Goal: Task Accomplishment & Management: Manage account settings

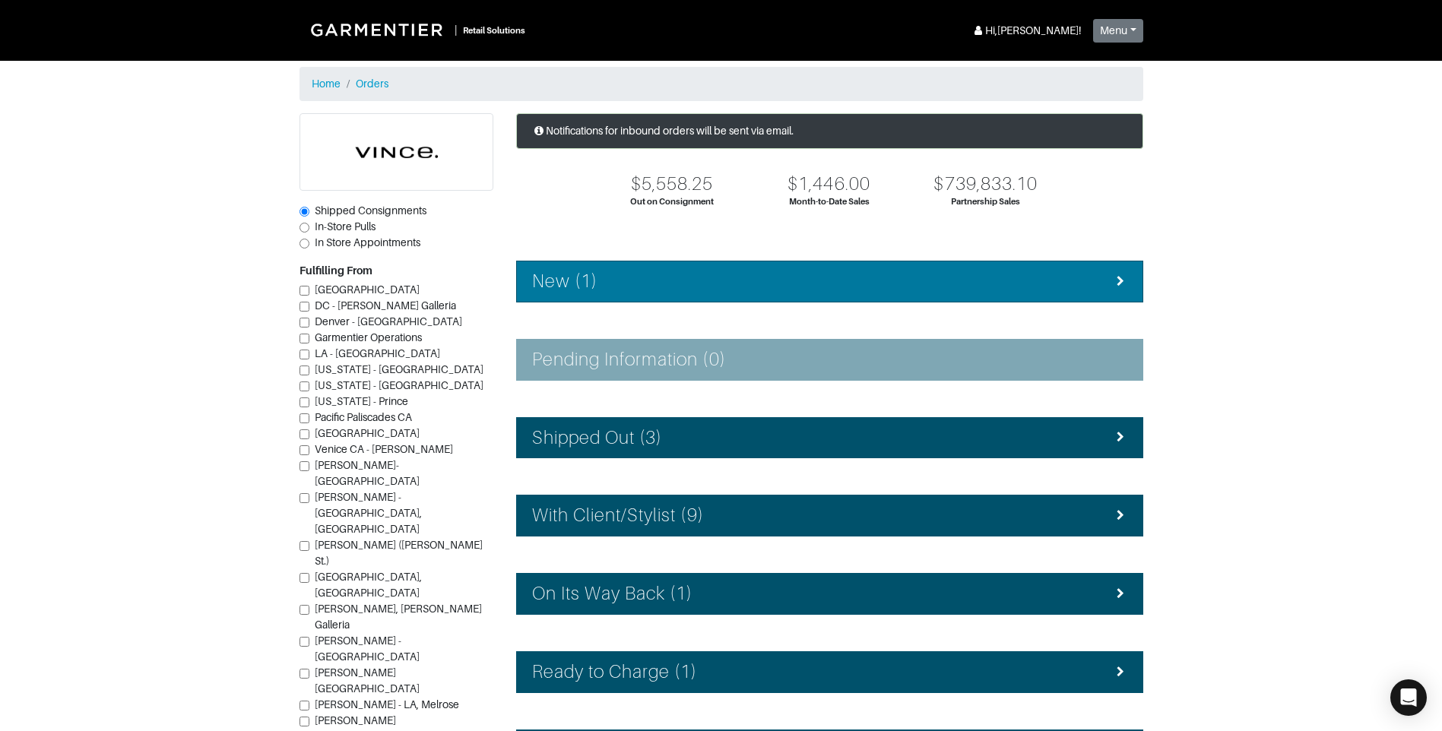
click at [675, 287] on div "New (1)" at bounding box center [829, 282] width 595 height 22
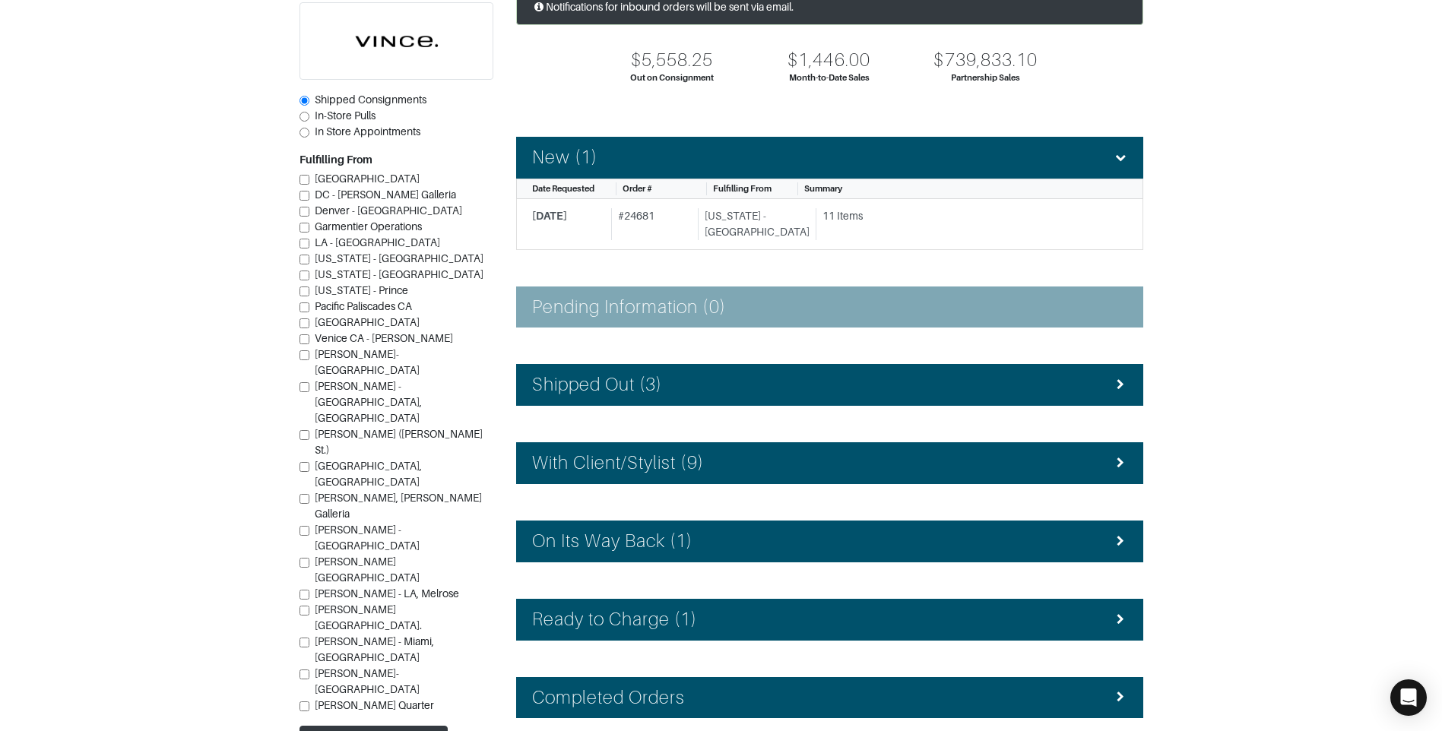
scroll to position [207, 0]
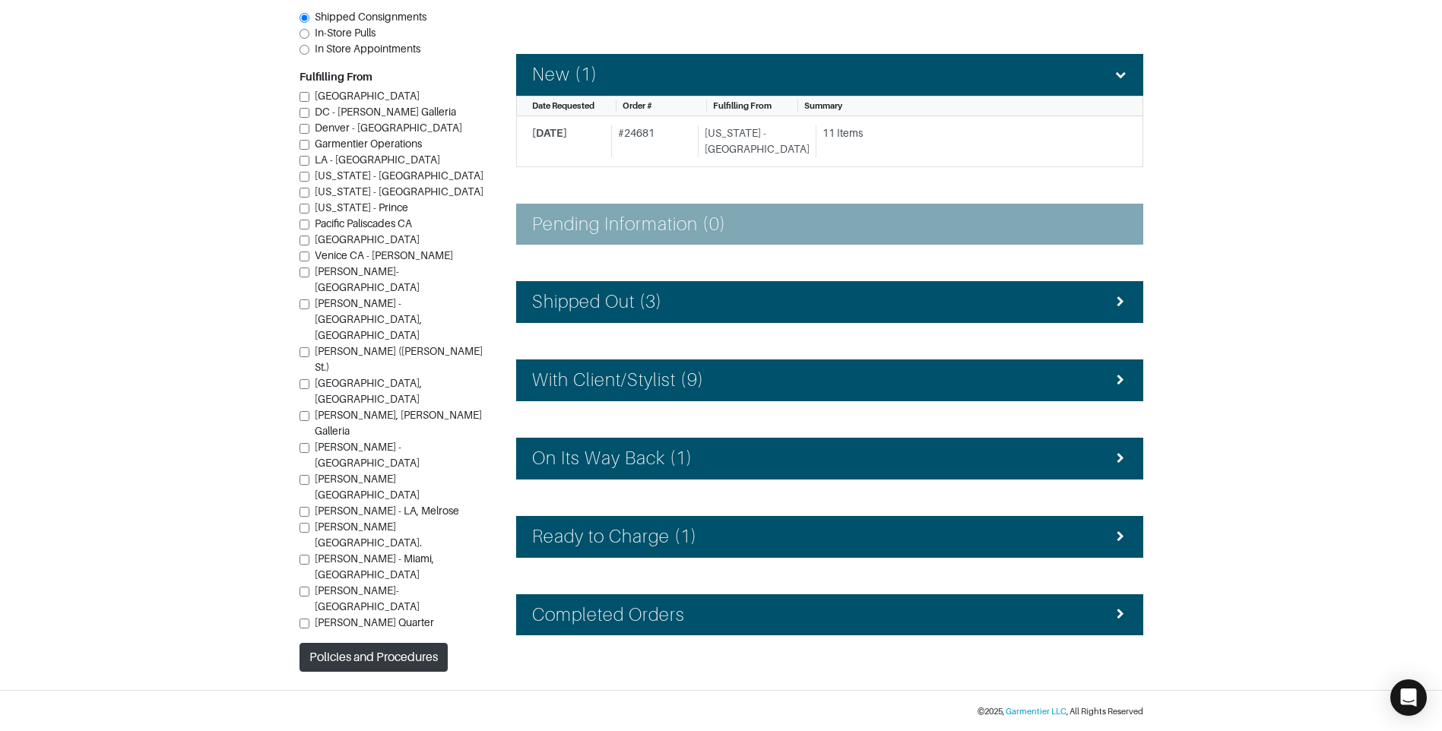
click at [700, 568] on div "Notifications for inbound orders will be sent via email. $5,558.25 Out on Consi…" at bounding box center [830, 289] width 650 height 765
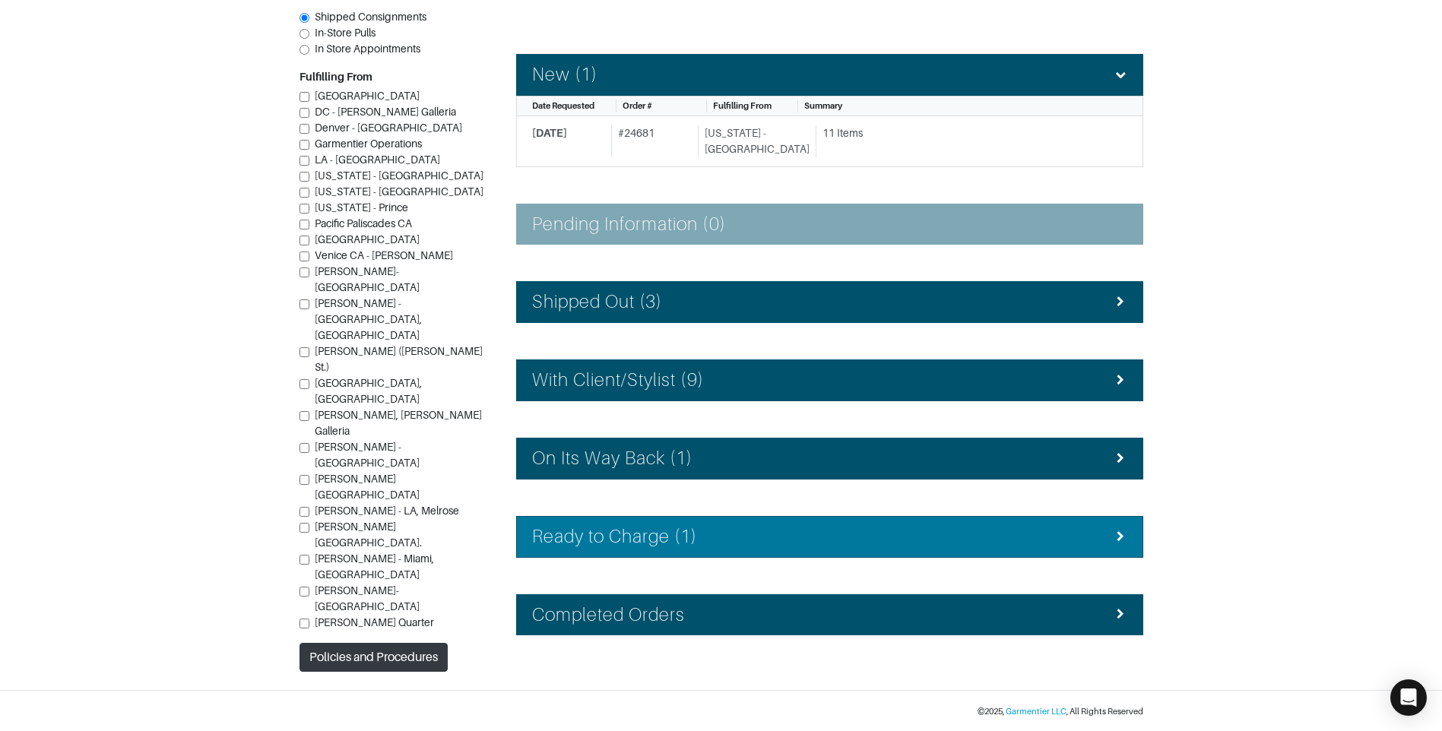
click at [698, 543] on div "Ready to Charge (1)" at bounding box center [829, 537] width 595 height 22
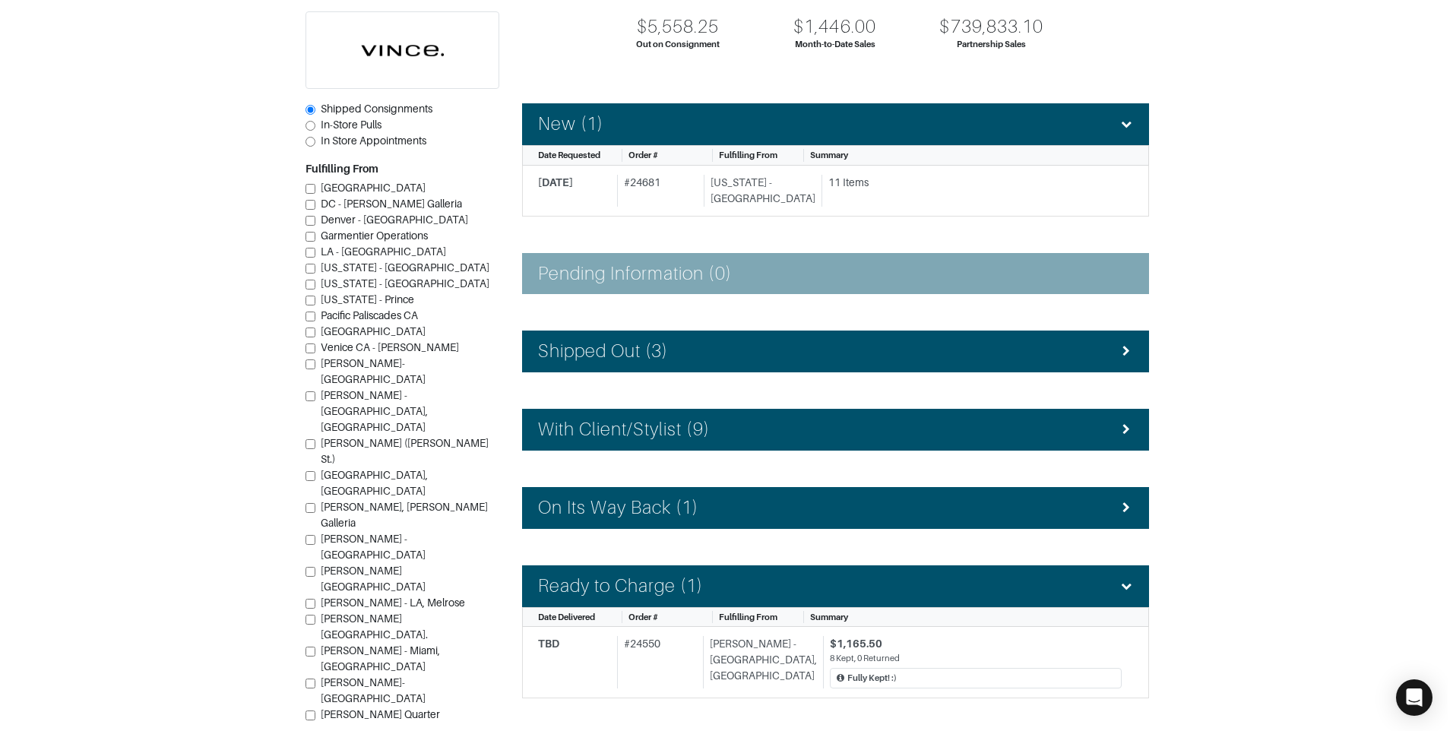
scroll to position [131, 0]
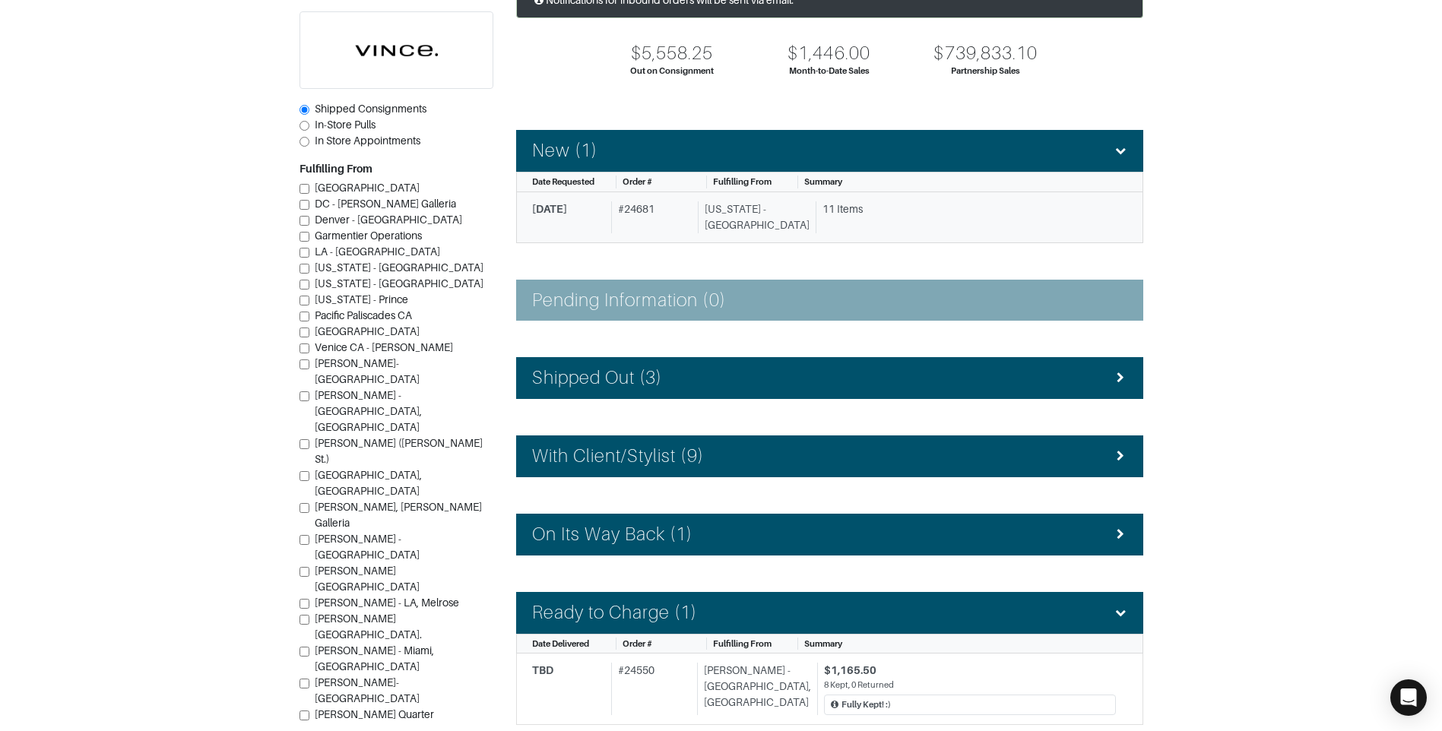
click at [724, 213] on div "[US_STATE] - [GEOGRAPHIC_DATA]" at bounding box center [754, 217] width 112 height 32
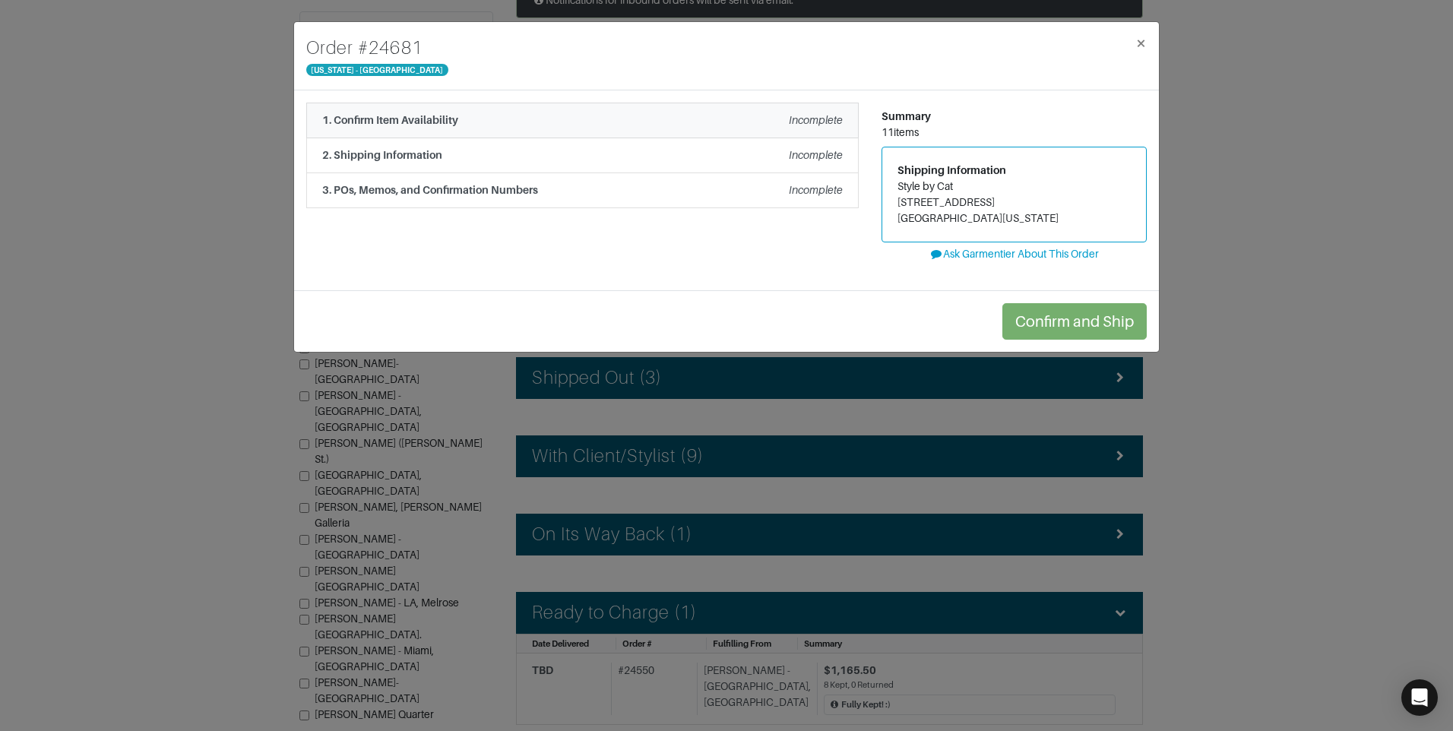
click at [620, 114] on div "1. Confirm Item Availability Incomplete" at bounding box center [582, 120] width 521 height 16
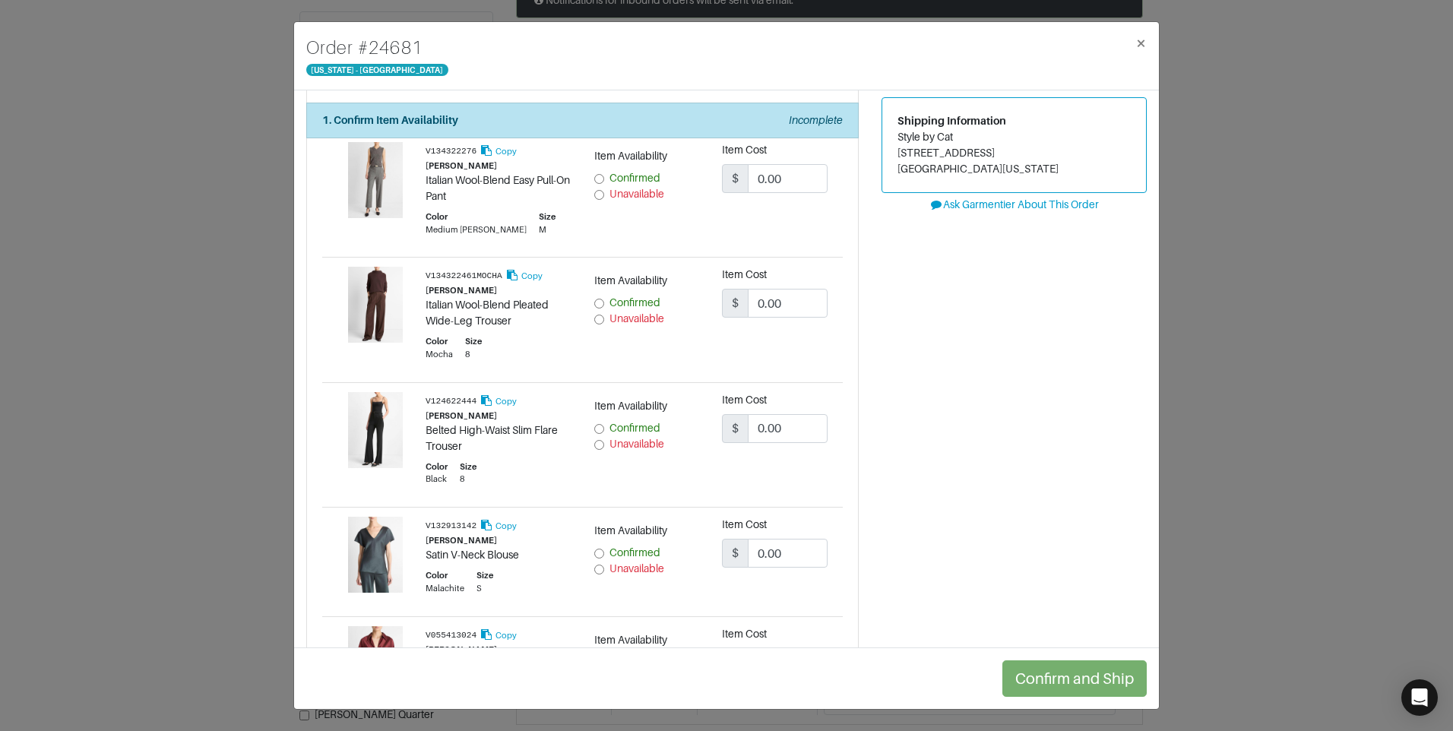
scroll to position [76, 0]
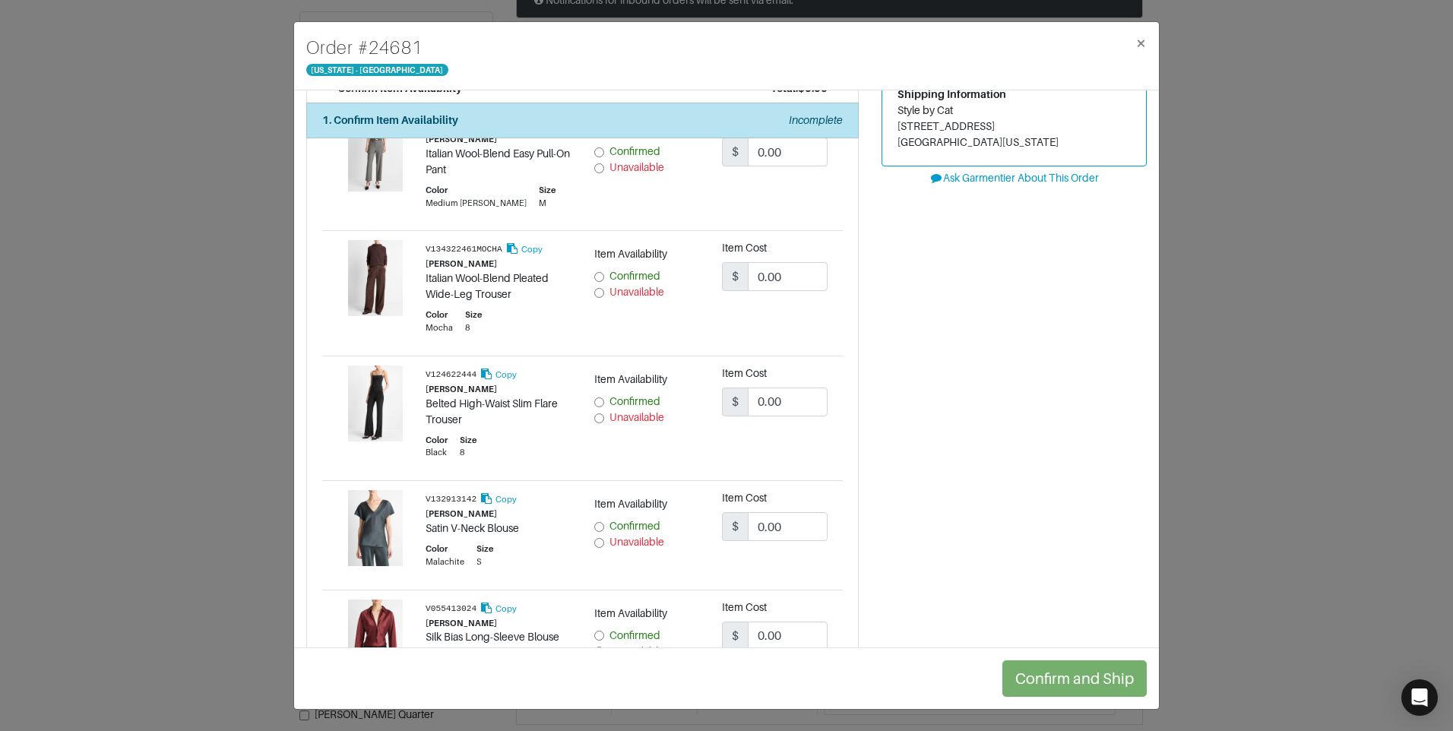
click at [594, 294] on input "Unavailable" at bounding box center [599, 293] width 10 height 10
radio input "true"
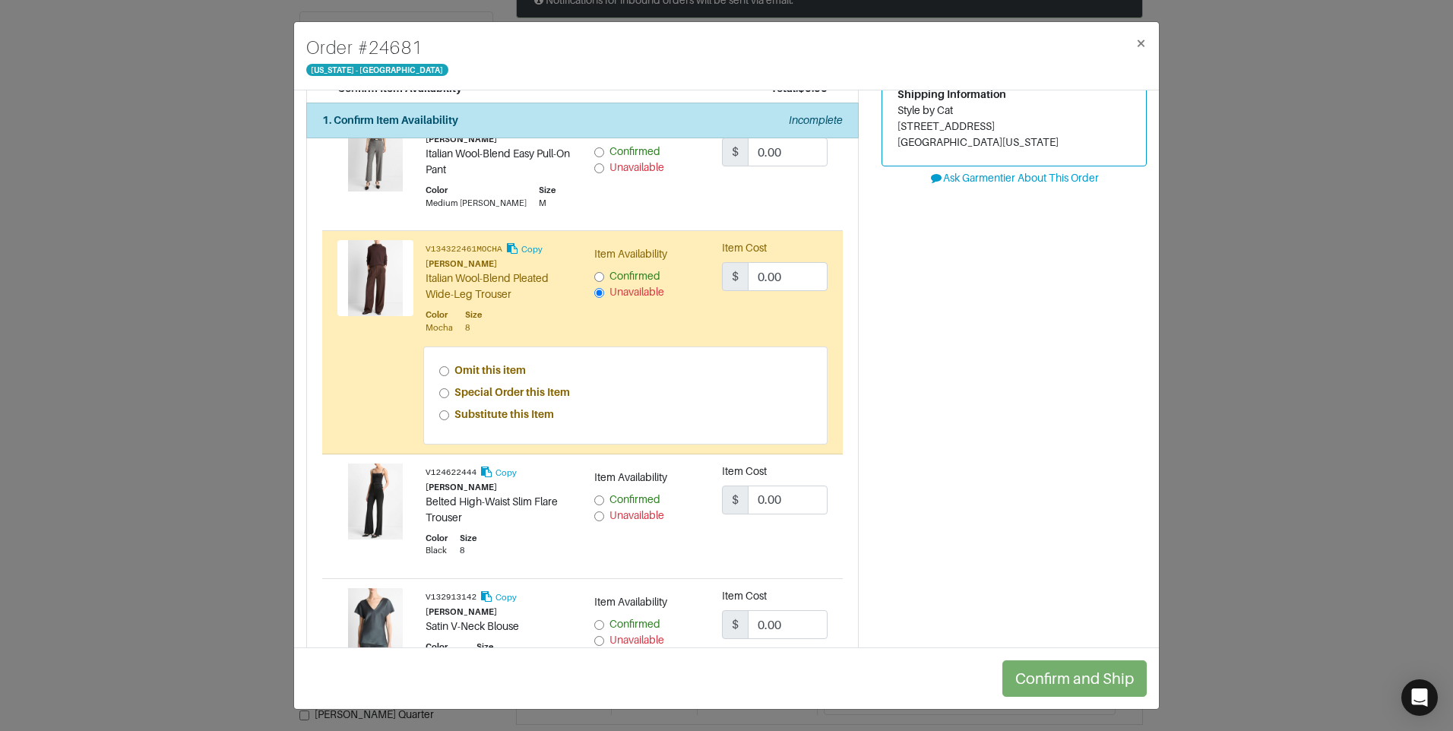
click at [436, 397] on div "Omit this item Special Order this Item Substitute this Item" at bounding box center [626, 395] width 404 height 97
click at [447, 393] on input "Special Order this Item" at bounding box center [444, 393] width 10 height 10
radio input "true"
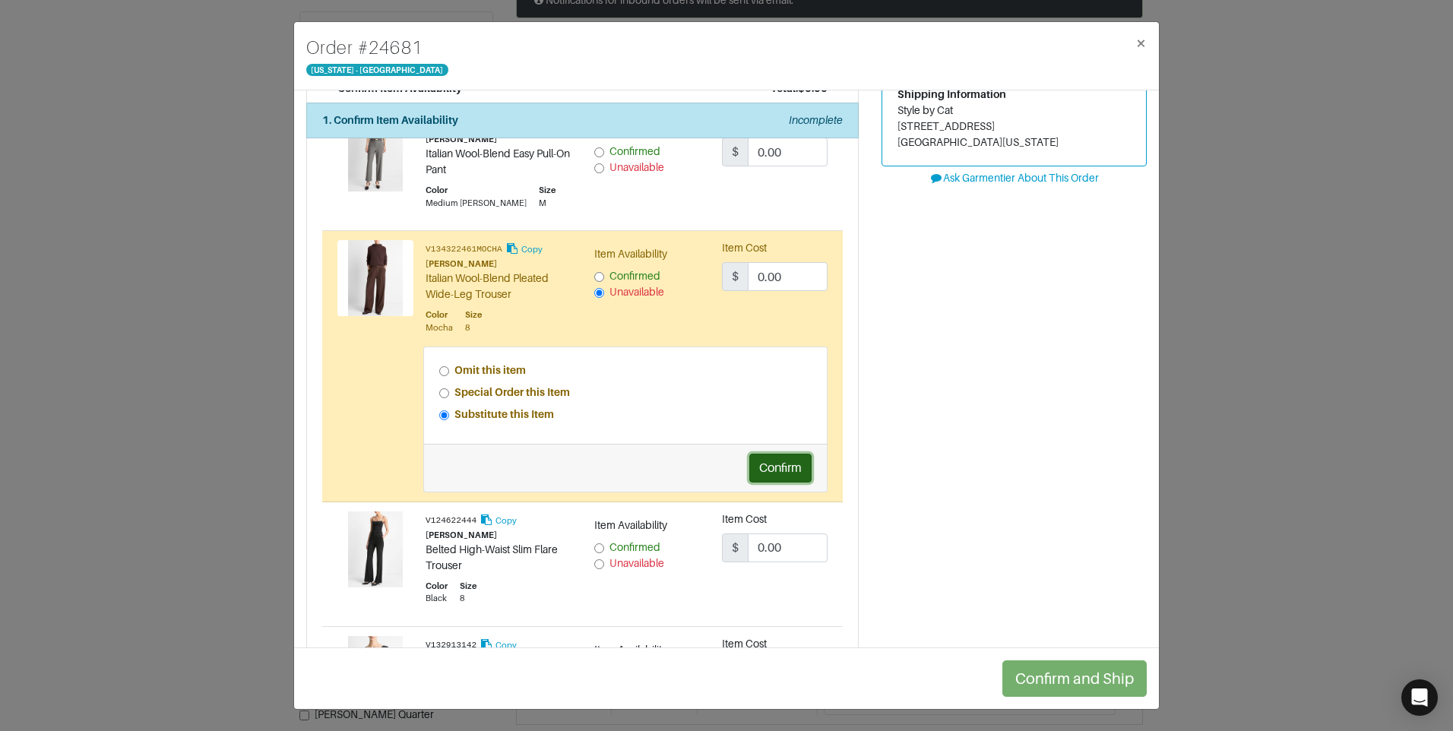
click at [778, 470] on button "Confirm" at bounding box center [780, 468] width 62 height 29
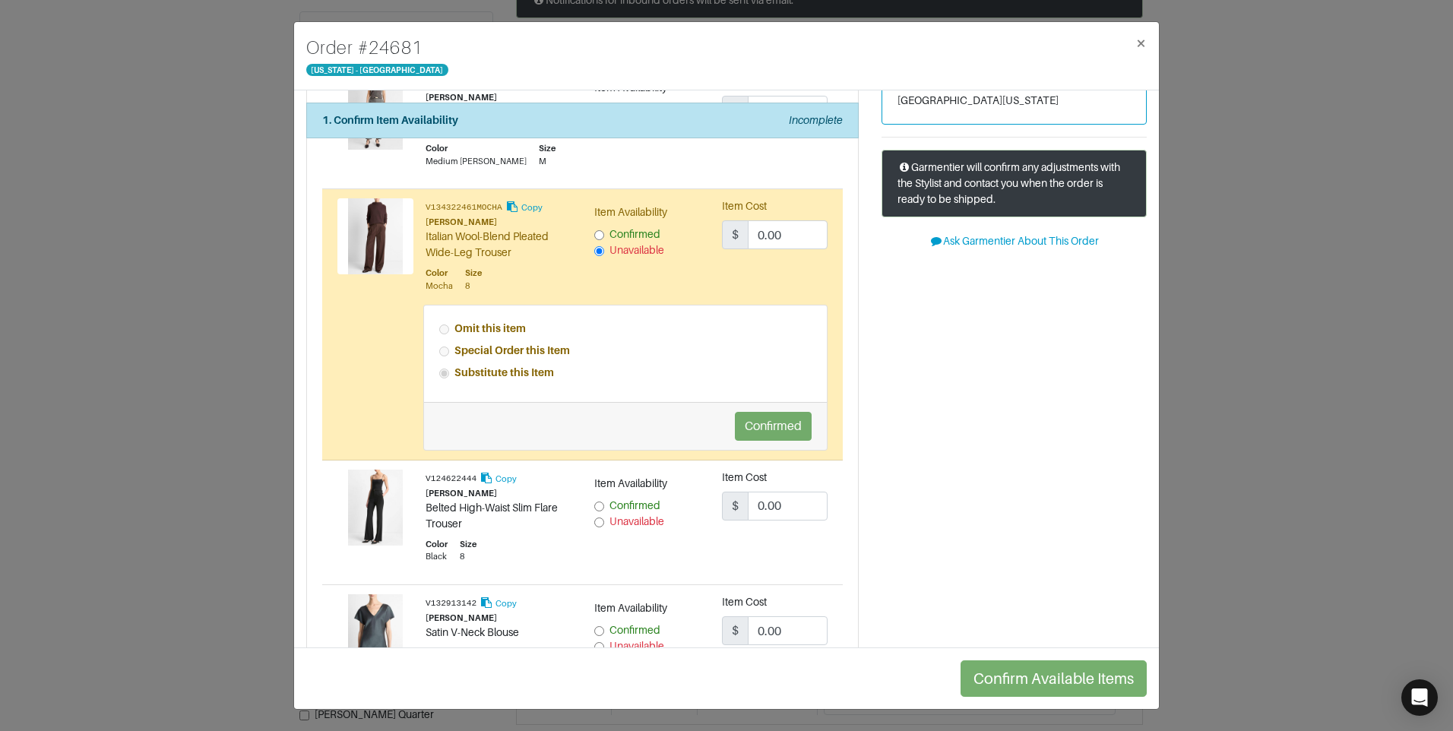
scroll to position [152, 0]
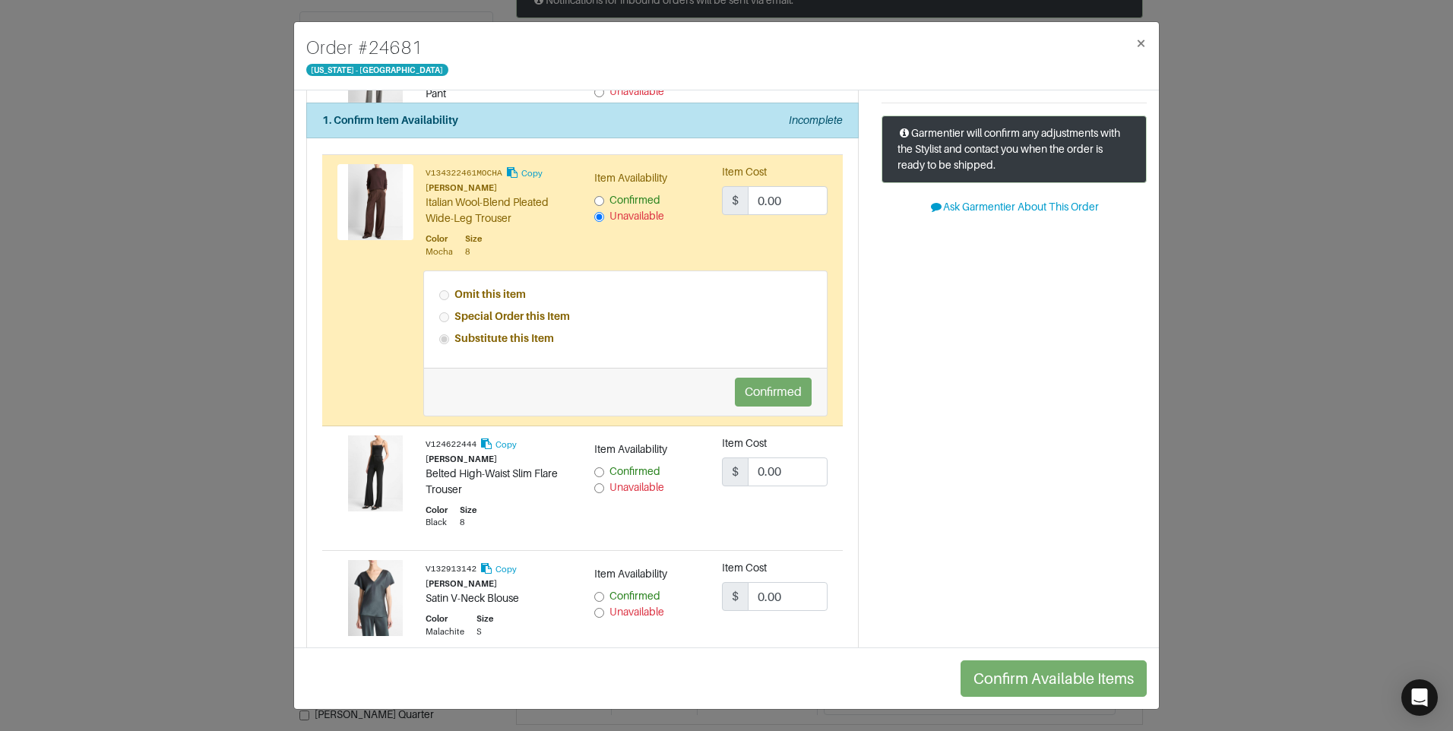
click at [594, 490] on input "Unavailable" at bounding box center [599, 488] width 10 height 10
radio input "true"
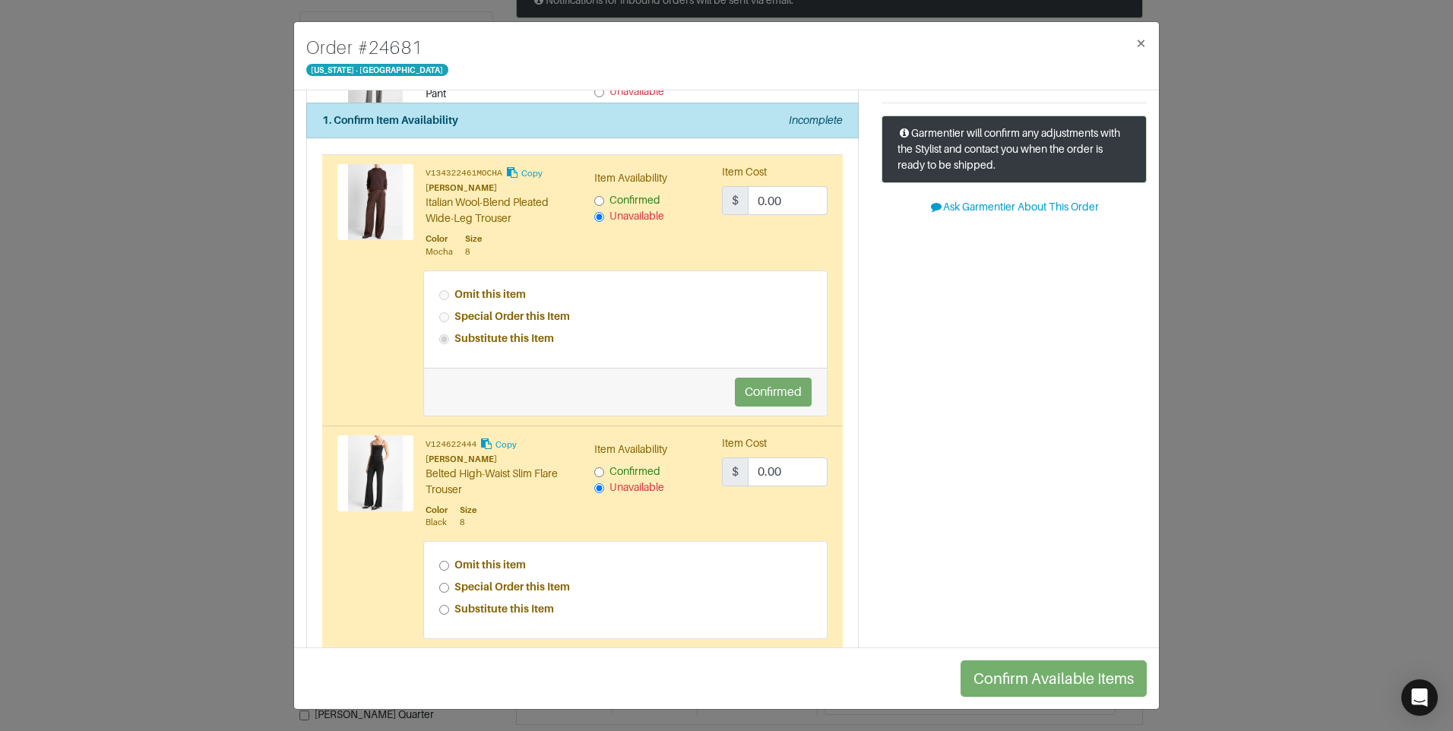
click at [445, 587] on input "Special Order this Item" at bounding box center [444, 588] width 10 height 10
radio input "true"
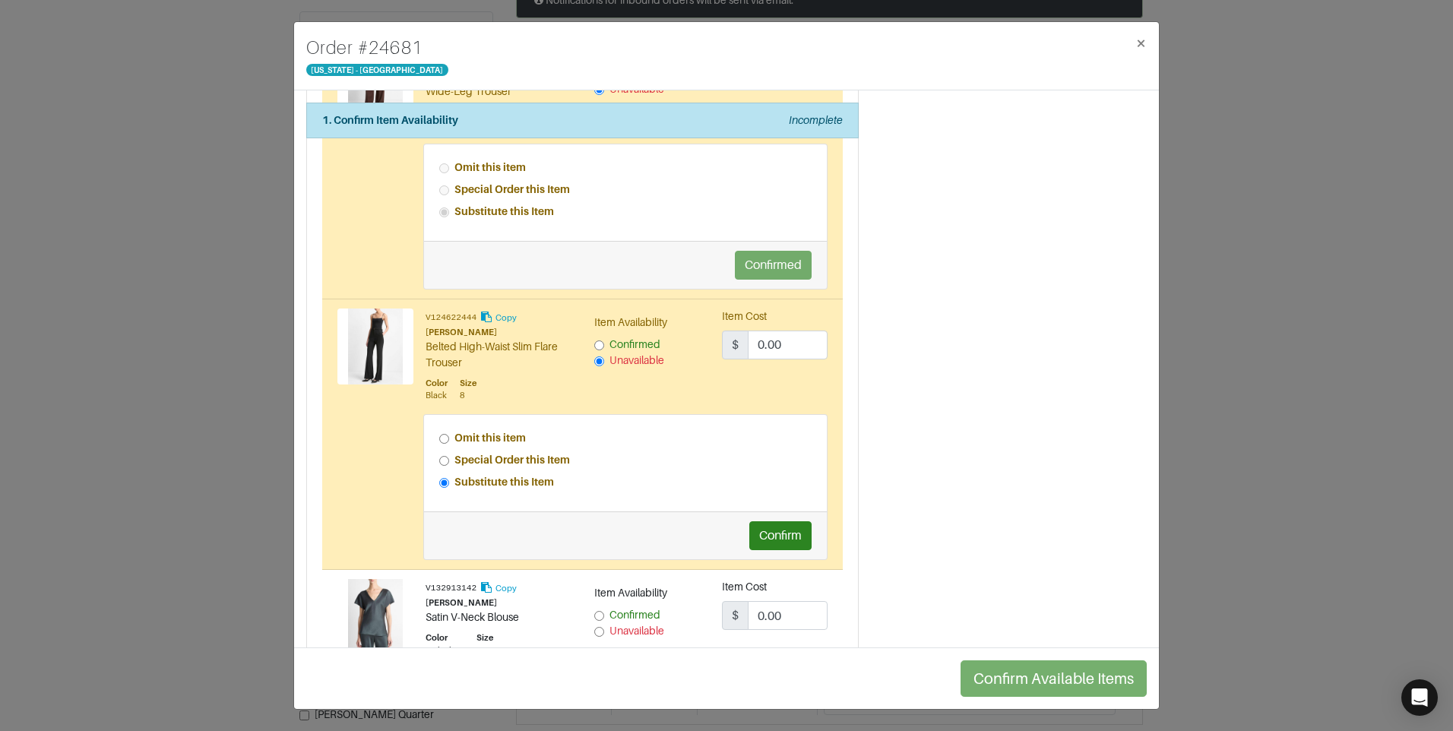
scroll to position [228, 0]
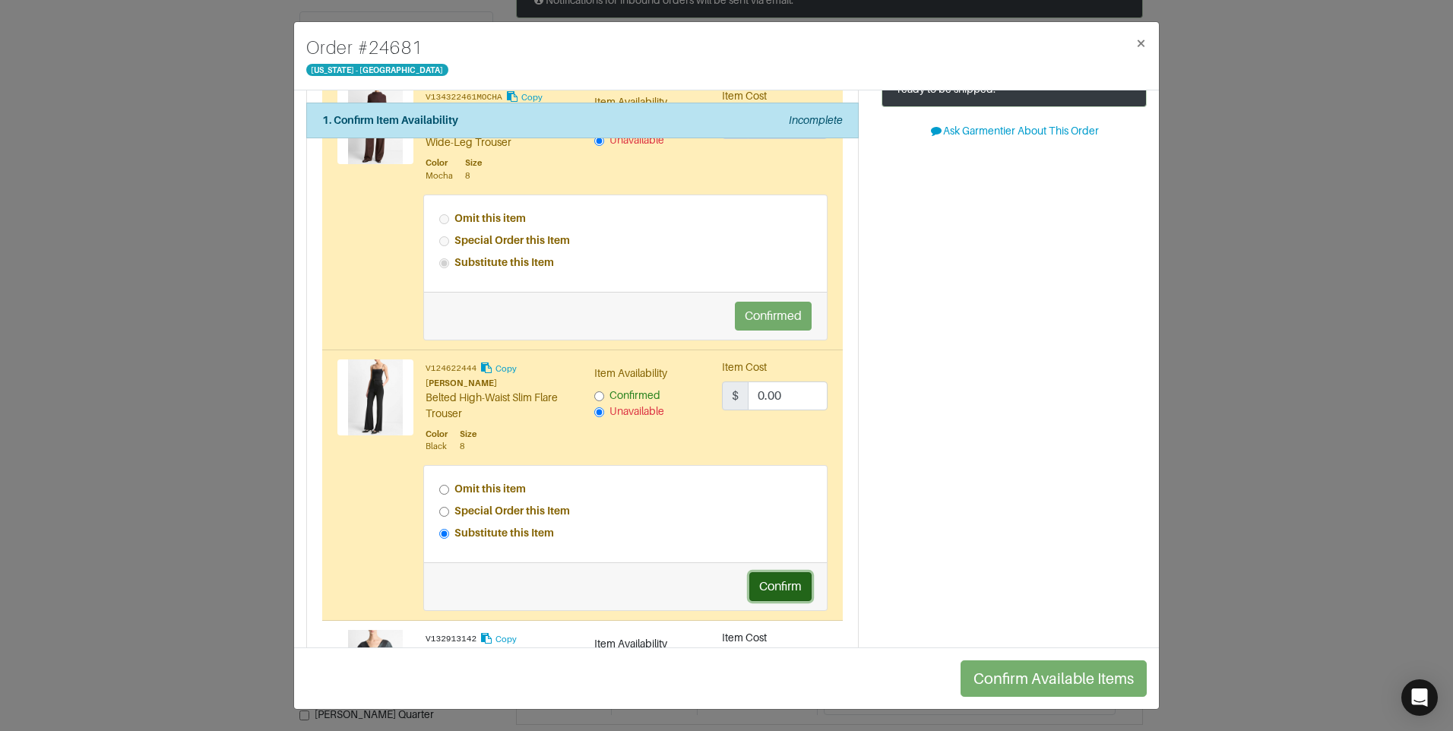
click at [756, 584] on button "Confirm" at bounding box center [780, 586] width 62 height 29
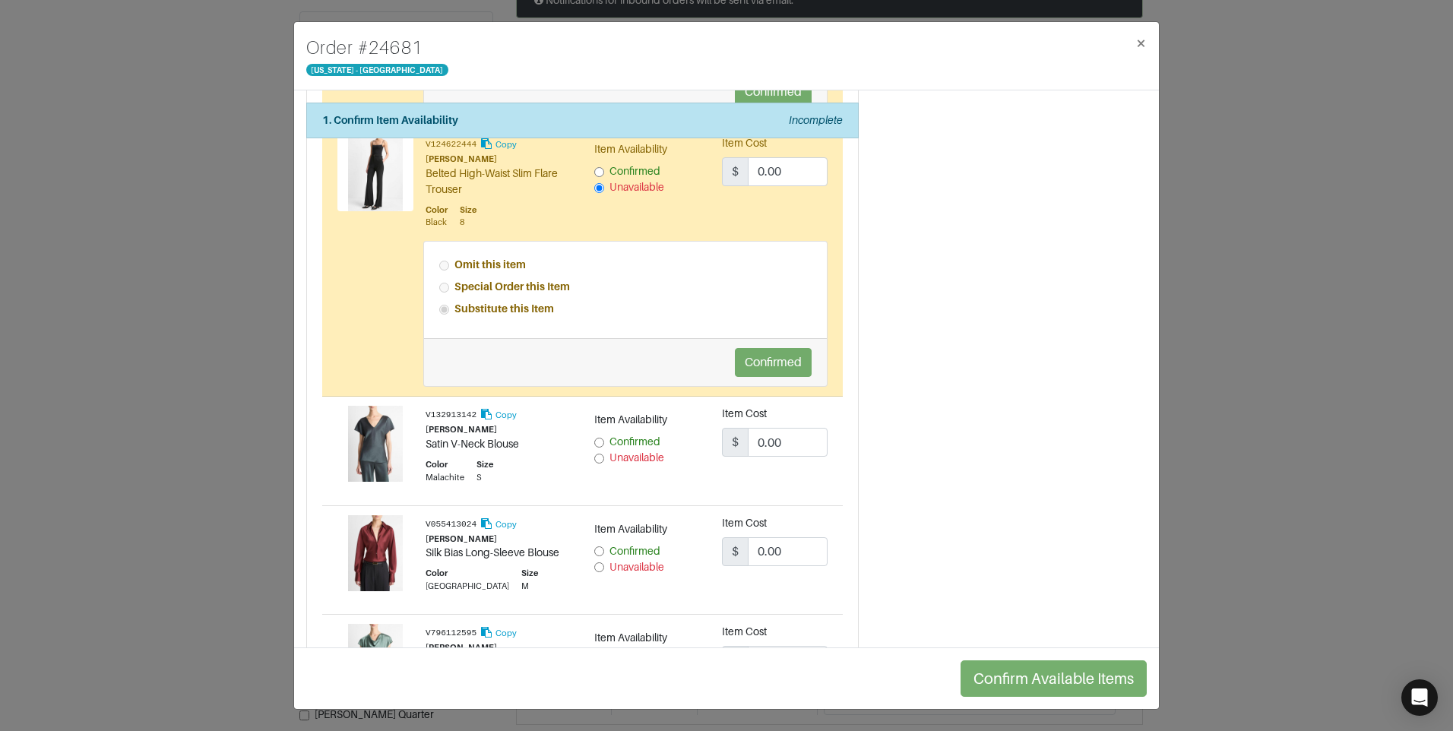
scroll to position [456, 0]
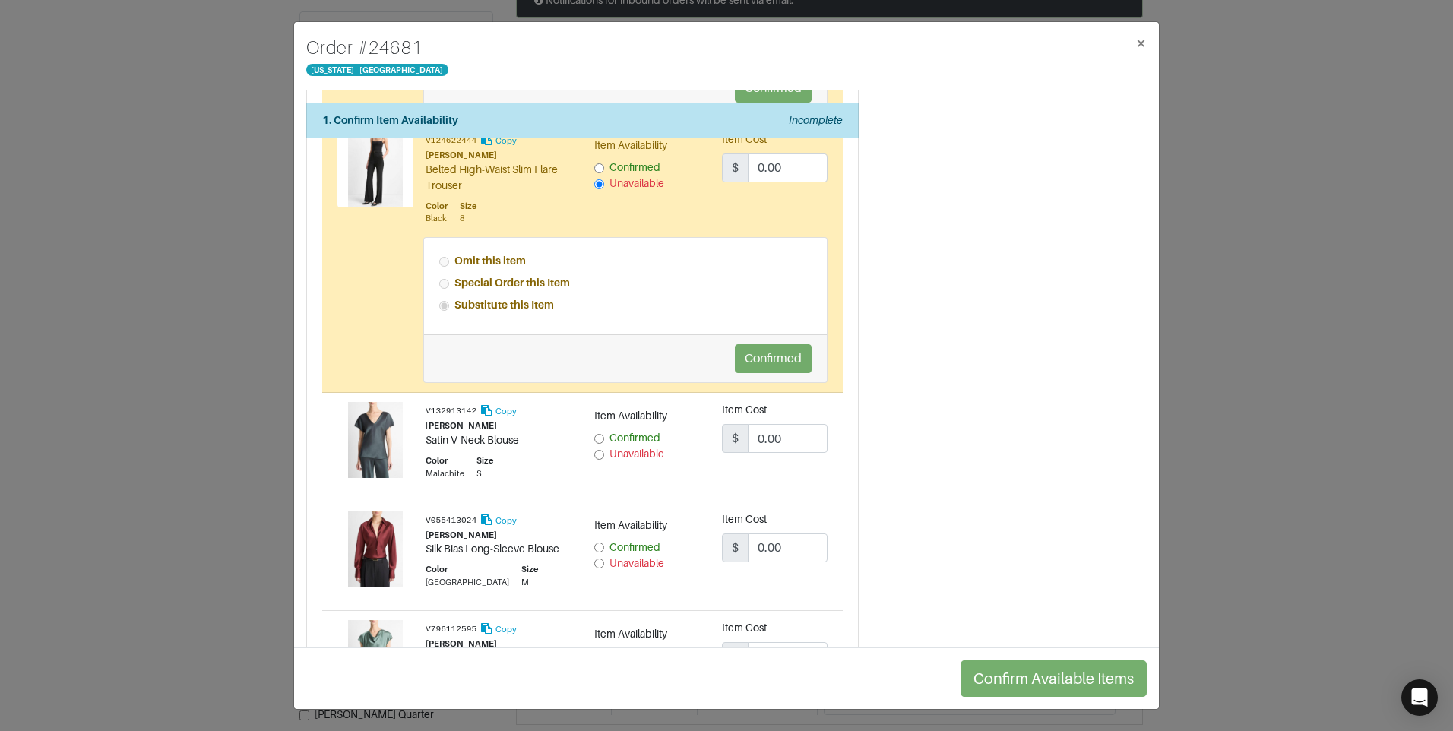
click at [597, 442] on input "Confirmed" at bounding box center [599, 439] width 10 height 10
radio input "true"
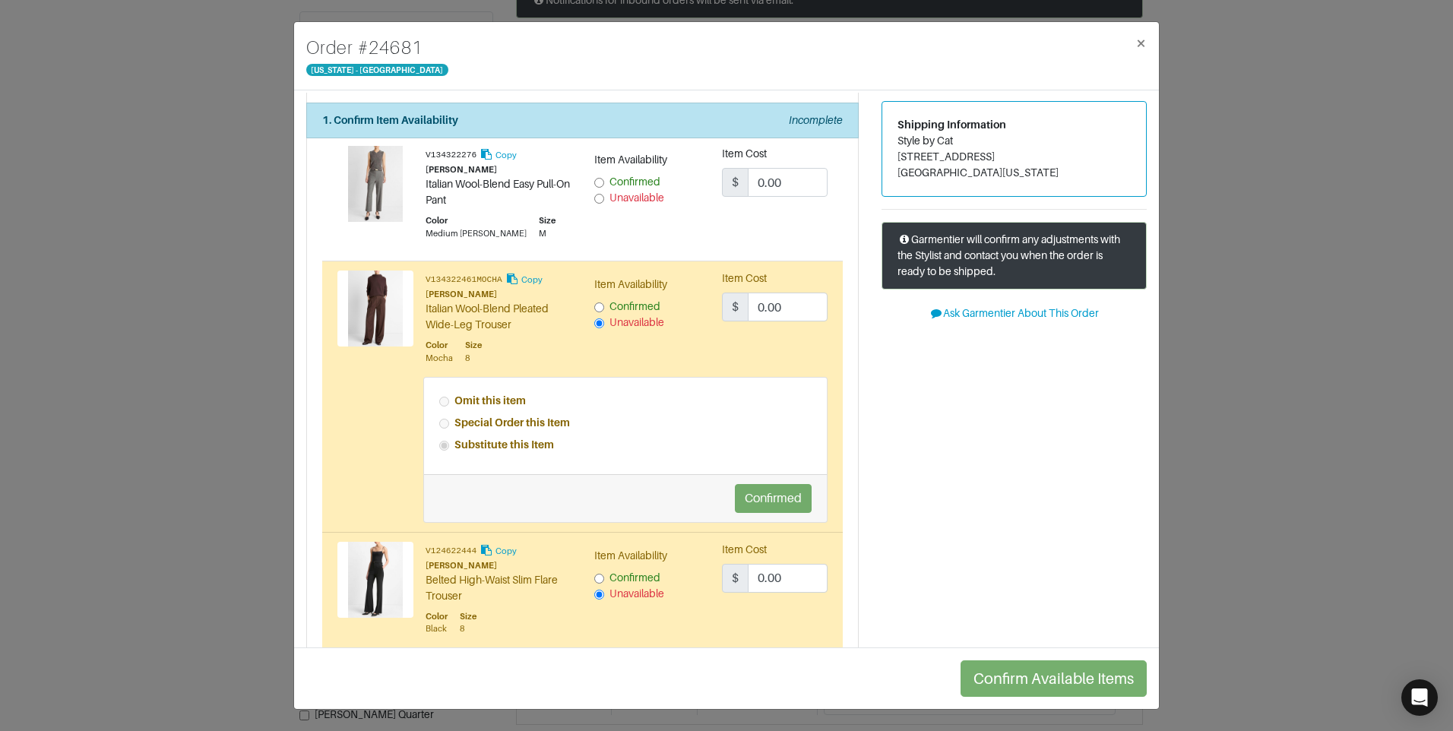
scroll to position [0, 0]
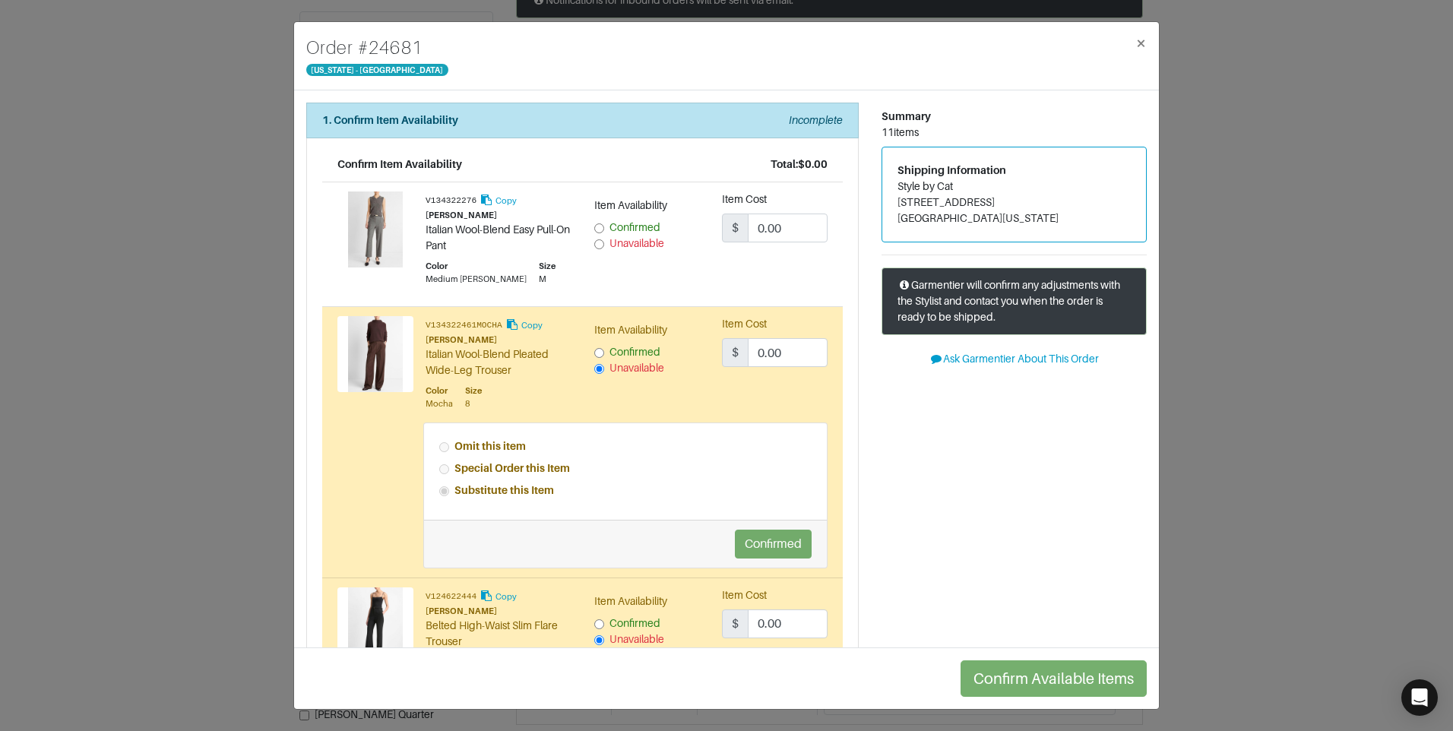
click at [594, 243] on input "Unavailable" at bounding box center [599, 244] width 10 height 10
radio input "true"
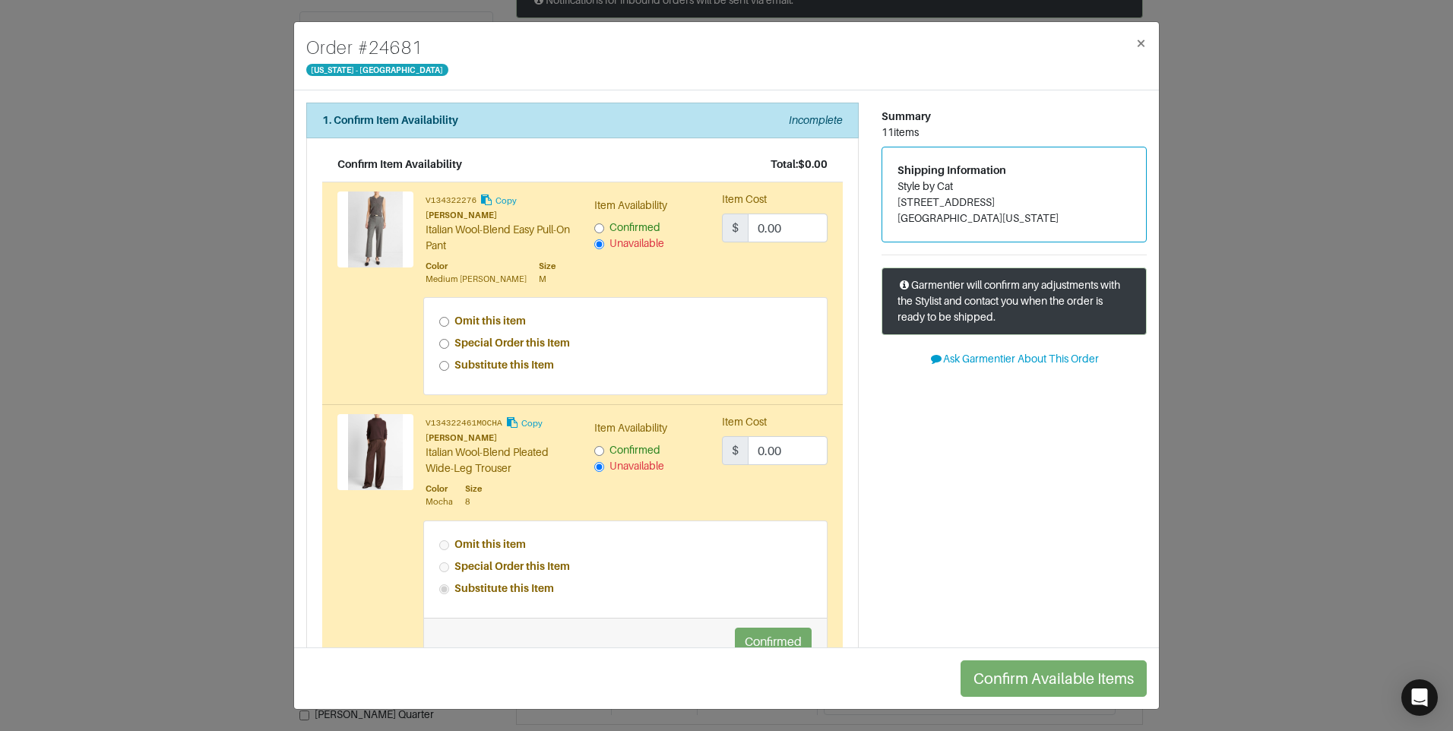
click at [443, 341] on input "Special Order this Item" at bounding box center [444, 344] width 10 height 10
radio input "true"
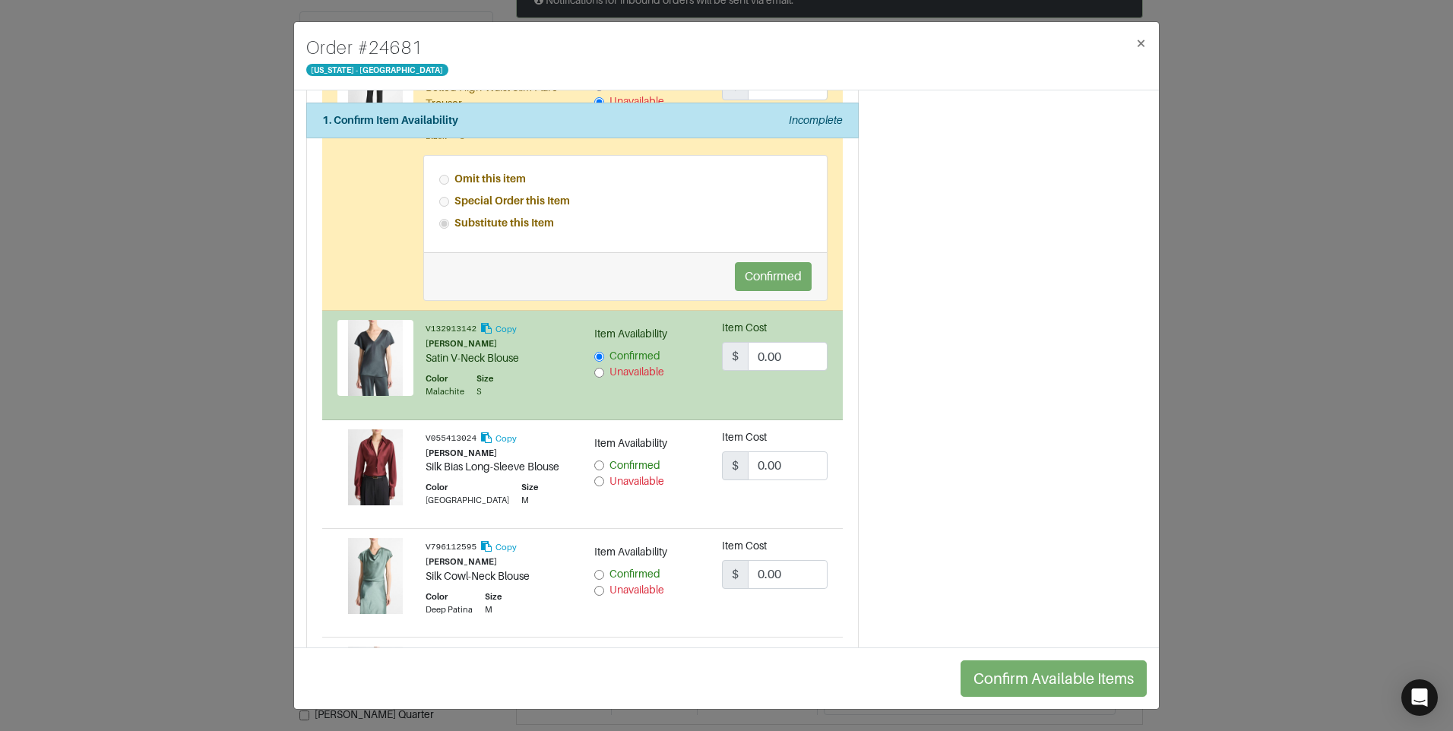
scroll to position [760, 0]
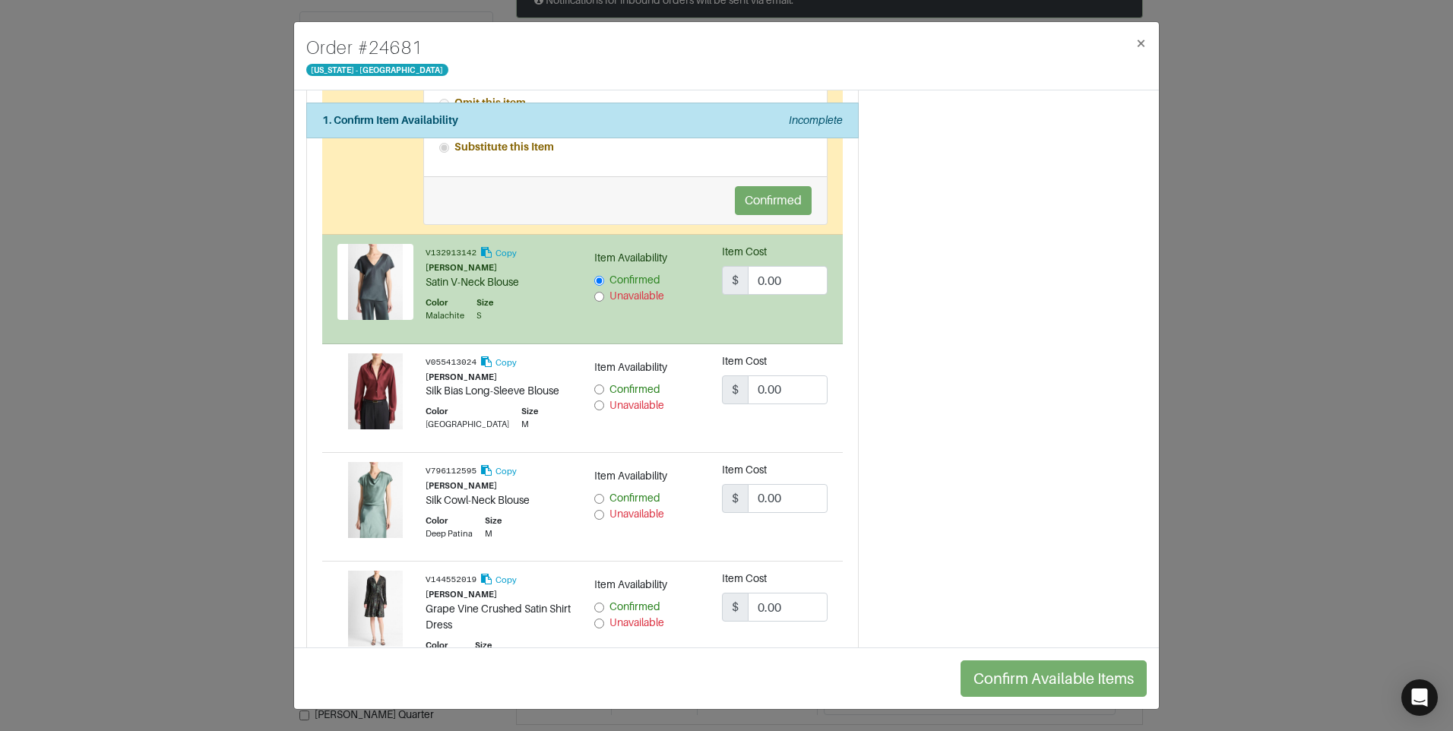
click at [594, 512] on input "Unavailable" at bounding box center [599, 515] width 10 height 10
radio input "true"
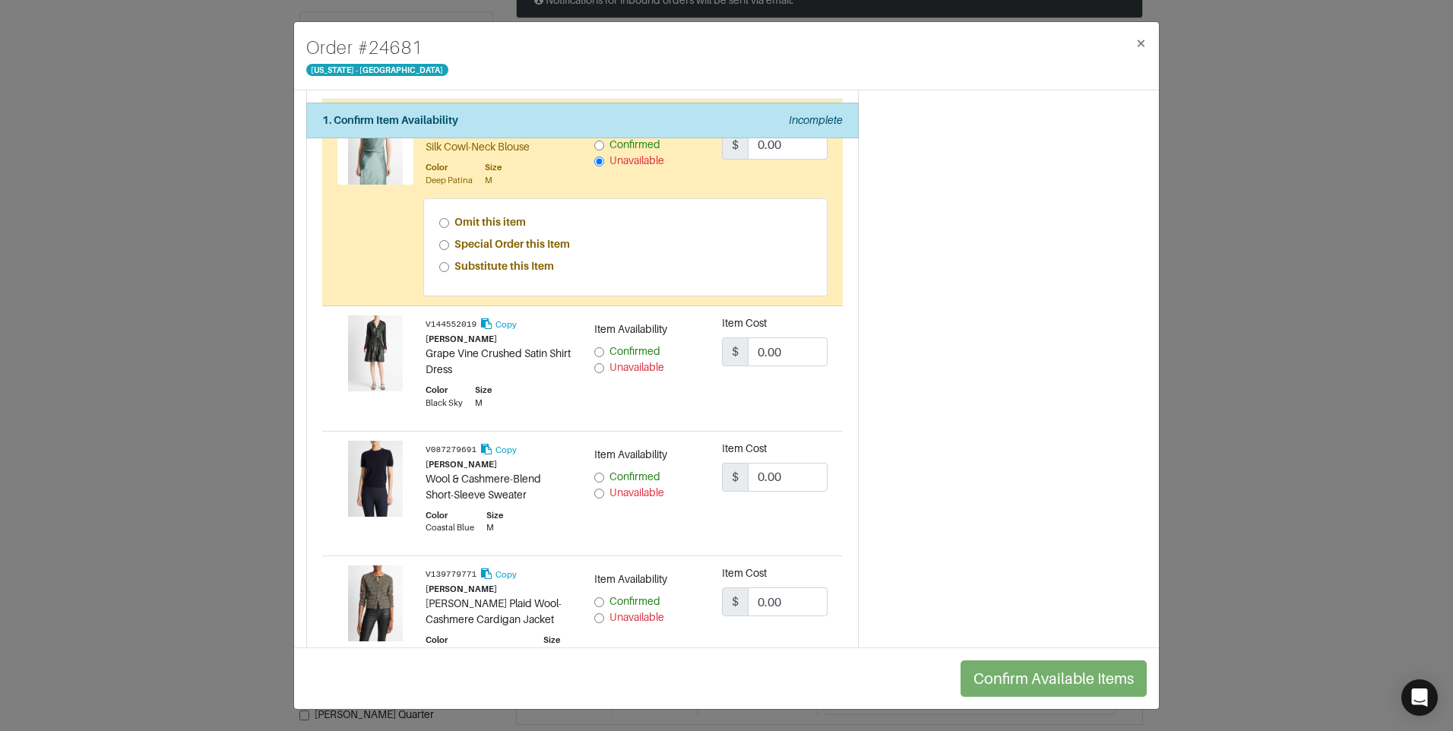
scroll to position [1140, 0]
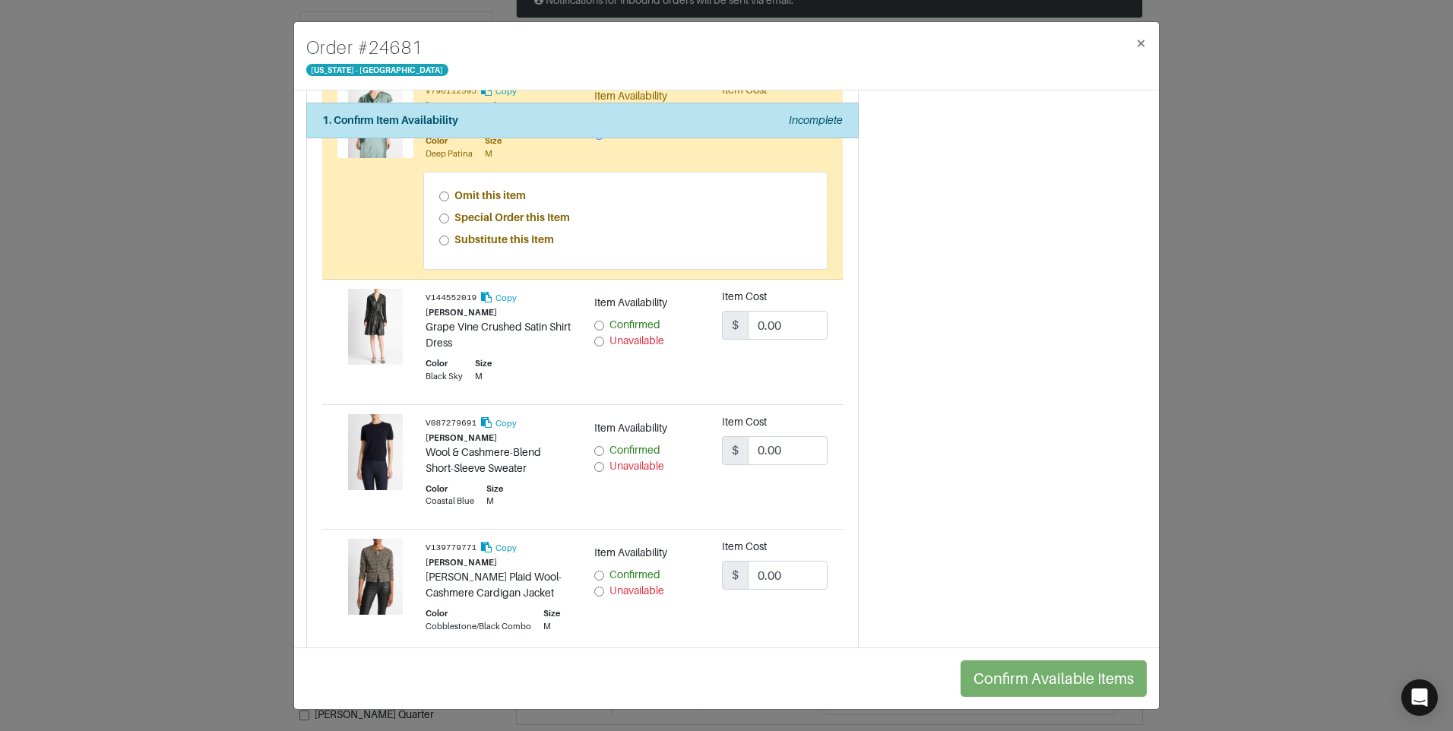
click at [598, 339] on input "Unavailable" at bounding box center [599, 342] width 10 height 10
radio input "true"
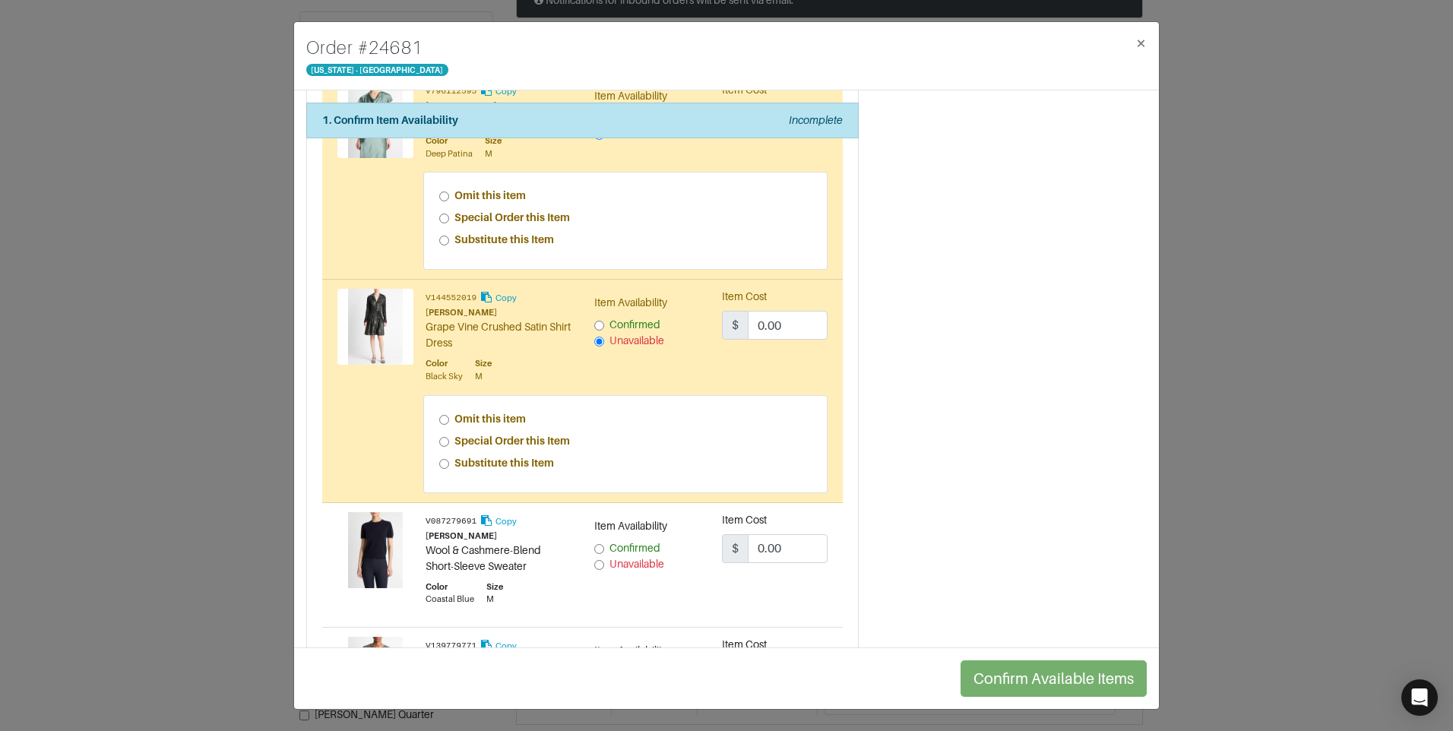
click at [442, 439] on input "Special Order this Item" at bounding box center [444, 442] width 10 height 10
radio input "true"
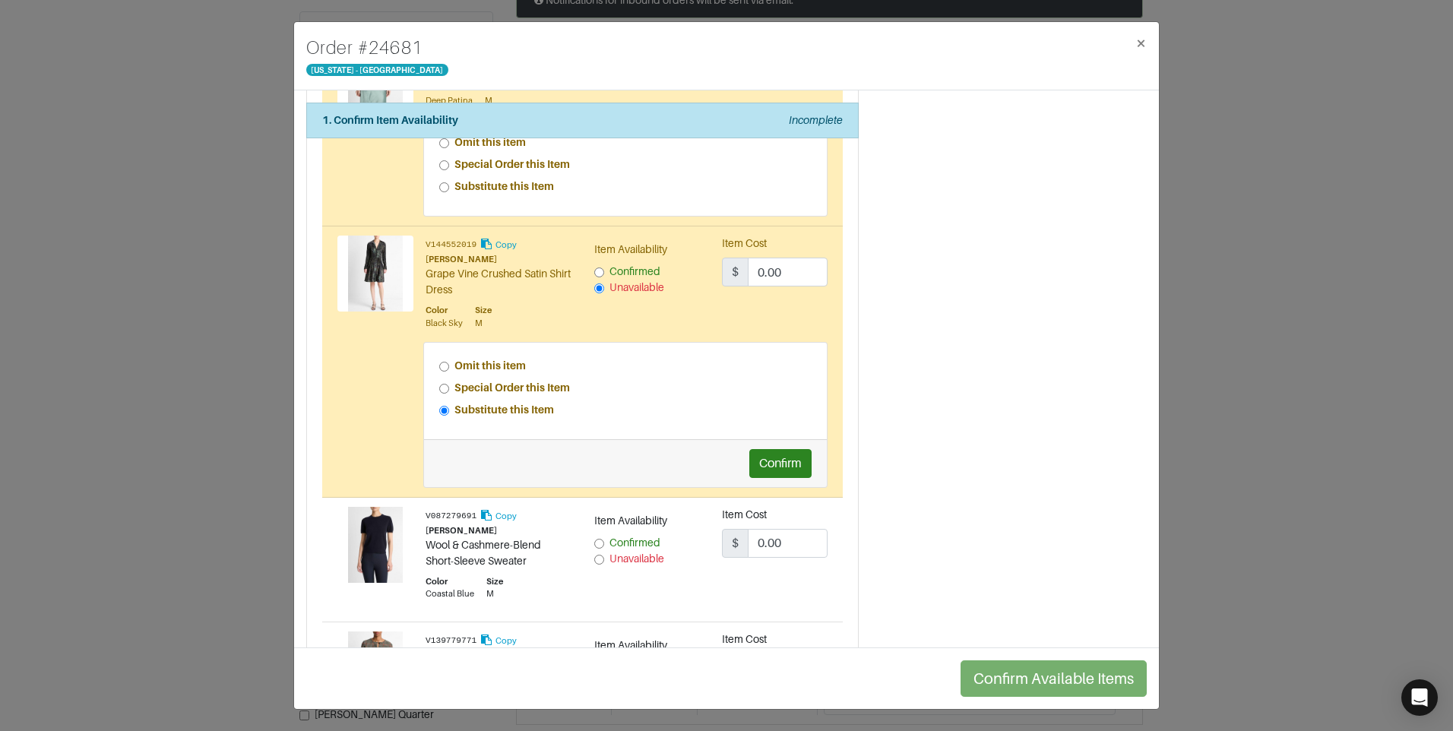
scroll to position [1216, 0]
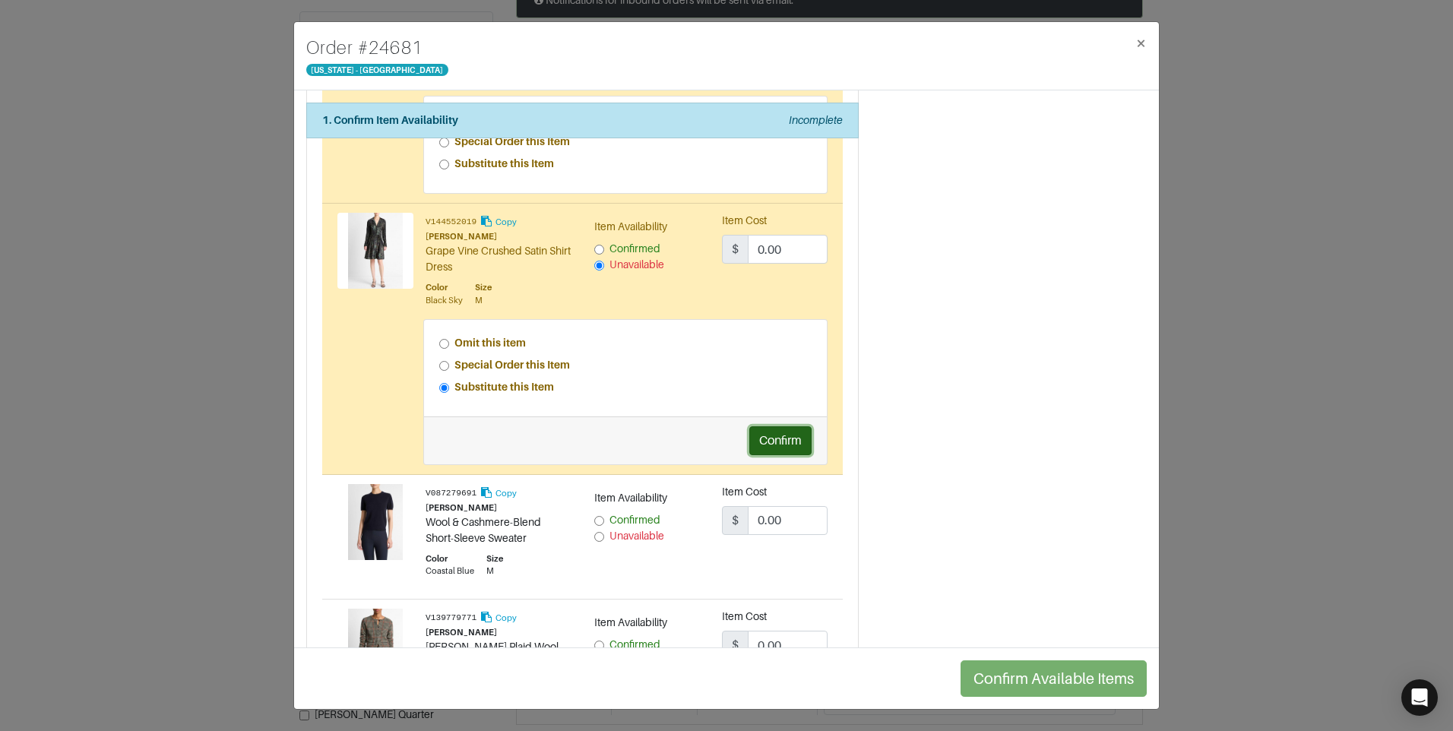
click at [779, 436] on button "Confirm" at bounding box center [780, 440] width 62 height 29
click at [598, 535] on input "Unavailable" at bounding box center [599, 537] width 10 height 10
radio input "true"
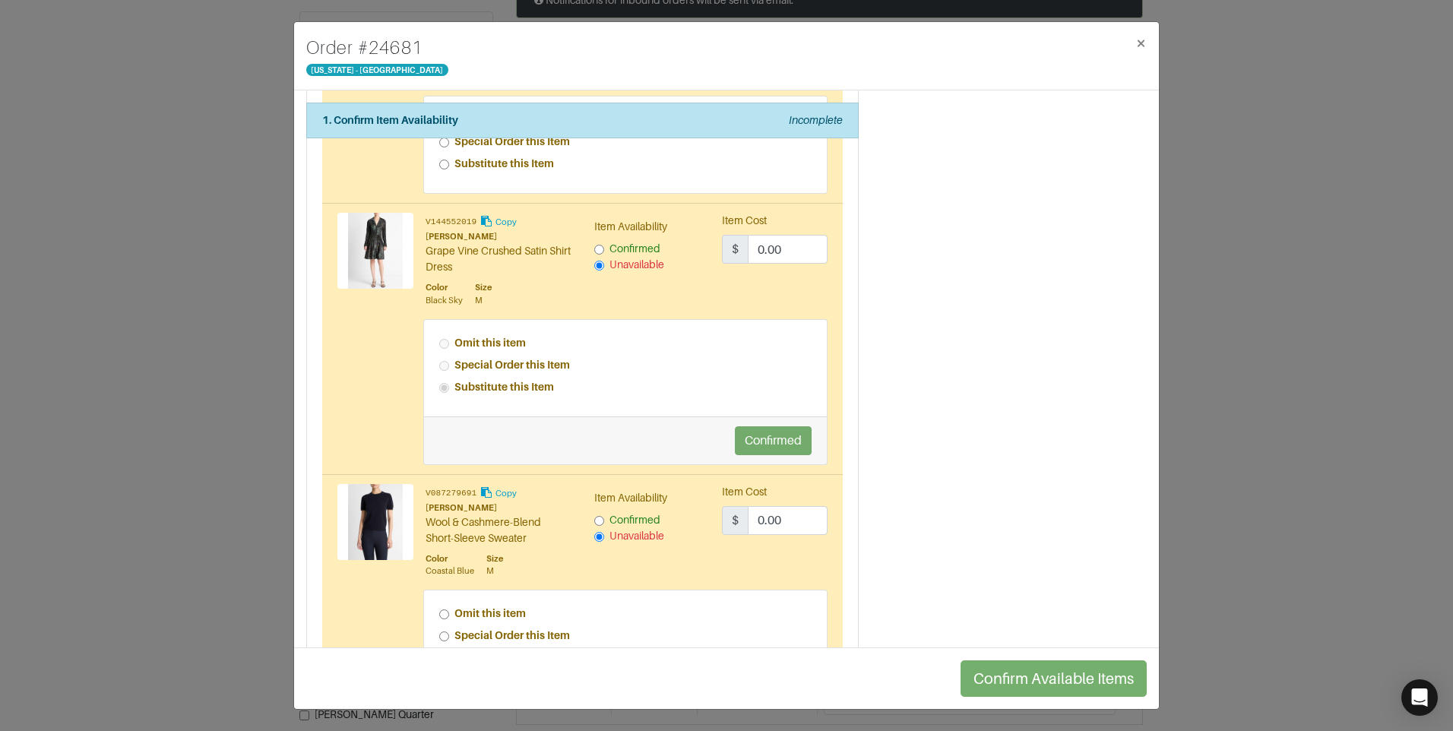
click at [442, 635] on input "Special Order this Item" at bounding box center [444, 637] width 10 height 10
radio input "true"
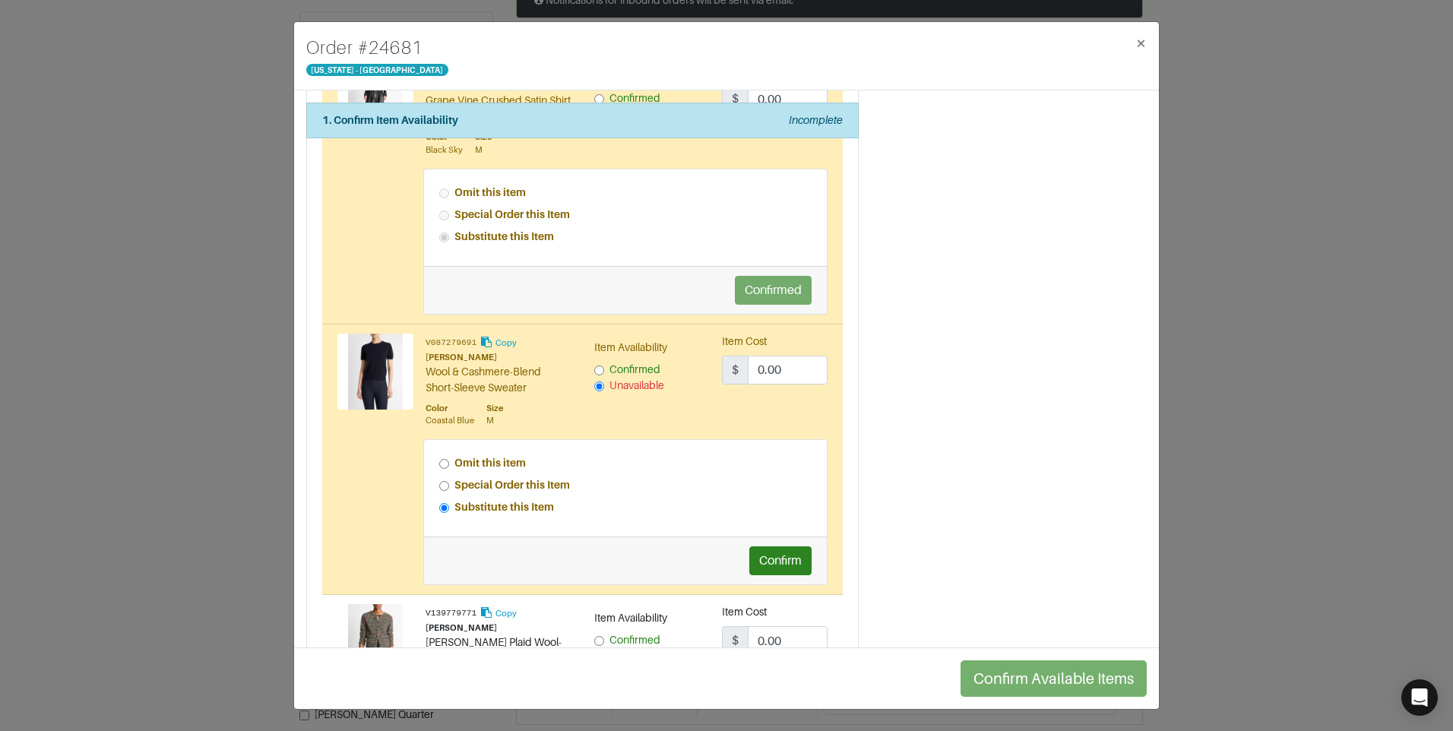
scroll to position [1368, 0]
click at [762, 556] on button "Confirm" at bounding box center [780, 559] width 62 height 29
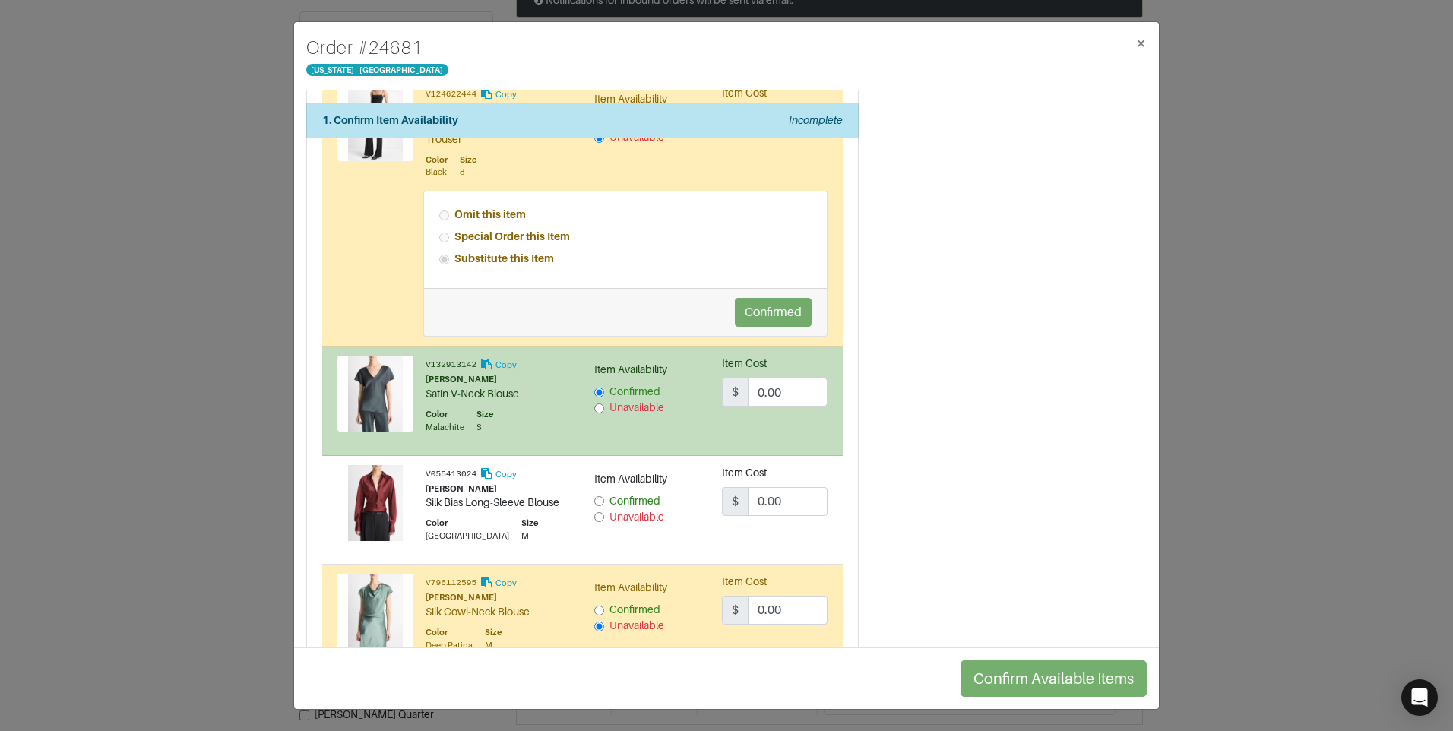
scroll to position [608, 0]
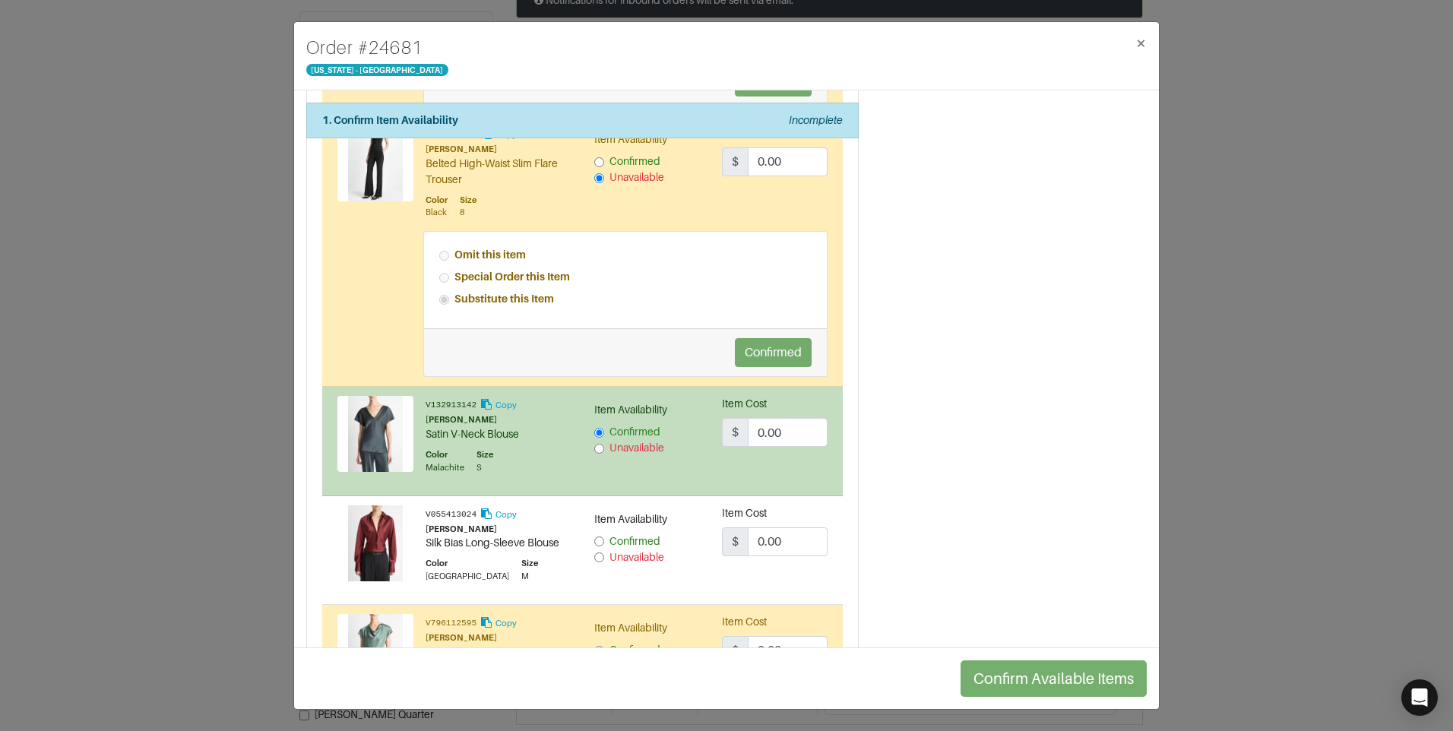
click at [594, 555] on input "Unavailable" at bounding box center [599, 558] width 10 height 10
radio input "true"
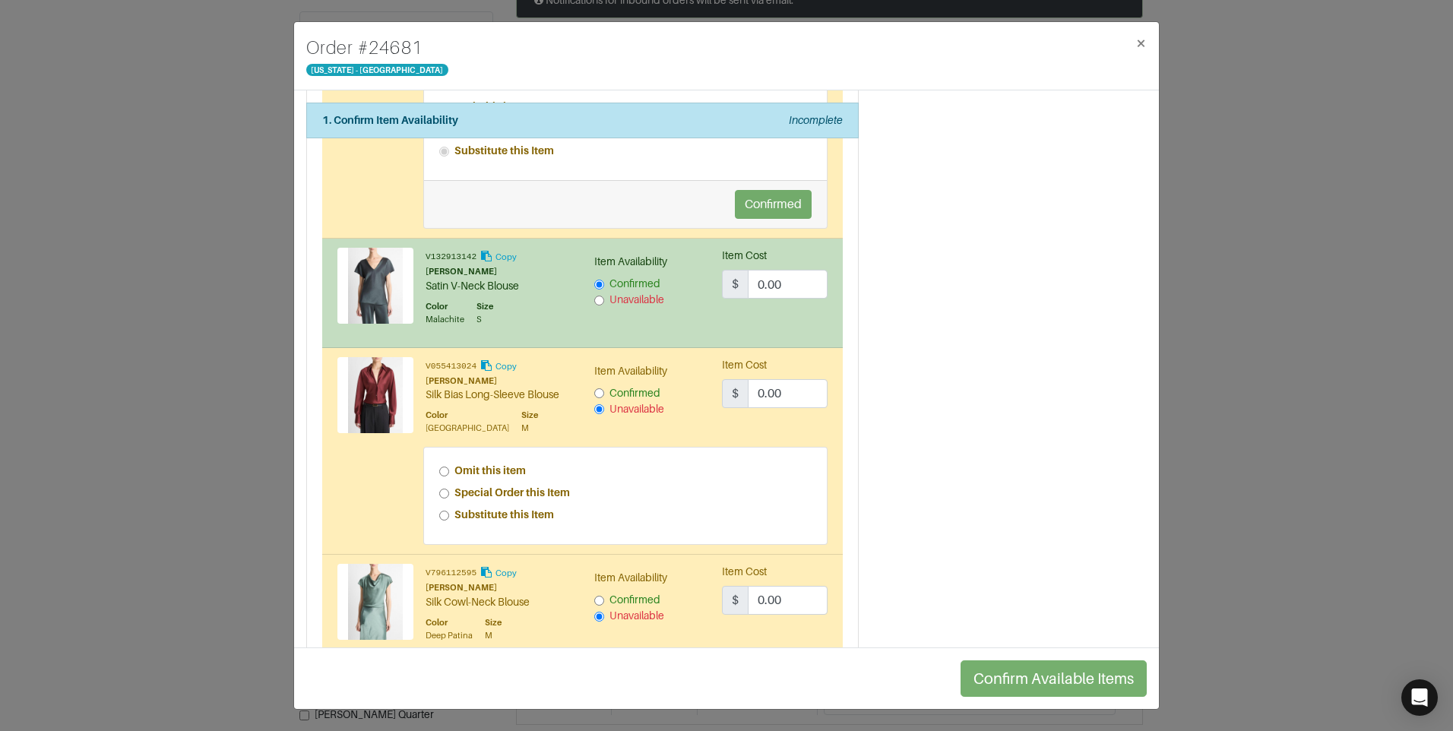
scroll to position [760, 0]
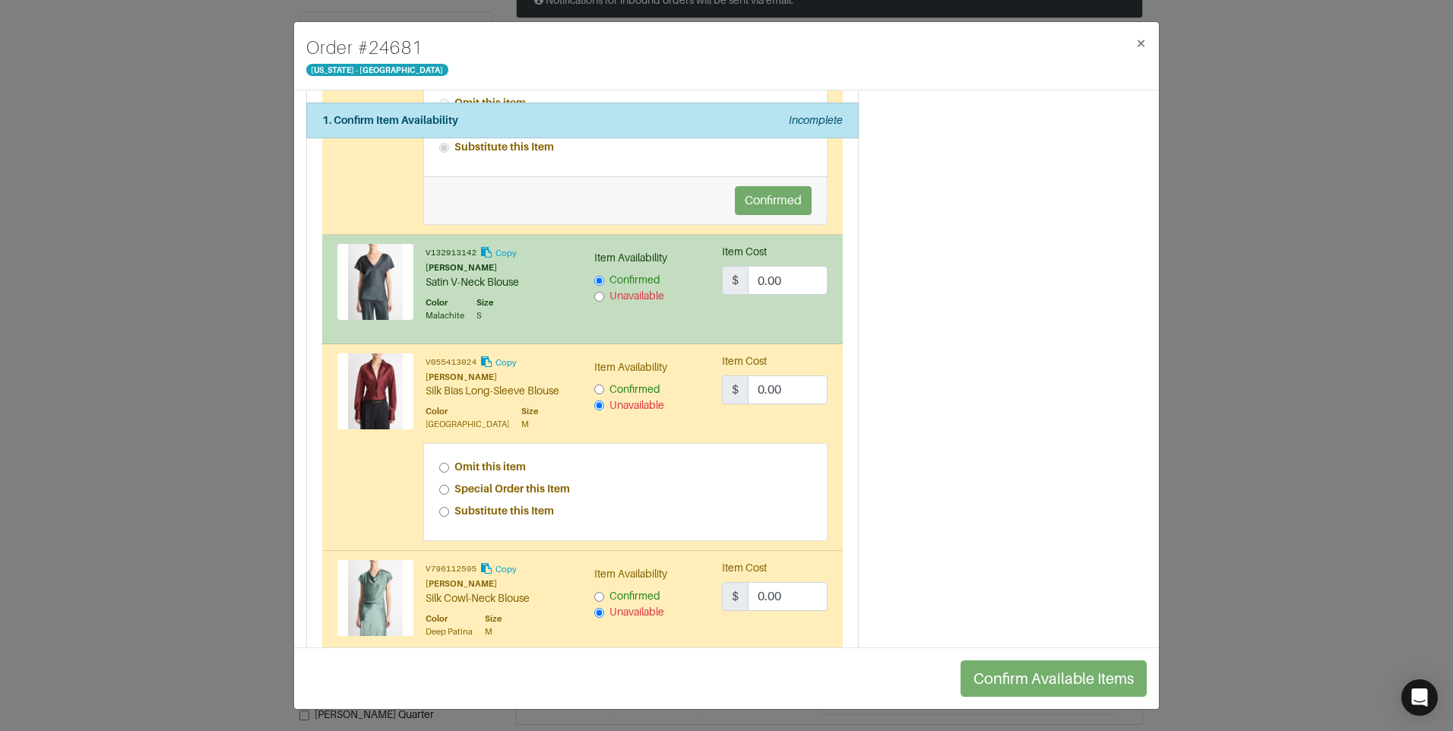
click at [442, 492] on input "Special Order this Item" at bounding box center [444, 490] width 10 height 10
radio input "true"
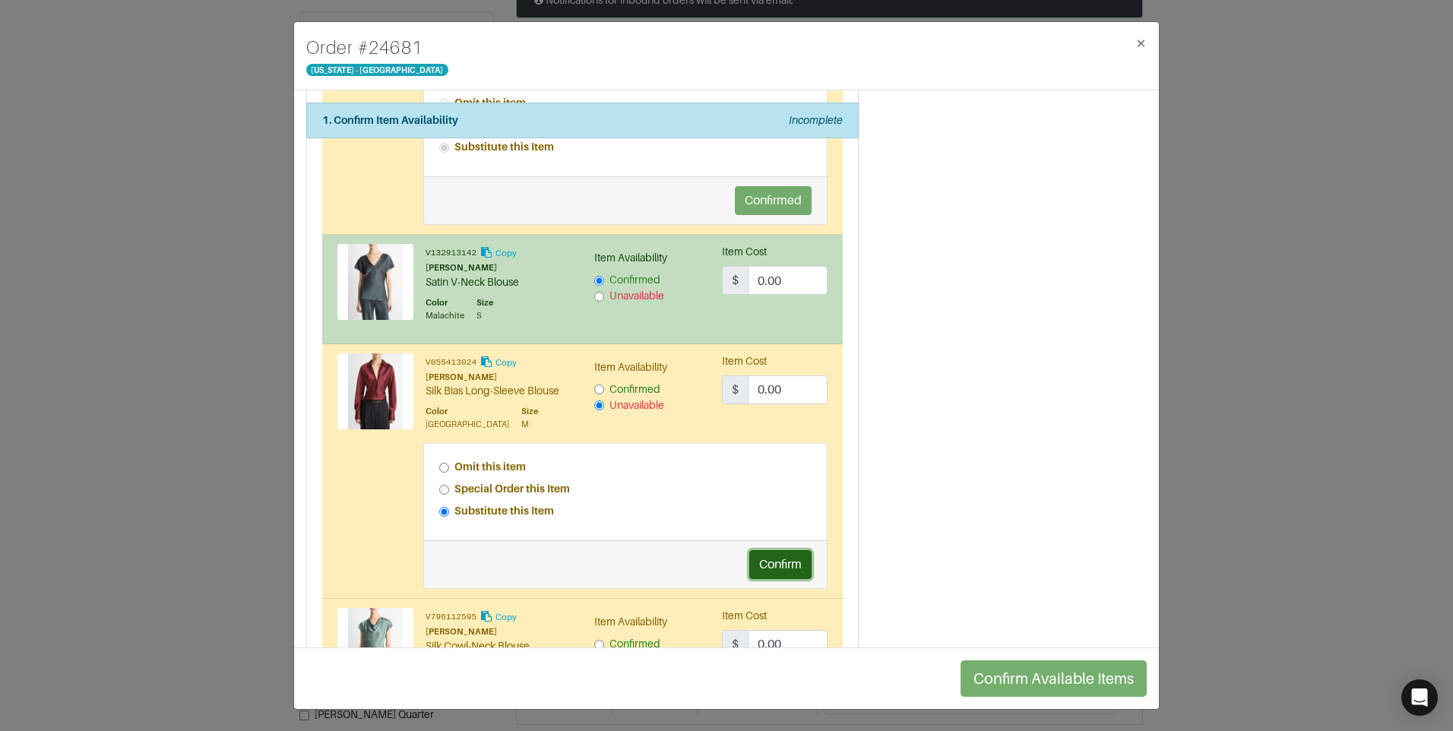
click at [784, 569] on button "Confirm" at bounding box center [780, 564] width 62 height 29
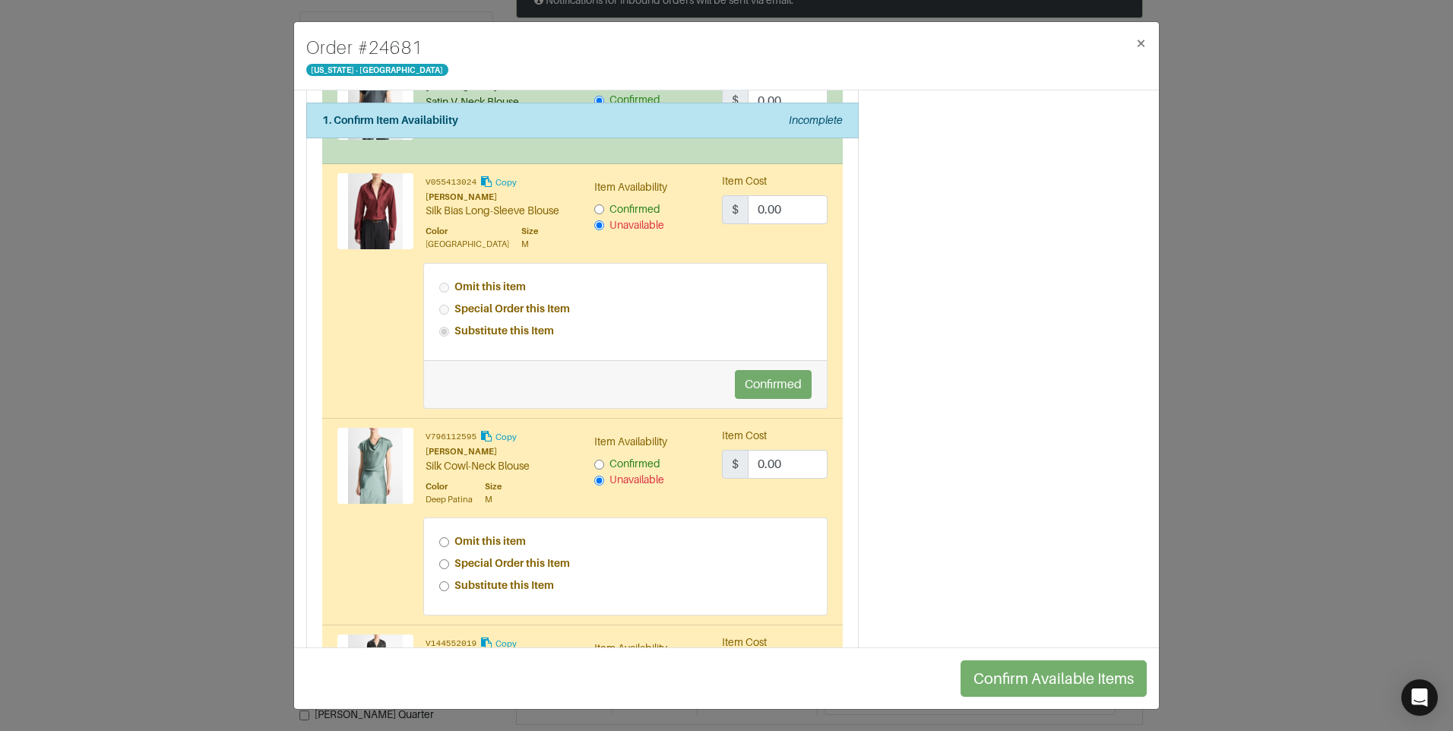
scroll to position [988, 0]
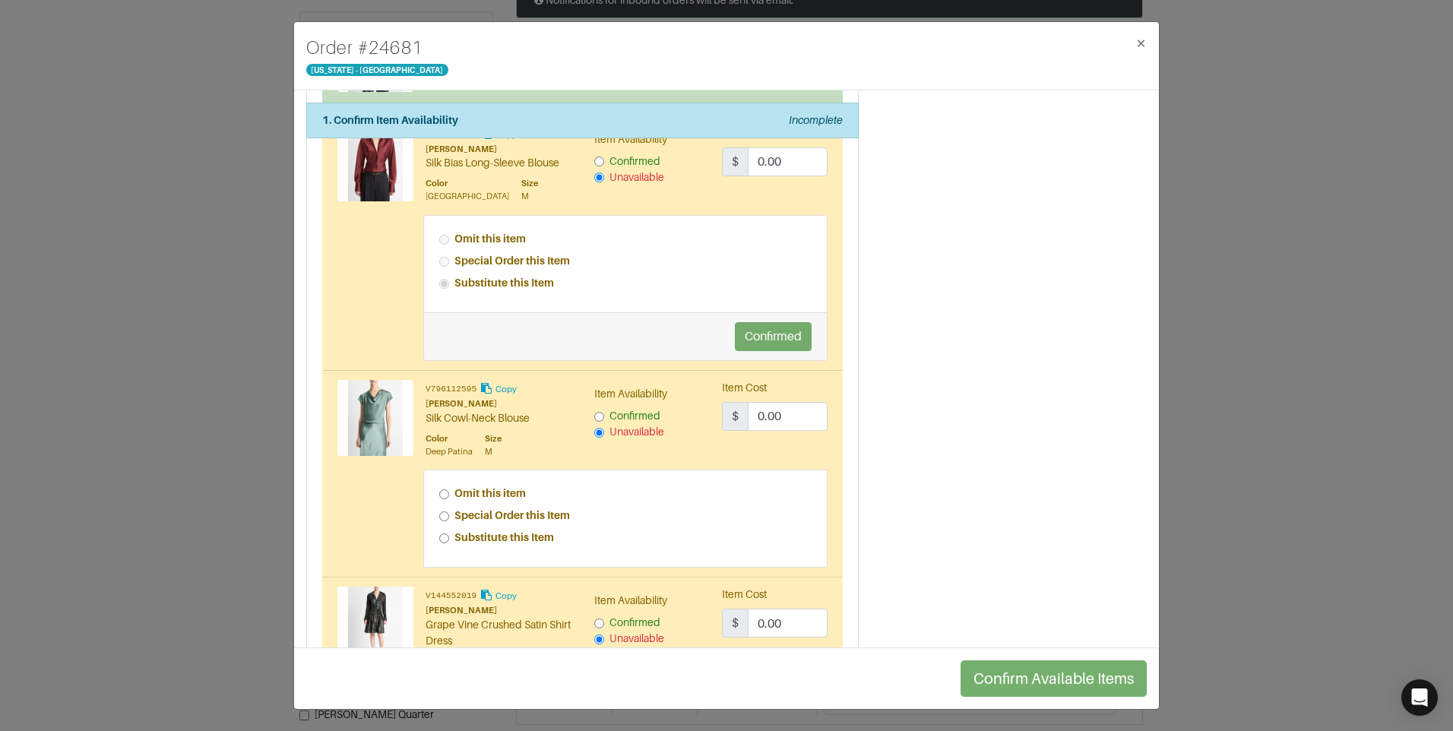
drag, startPoint x: 442, startPoint y: 518, endPoint x: 620, endPoint y: 512, distance: 177.9
click at [444, 518] on input "Special Order this Item" at bounding box center [444, 517] width 10 height 10
radio input "true"
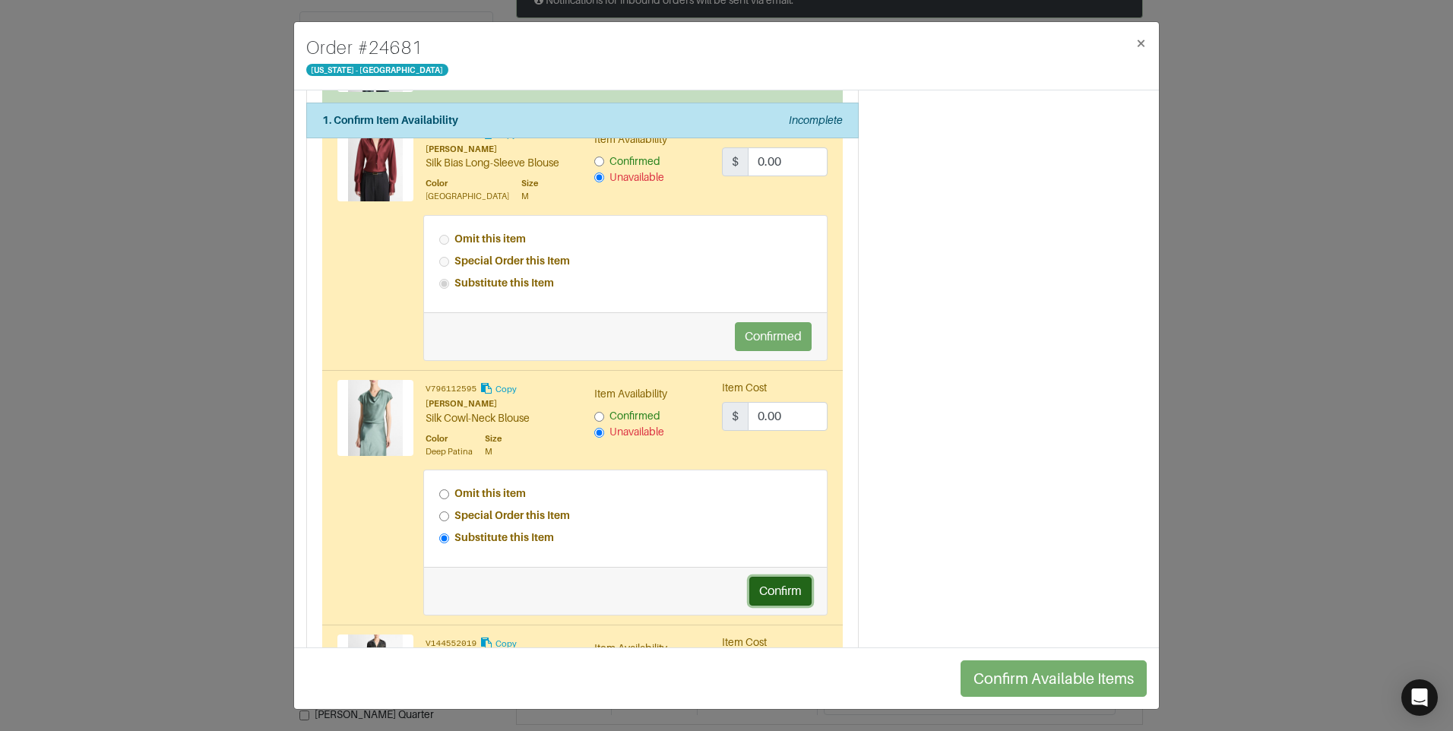
click at [784, 596] on button "Confirm" at bounding box center [780, 591] width 62 height 29
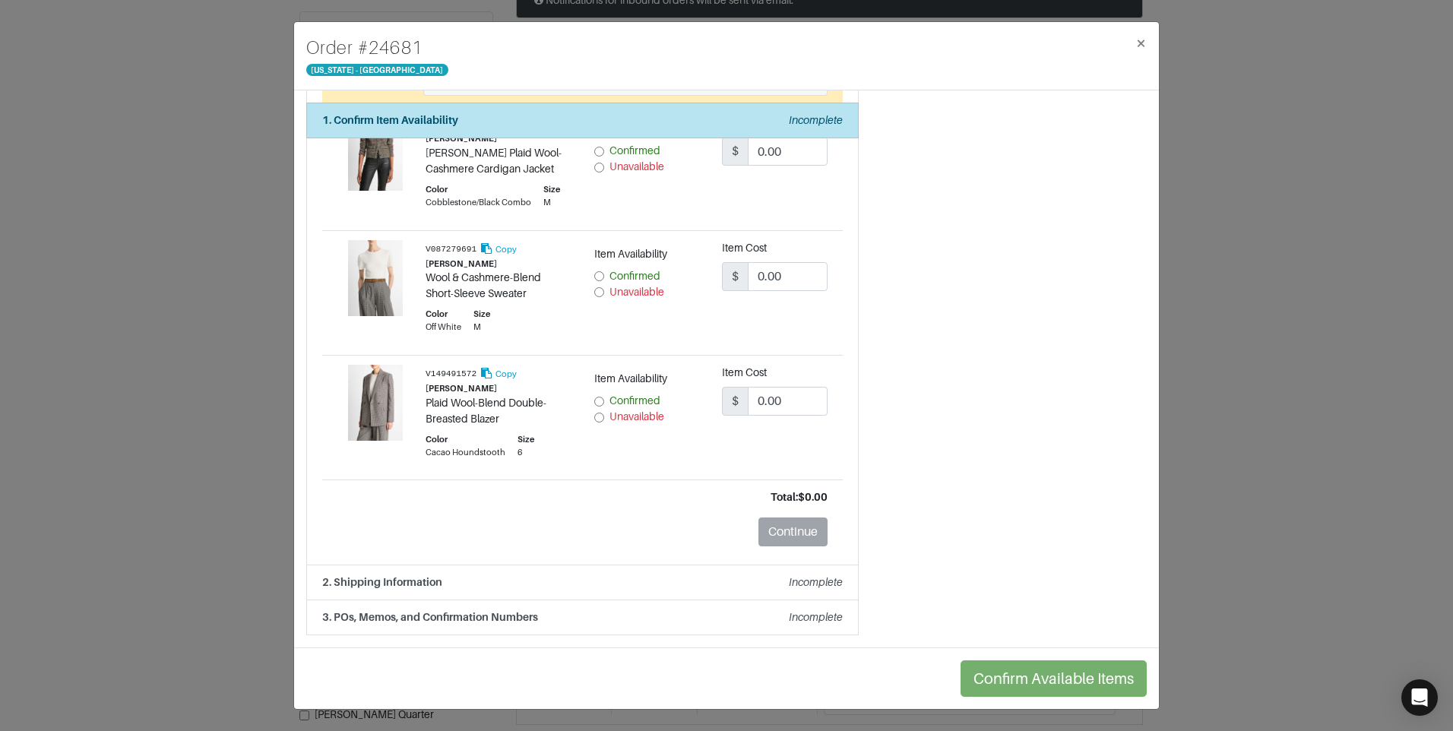
scroll to position [1974, 0]
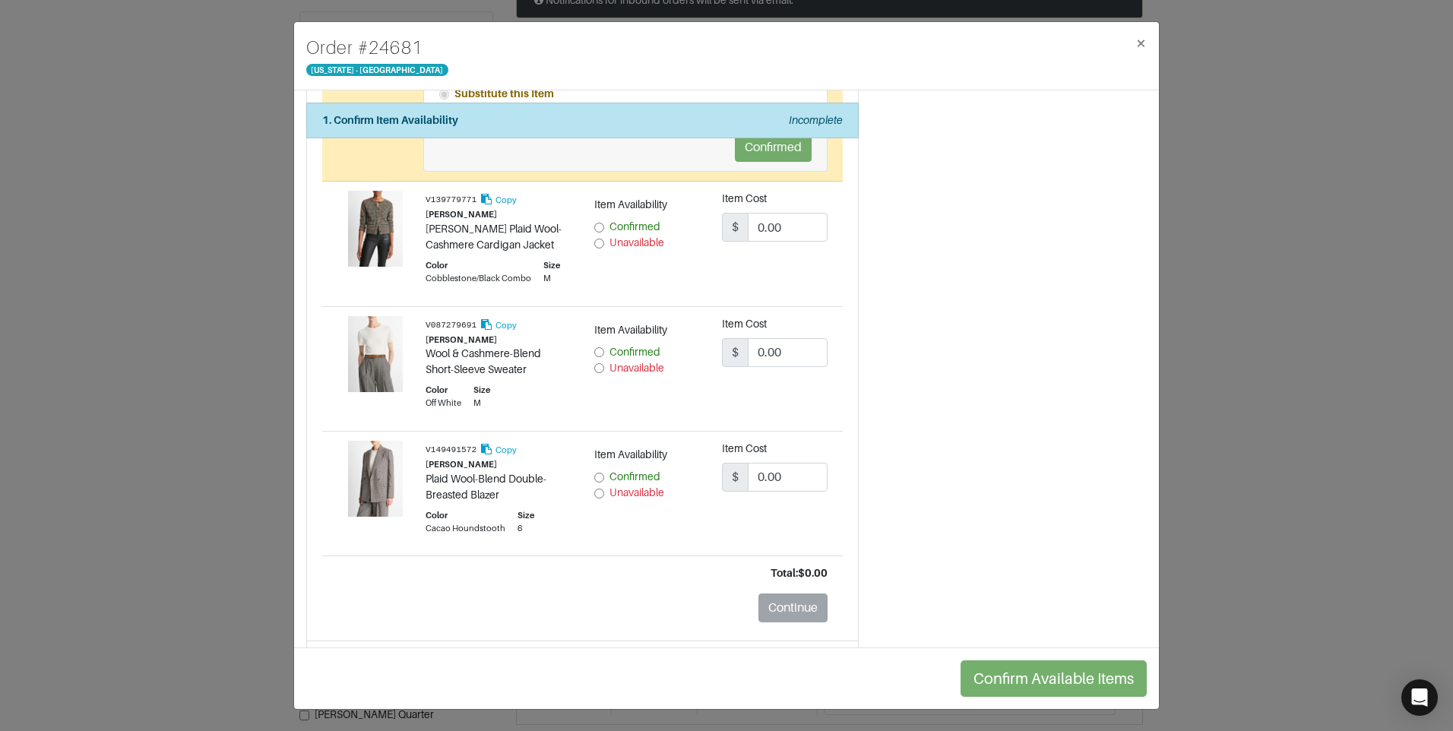
click at [586, 372] on div "Item Availability Confirmed Unavailable" at bounding box center [647, 369] width 128 height 106
click at [594, 371] on input "Unavailable" at bounding box center [599, 368] width 10 height 10
radio input "true"
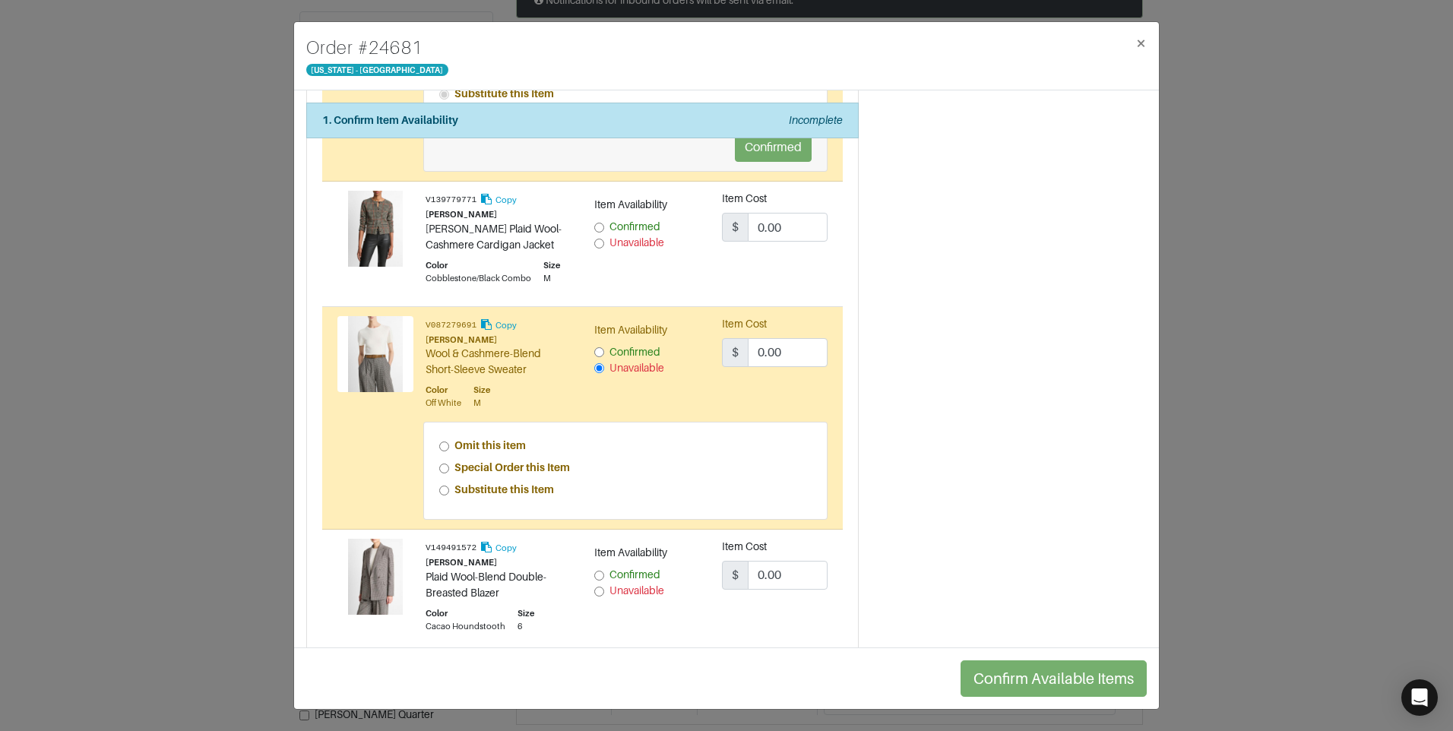
click at [439, 464] on input "Special Order this Item" at bounding box center [444, 469] width 10 height 10
radio input "true"
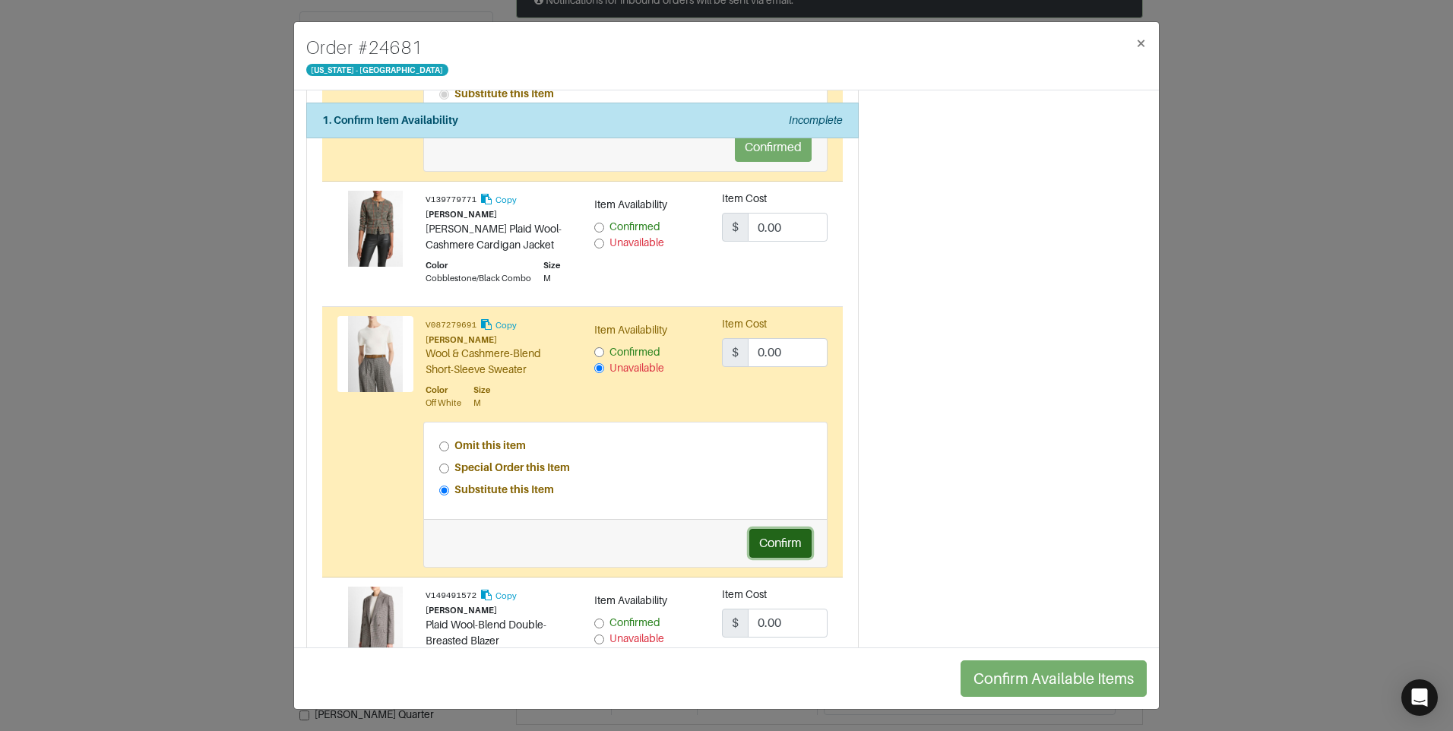
click at [767, 542] on button "Confirm" at bounding box center [780, 543] width 62 height 29
click at [594, 225] on input "Confirmed" at bounding box center [599, 228] width 10 height 10
radio input "true"
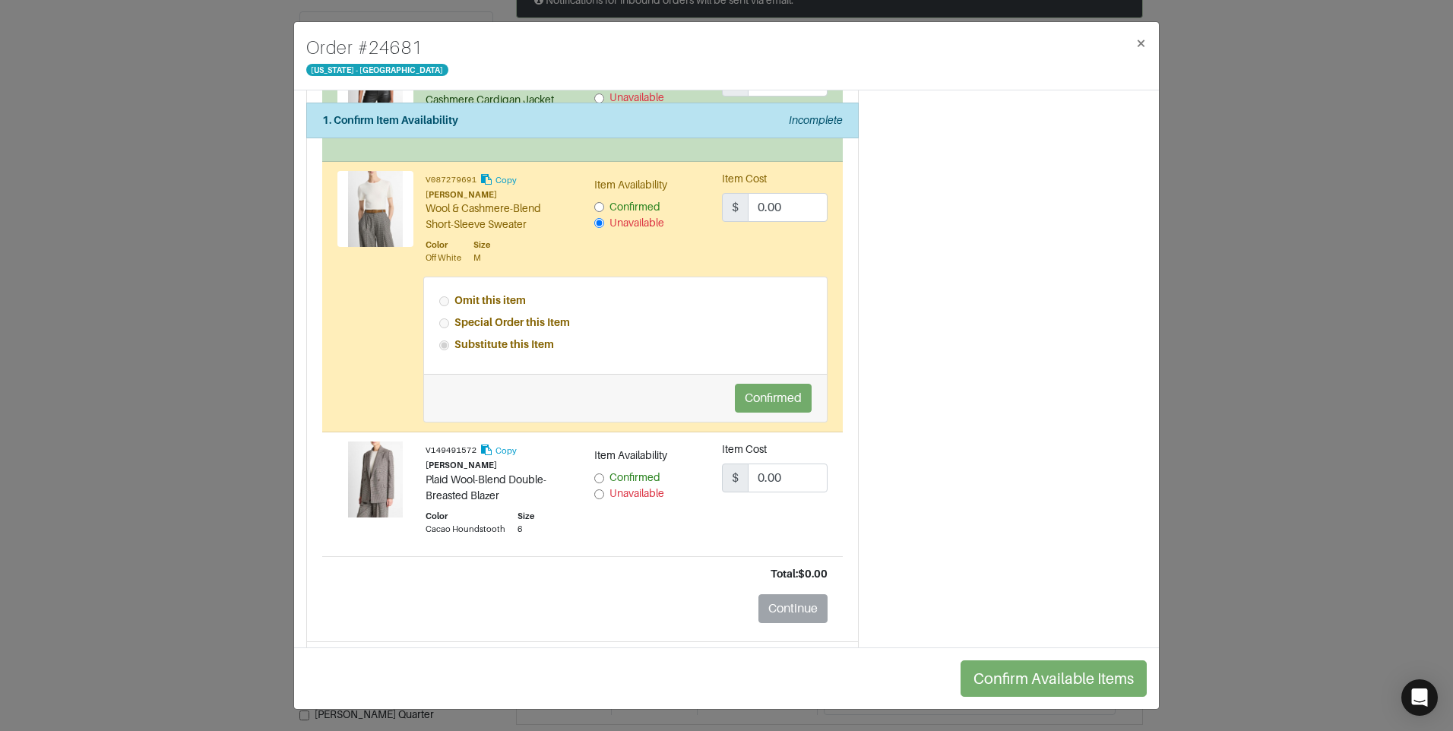
scroll to position [2126, 0]
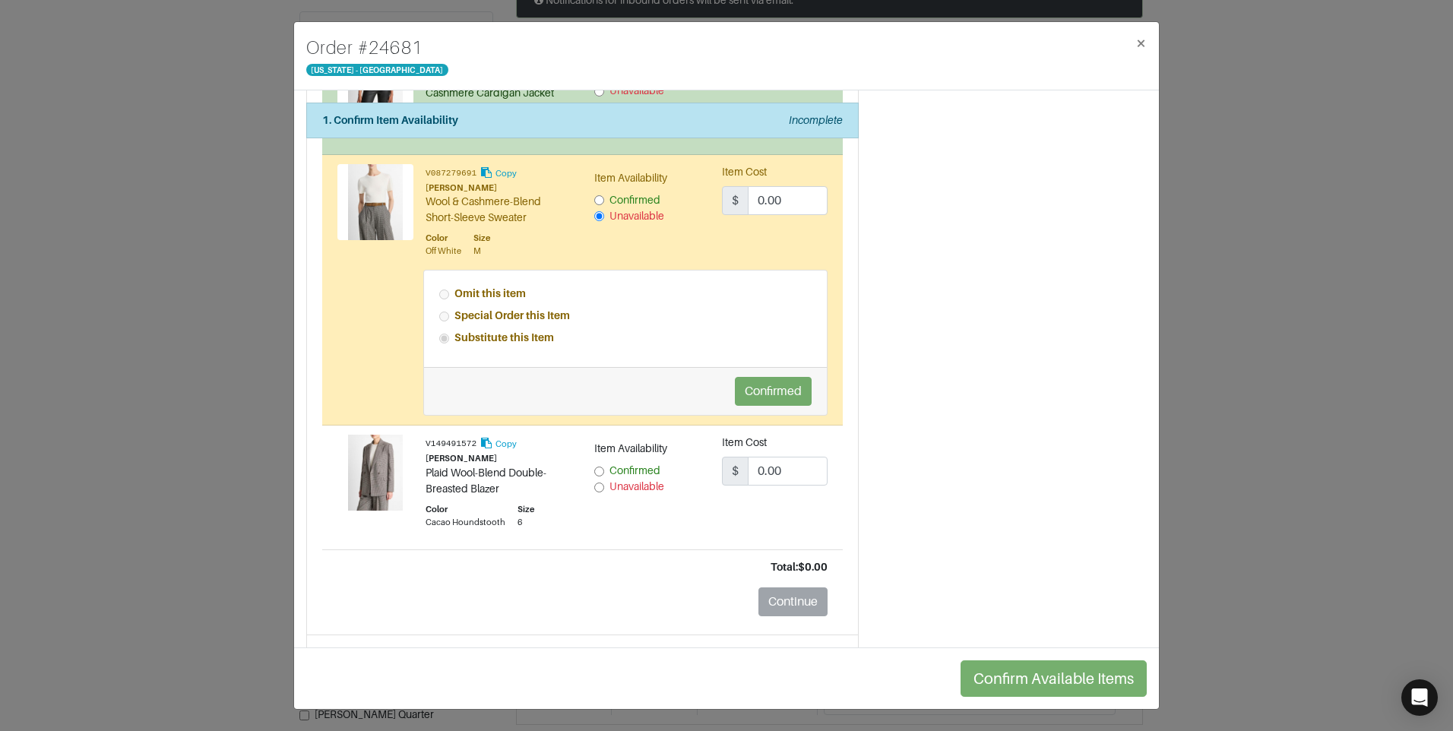
click at [597, 485] on input "Unavailable" at bounding box center [599, 488] width 10 height 10
radio input "true"
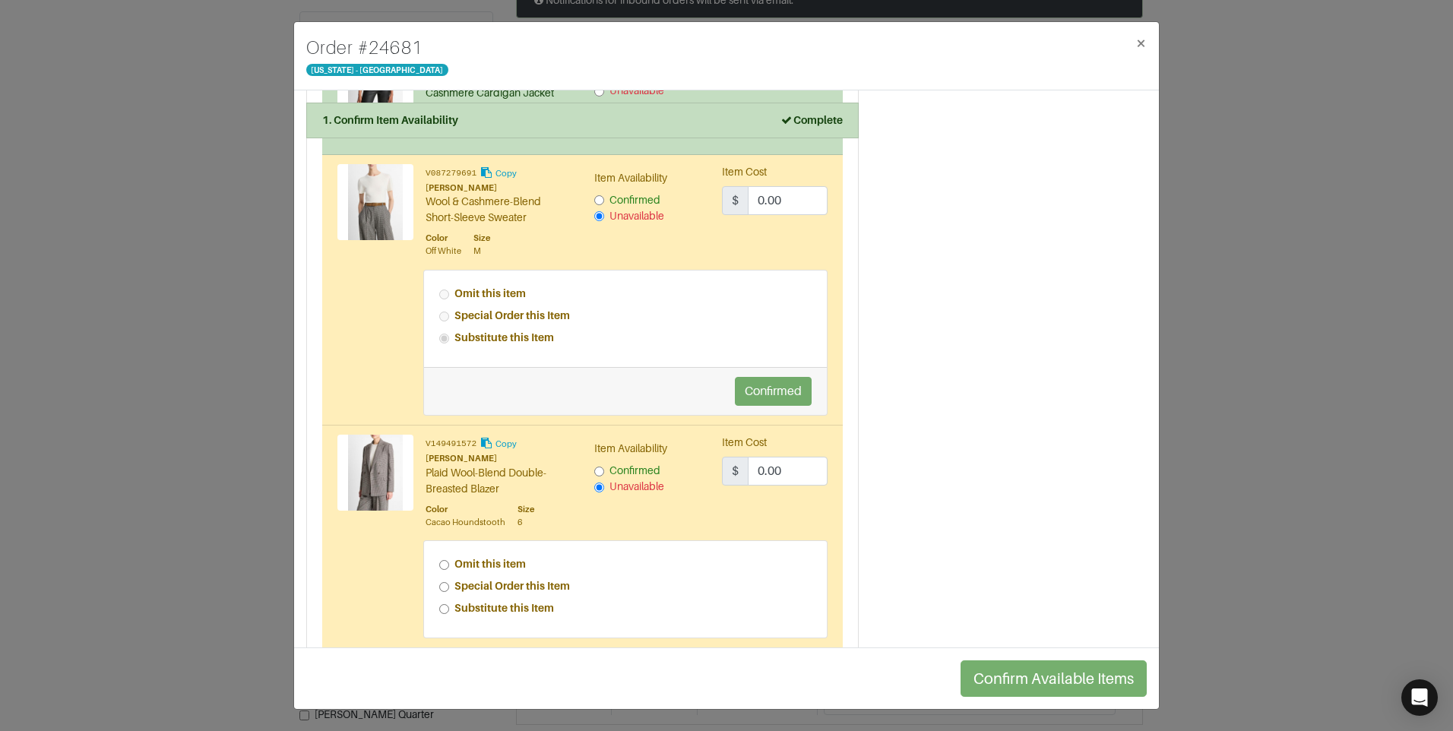
drag, startPoint x: 443, startPoint y: 592, endPoint x: 394, endPoint y: 585, distance: 49.9
click at [394, 585] on div "Omit this item Special Order this Item Substitute this Item" at bounding box center [582, 589] width 513 height 98
click at [594, 471] on input "Confirmed" at bounding box center [599, 472] width 10 height 10
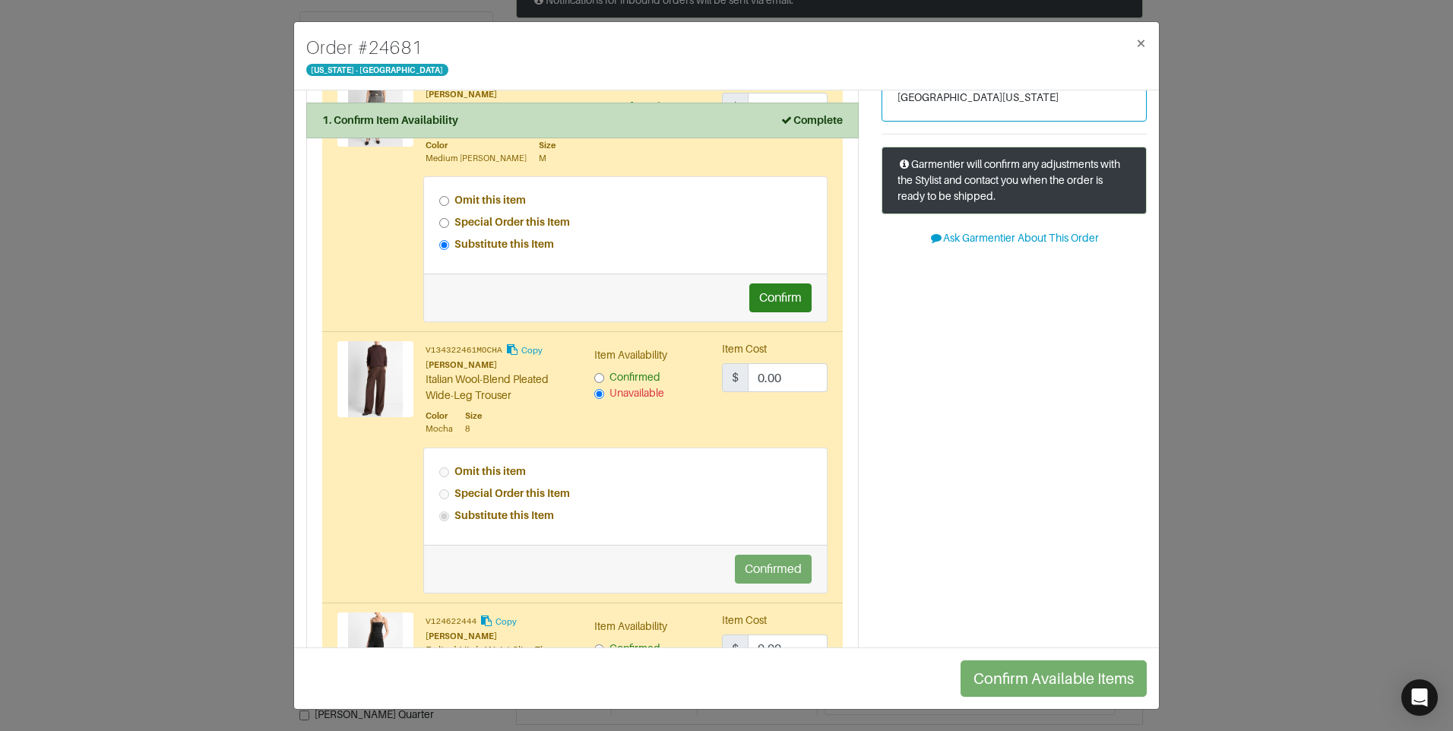
scroll to position [0, 0]
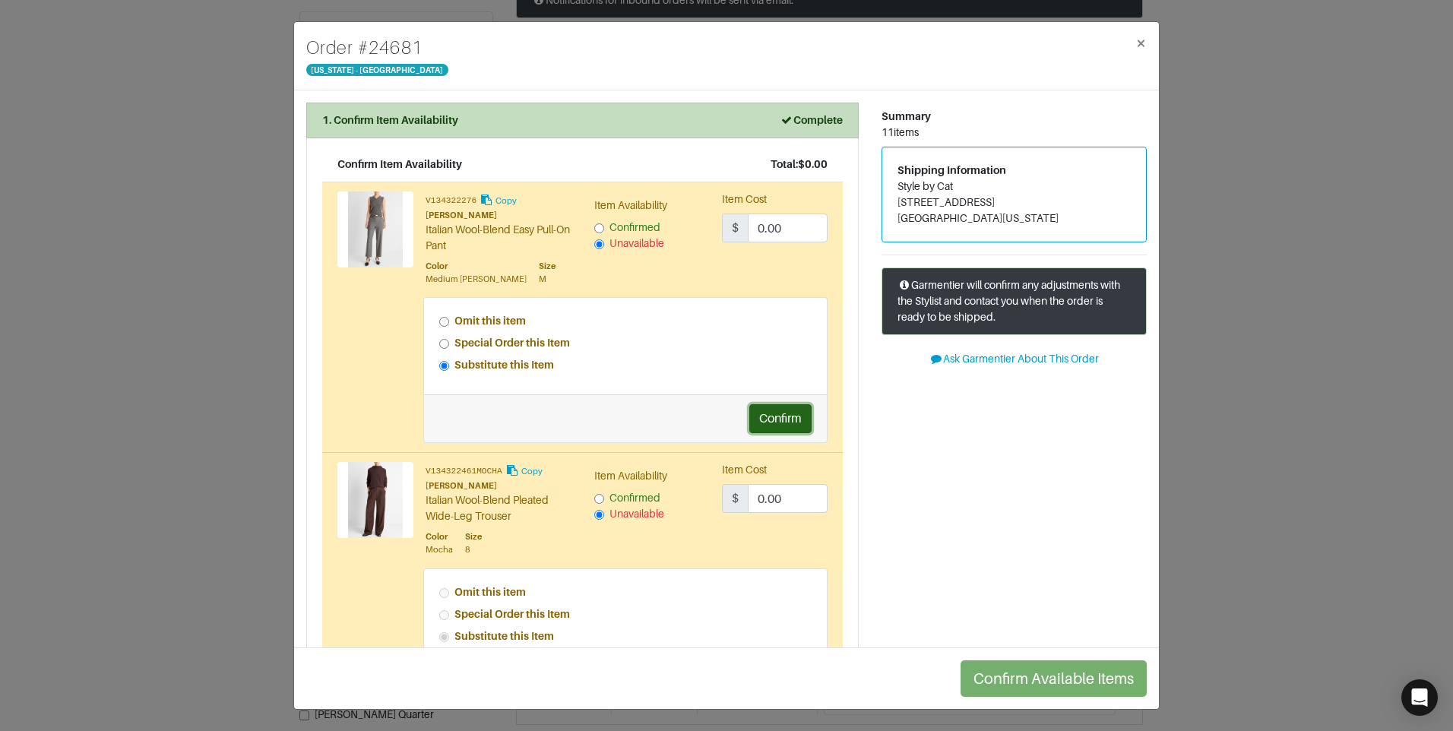
drag, startPoint x: 784, startPoint y: 430, endPoint x: 788, endPoint y: 418, distance: 13.0
click at [784, 431] on button "Confirm" at bounding box center [780, 418] width 62 height 29
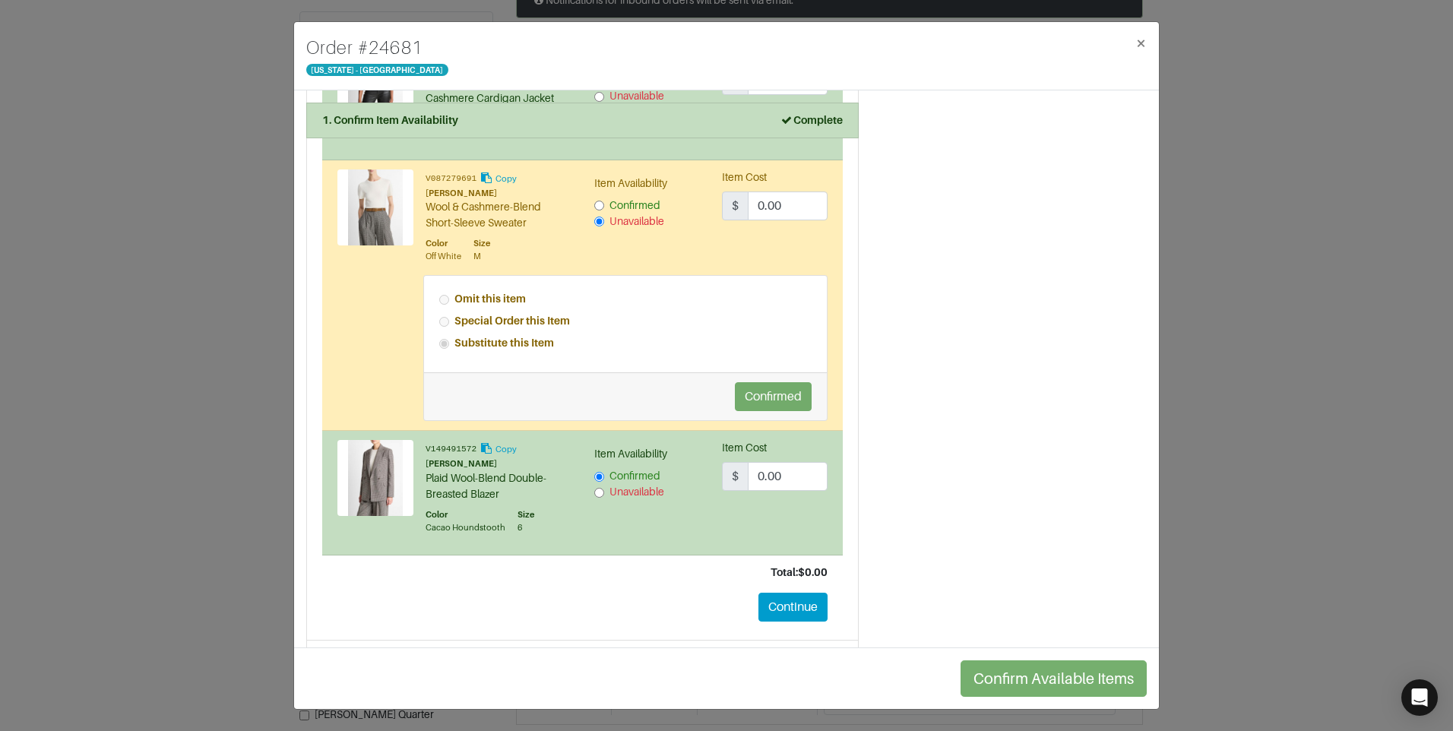
scroll to position [2196, 0]
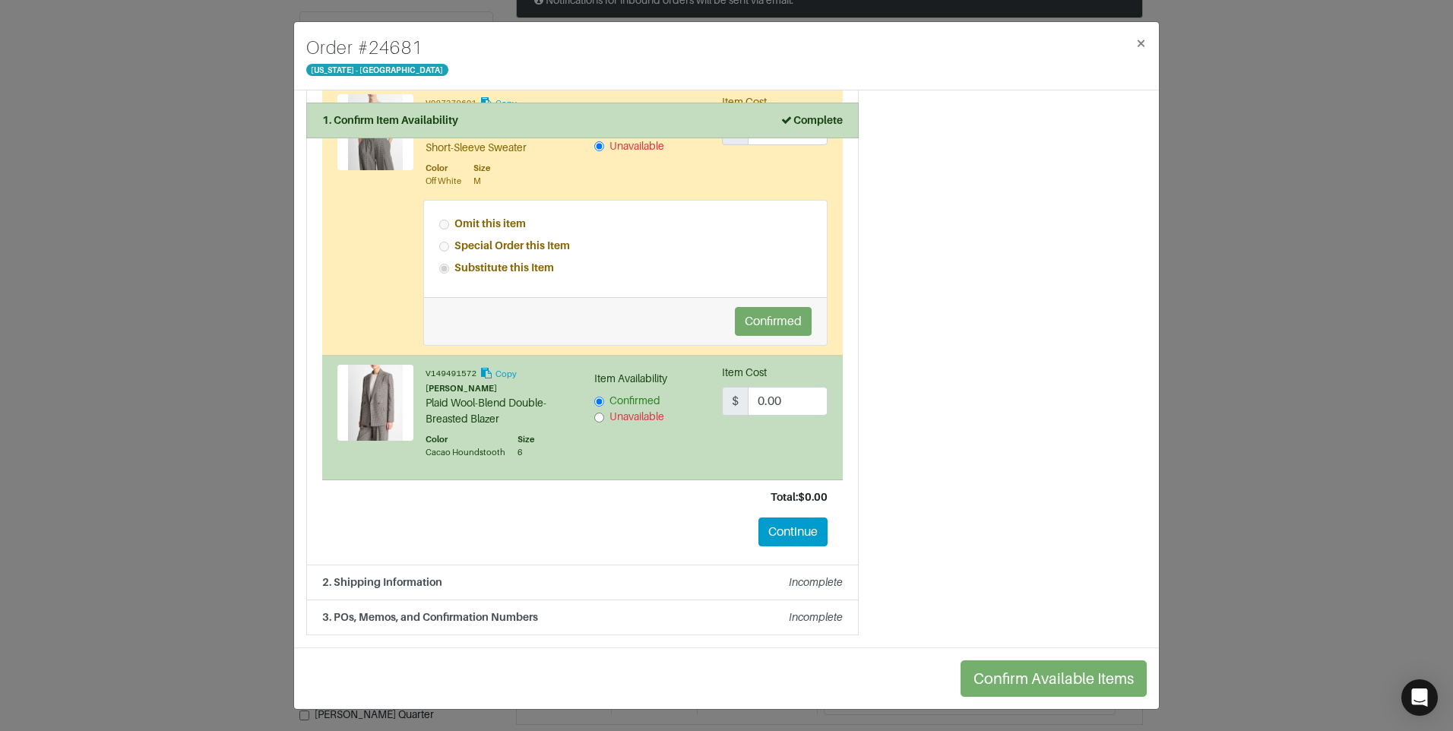
click at [595, 417] on input "Unavailable" at bounding box center [599, 418] width 10 height 10
radio input "false"
radio input "true"
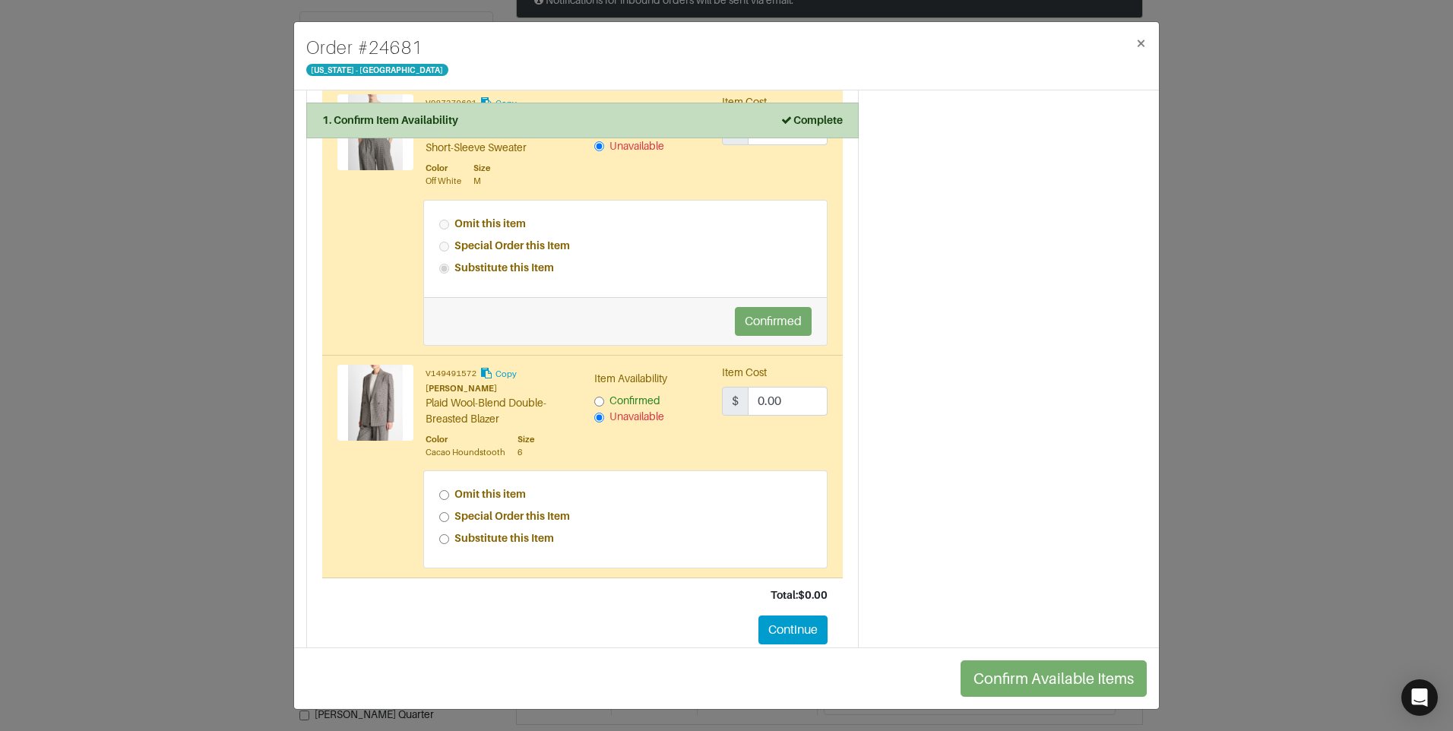
click at [442, 519] on input "Special Order this Item" at bounding box center [444, 517] width 10 height 10
radio input "true"
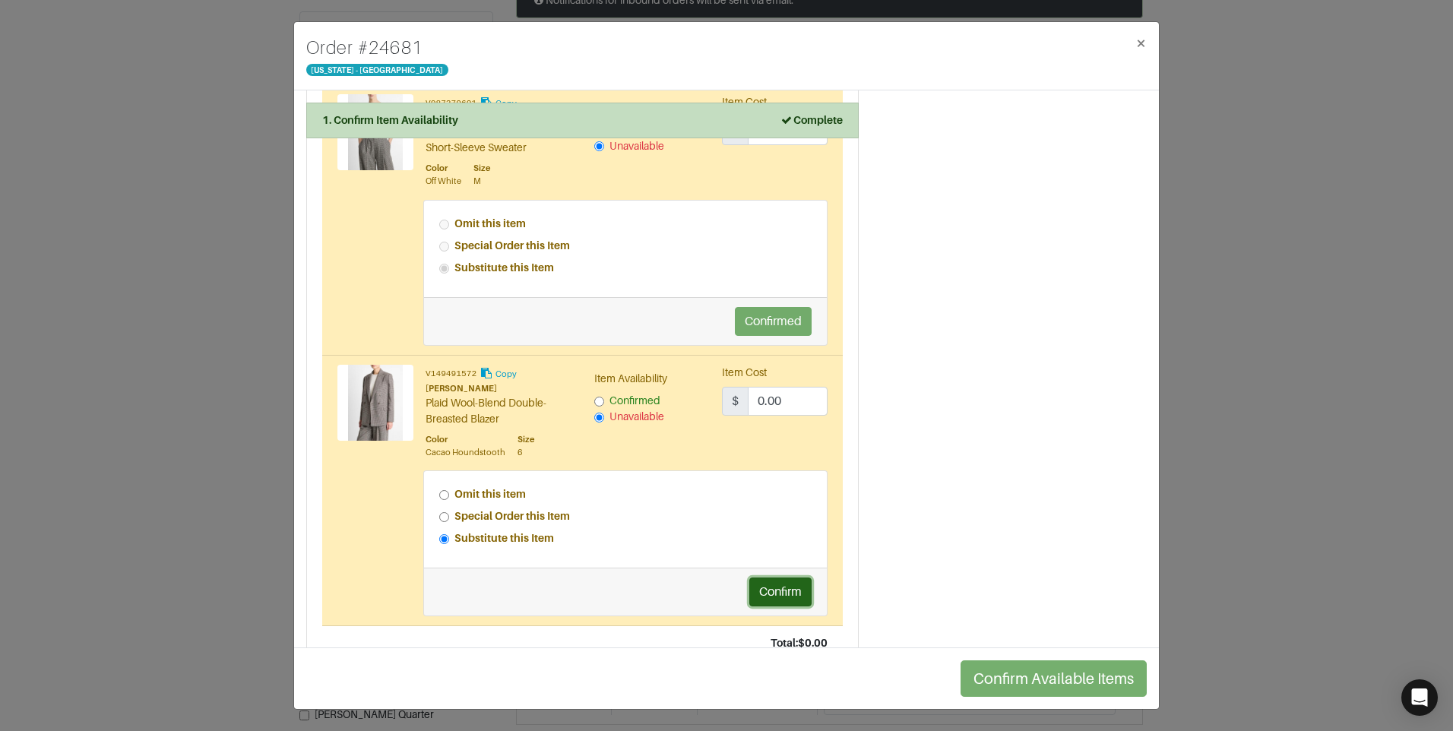
click at [762, 583] on button "Confirm" at bounding box center [780, 592] width 62 height 29
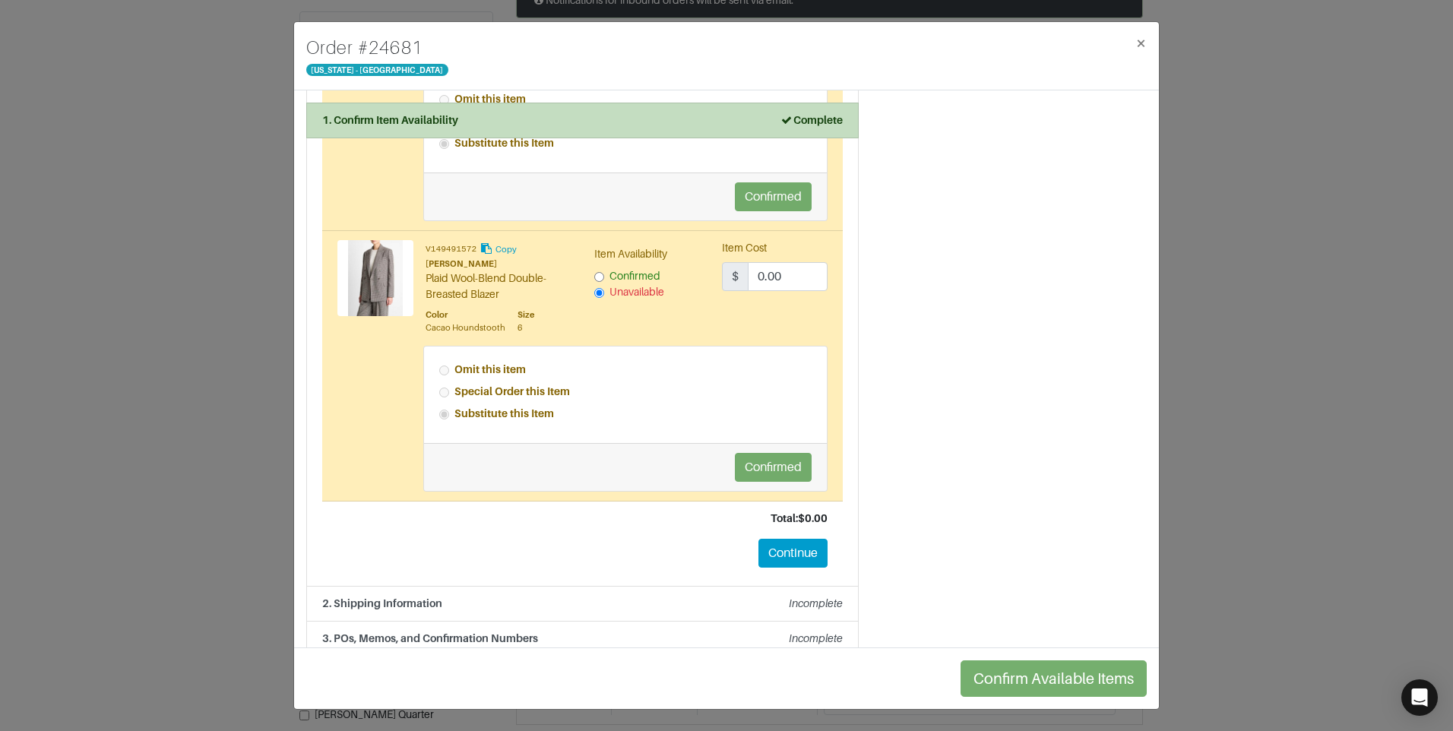
scroll to position [2342, 0]
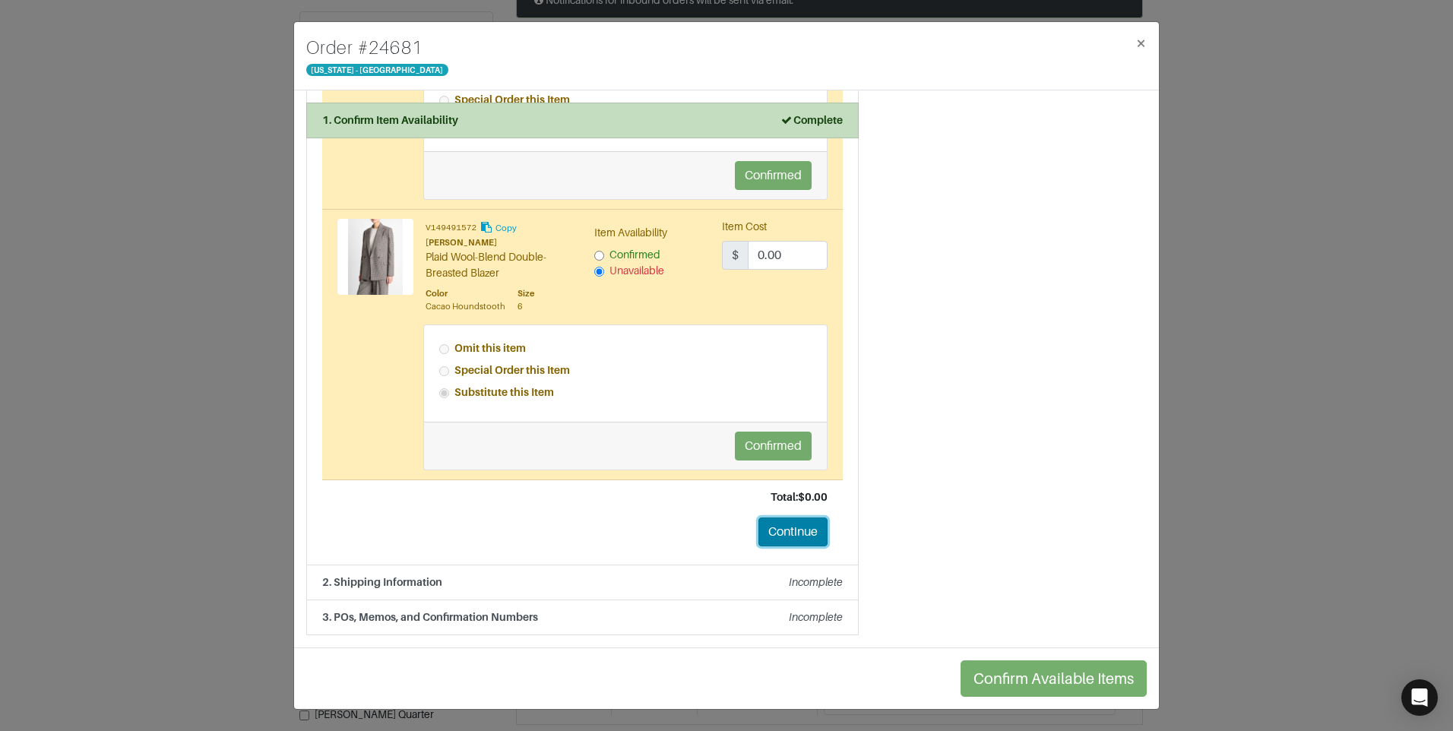
click at [794, 536] on button "Continue" at bounding box center [793, 532] width 69 height 29
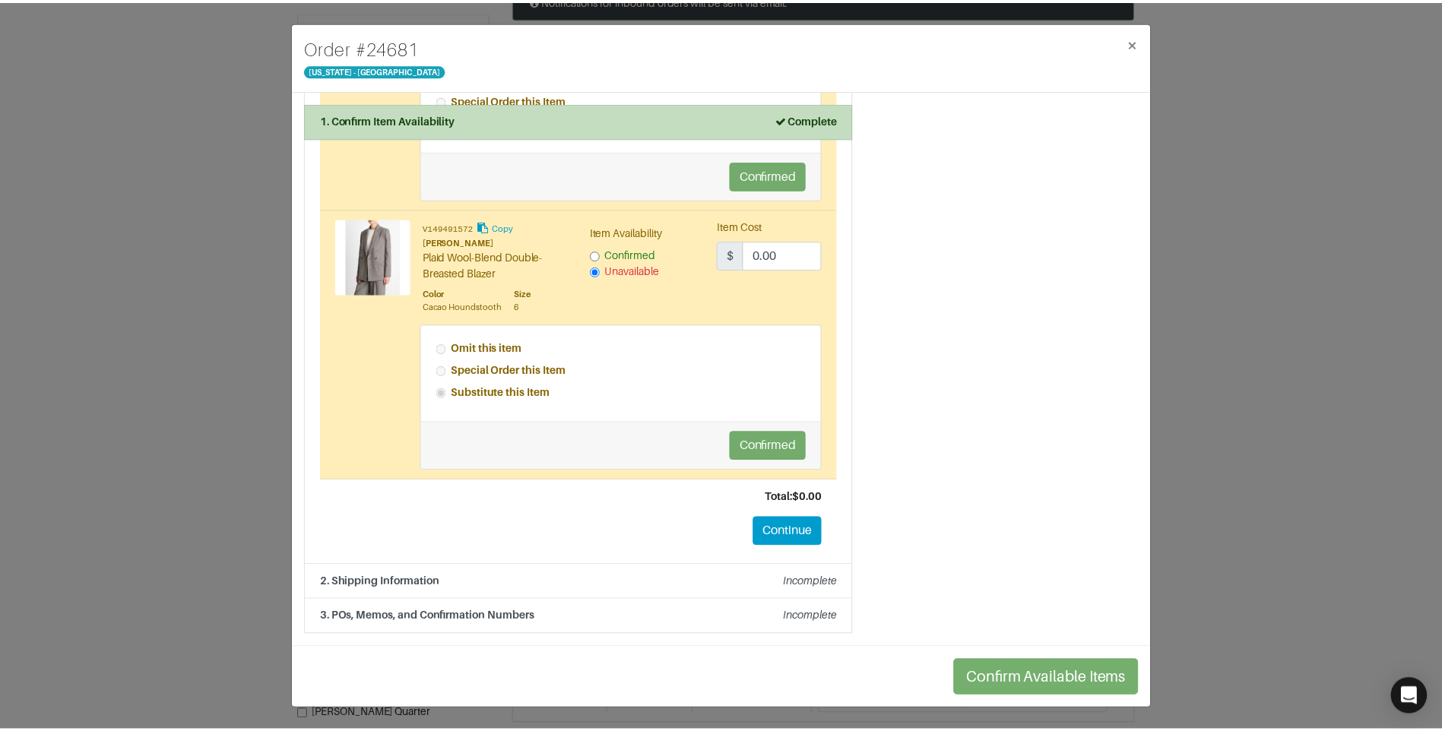
scroll to position [0, 0]
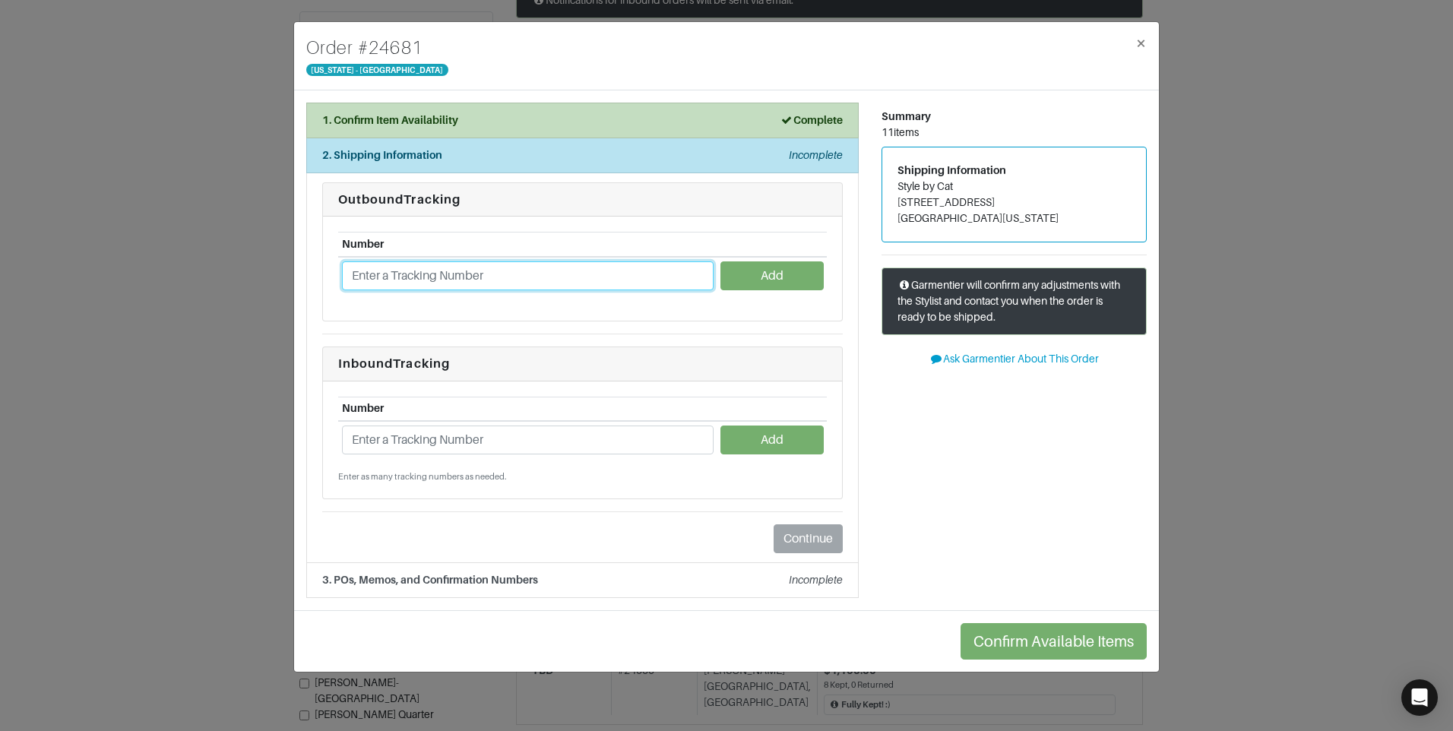
click at [575, 269] on input "text" at bounding box center [528, 275] width 372 height 29
paste input "1ZJ22C951328090245"
type input "1ZJ22C951328090245"
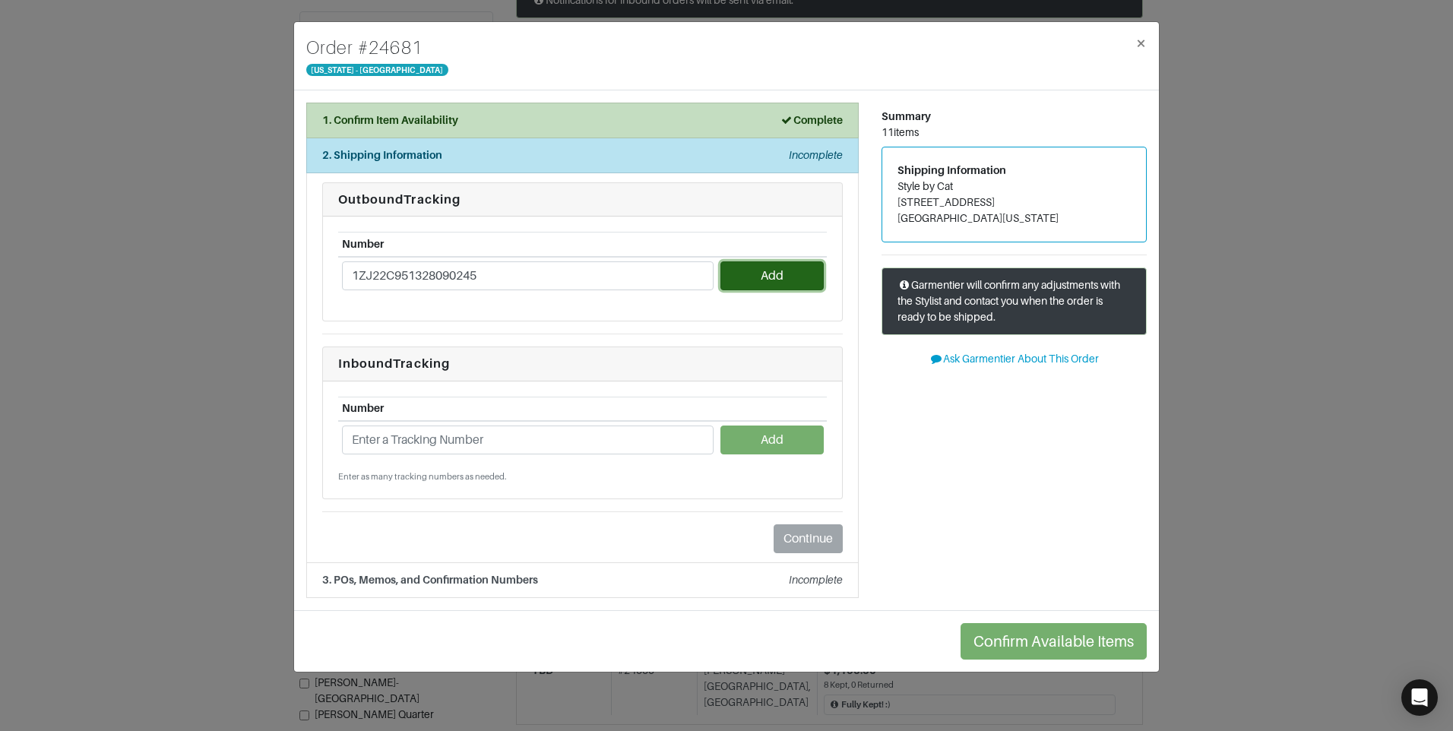
click at [796, 280] on button "Add" at bounding box center [772, 275] width 103 height 29
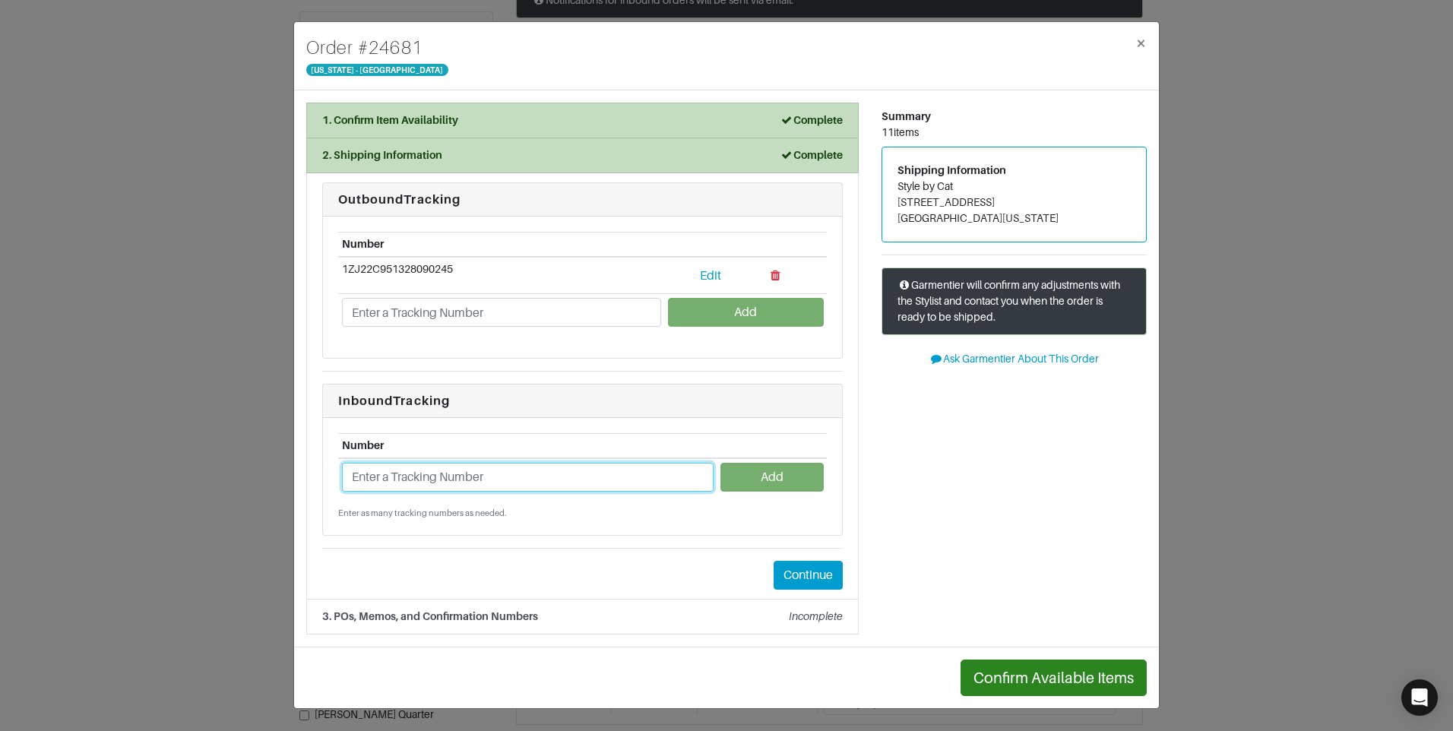
click at [568, 474] on input "text" at bounding box center [528, 477] width 372 height 29
paste input "1ZJ22C958701633089"
type input "1ZJ22C958701633089"
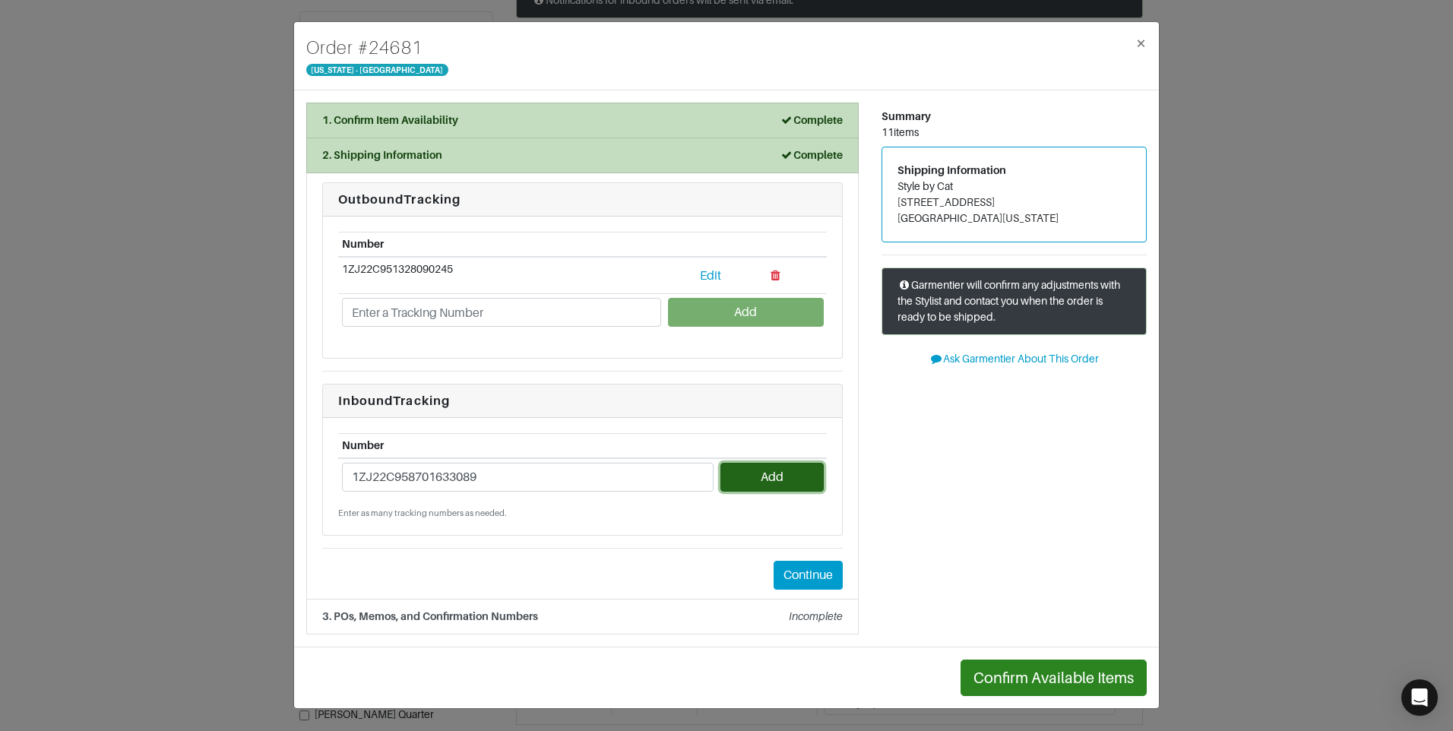
click at [756, 480] on button "Add" at bounding box center [772, 477] width 103 height 29
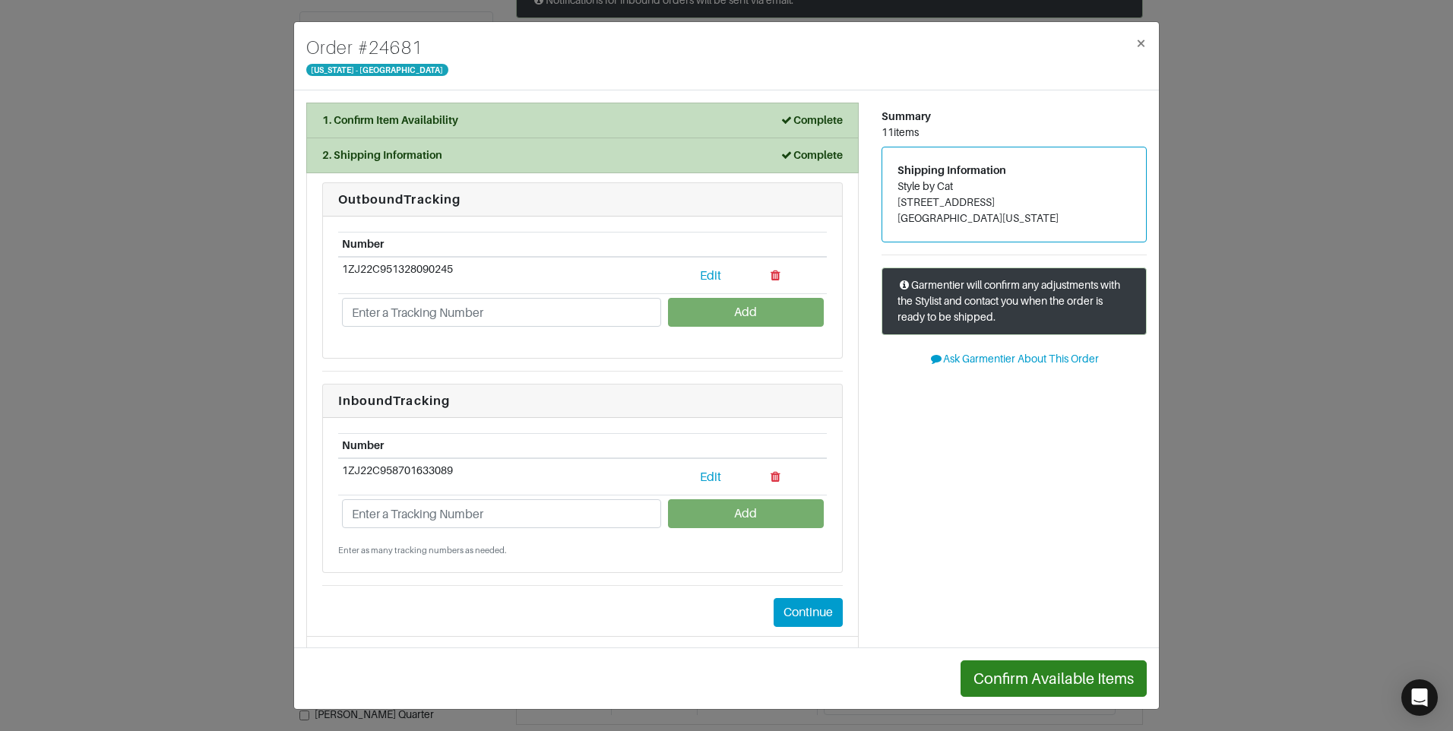
click at [390, 51] on h4 "Order # 24681" at bounding box center [377, 47] width 142 height 27
click at [389, 52] on h4 "Order # 24681" at bounding box center [377, 47] width 142 height 27
click at [388, 52] on h4 "Order # 24681" at bounding box center [377, 47] width 142 height 27
drag, startPoint x: 388, startPoint y: 52, endPoint x: 374, endPoint y: 43, distance: 16.7
click at [385, 50] on h4 "Order # 24681" at bounding box center [377, 47] width 142 height 27
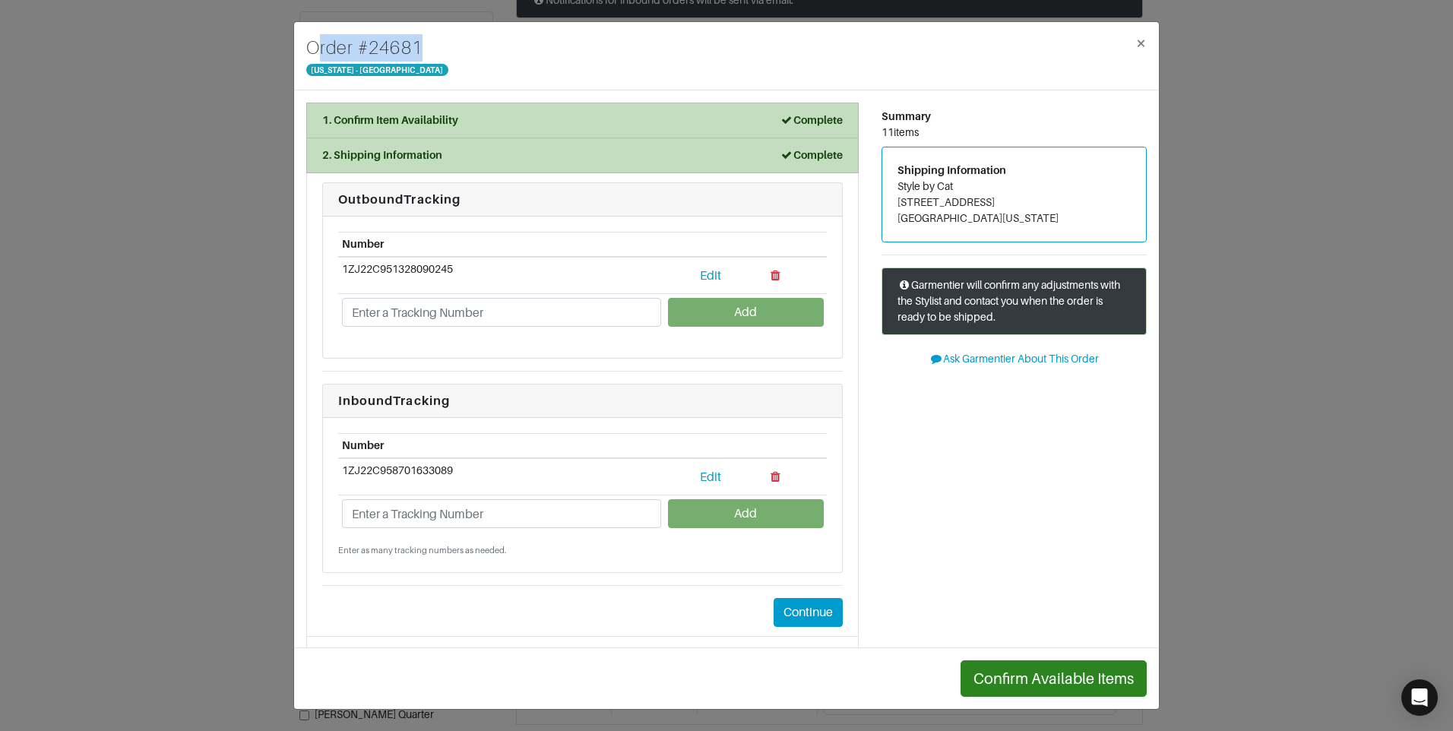
click at [355, 38] on h4 "Order # 24681" at bounding box center [377, 47] width 142 height 27
drag, startPoint x: 358, startPoint y: 40, endPoint x: 421, endPoint y: 54, distance: 64.6
click at [421, 54] on h4 "Order # 24681" at bounding box center [377, 47] width 142 height 27
copy h4 "# 24681"
drag, startPoint x: 785, startPoint y: 615, endPoint x: 774, endPoint y: 613, distance: 11.5
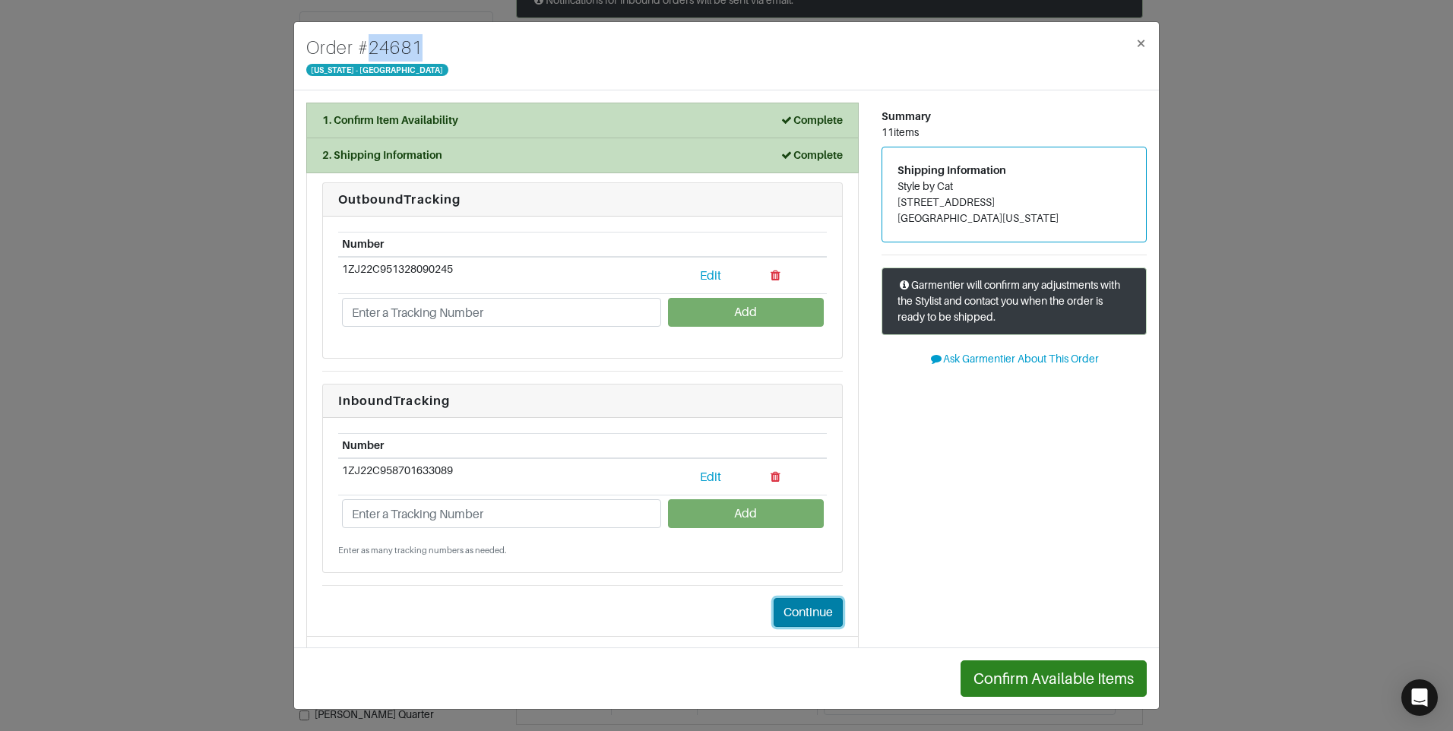
click at [784, 616] on button "Continue" at bounding box center [808, 612] width 69 height 29
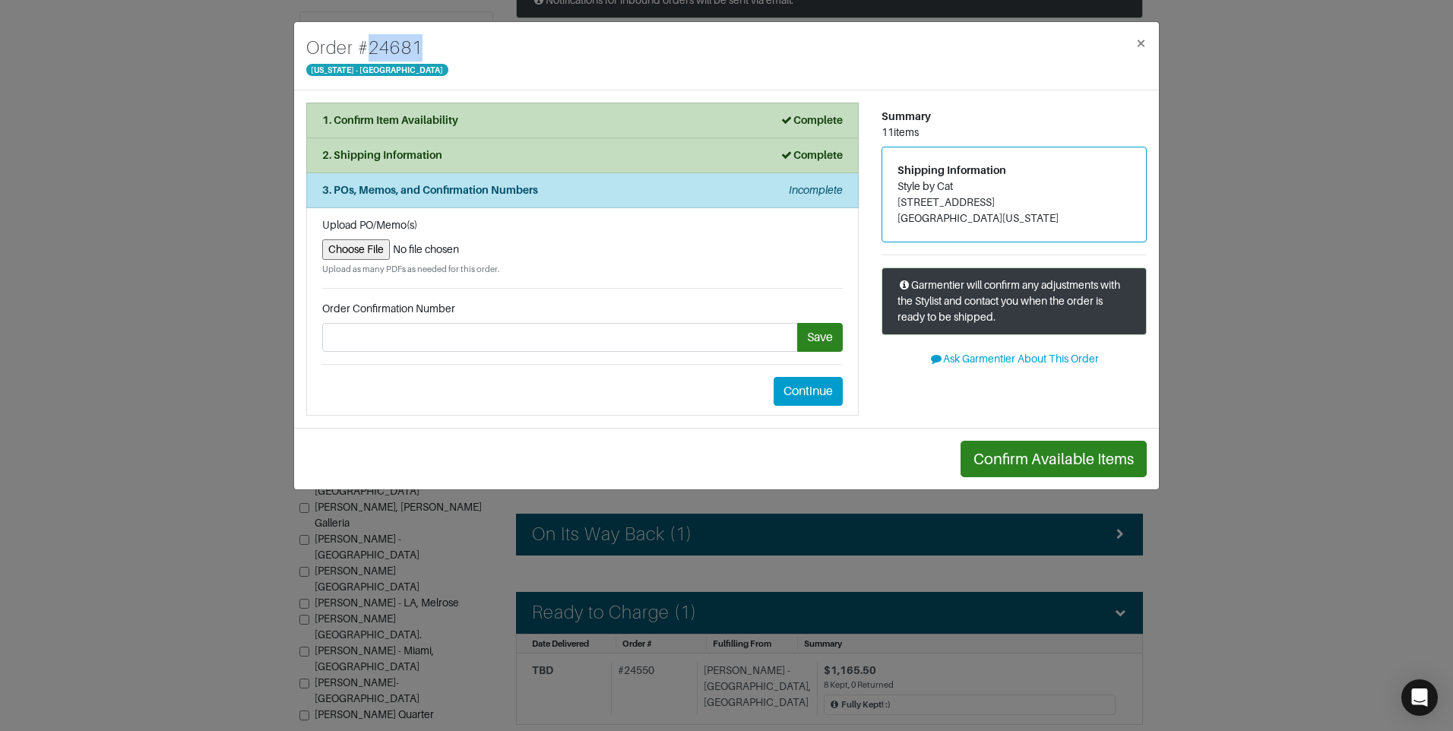
click at [369, 246] on input "file" at bounding box center [582, 249] width 521 height 21
type input "C:\fakepath\#24681 Return.pdf"
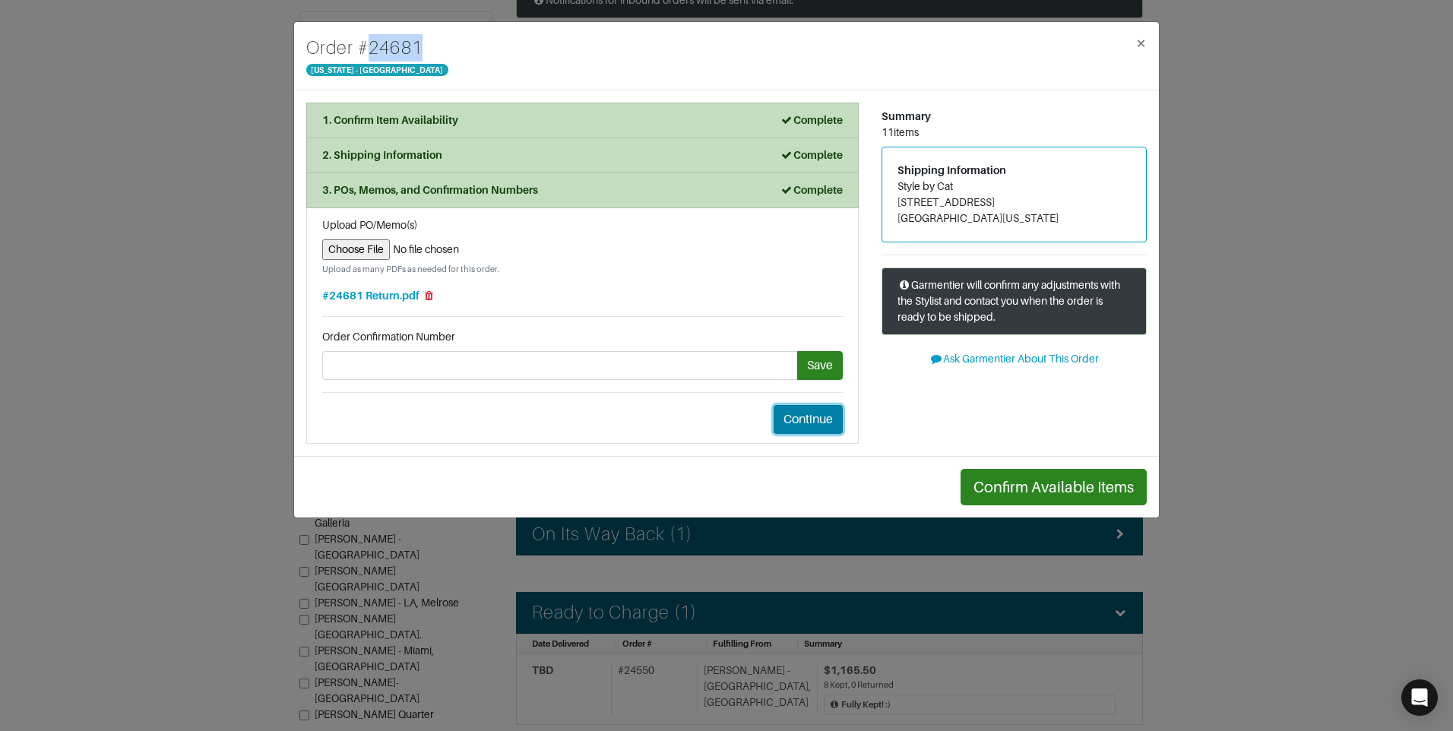
click at [822, 424] on button "Continue" at bounding box center [808, 419] width 69 height 29
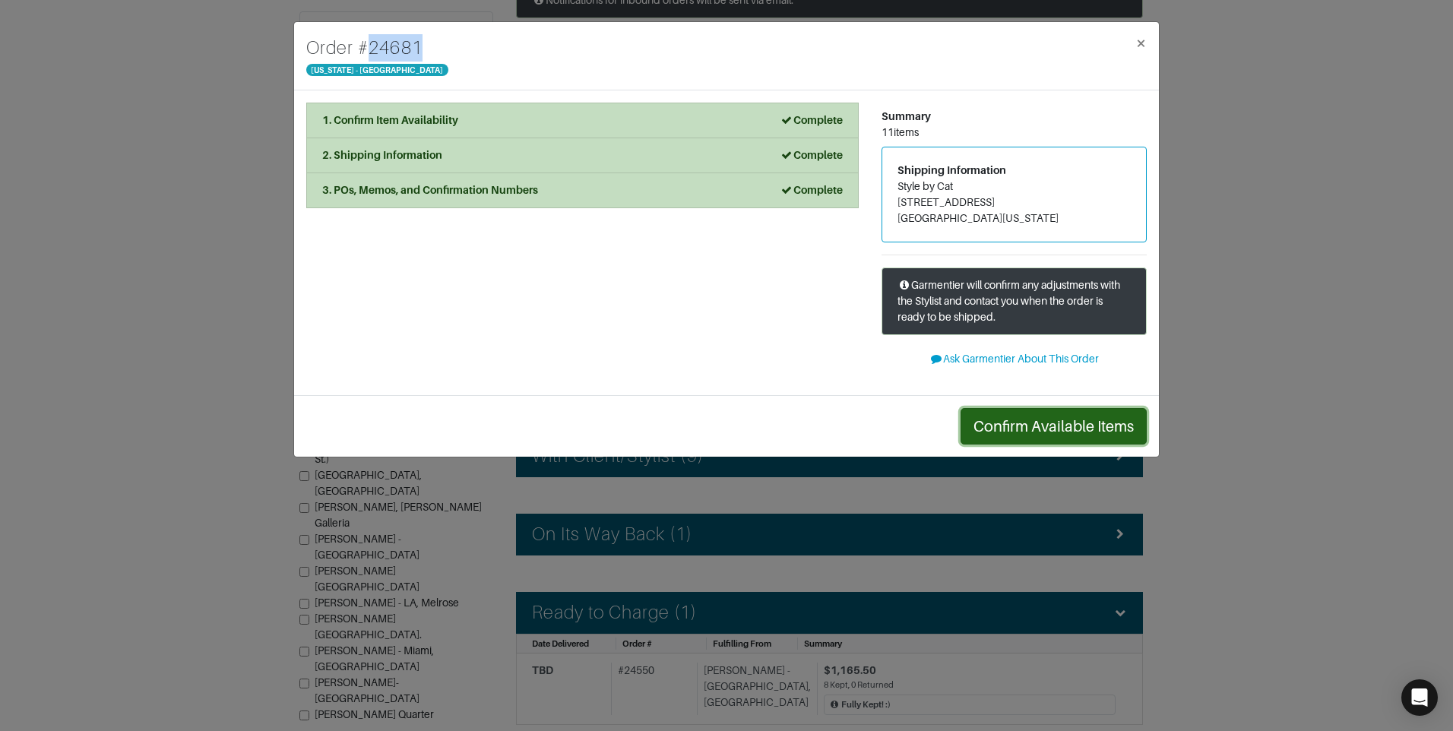
click at [1039, 426] on button "Confirm Available Items" at bounding box center [1054, 426] width 186 height 36
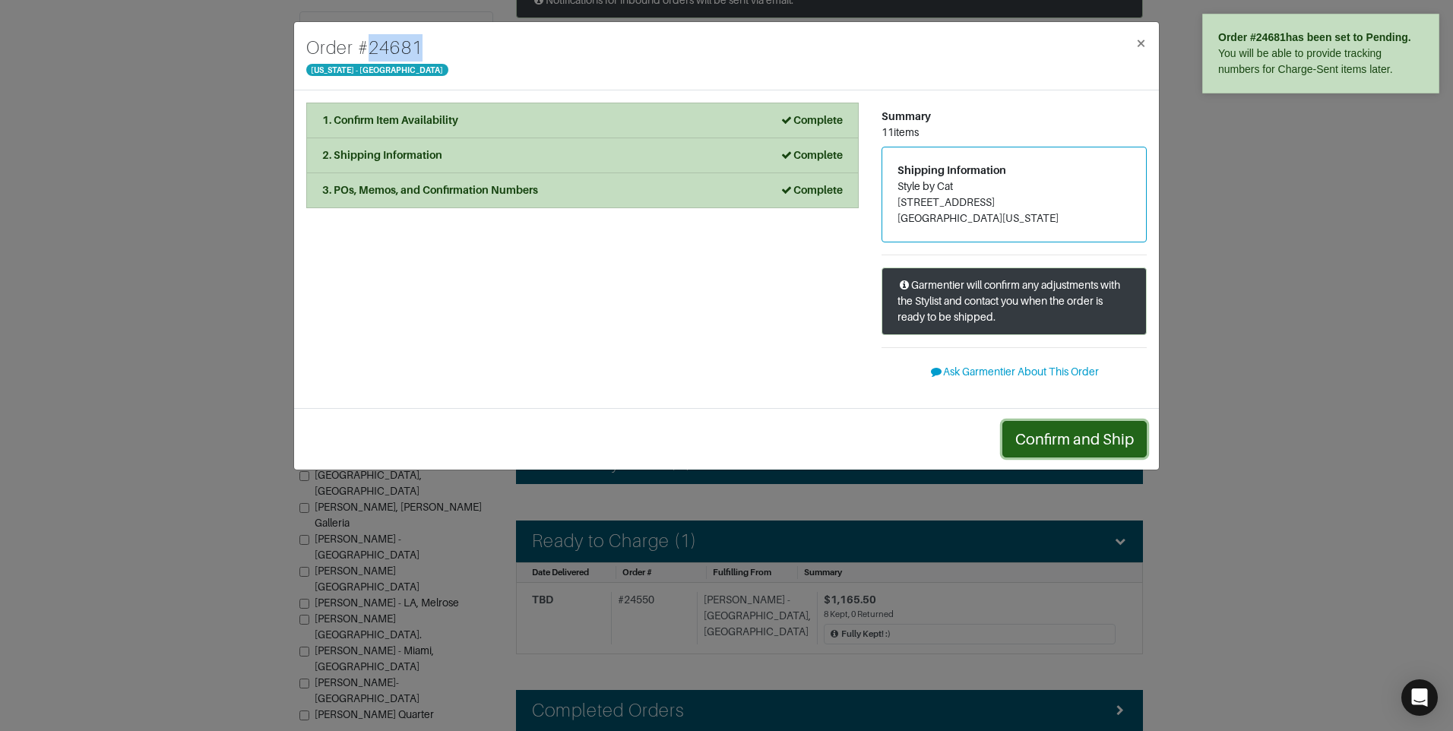
click at [1066, 435] on button "Confirm and Ship" at bounding box center [1075, 439] width 144 height 36
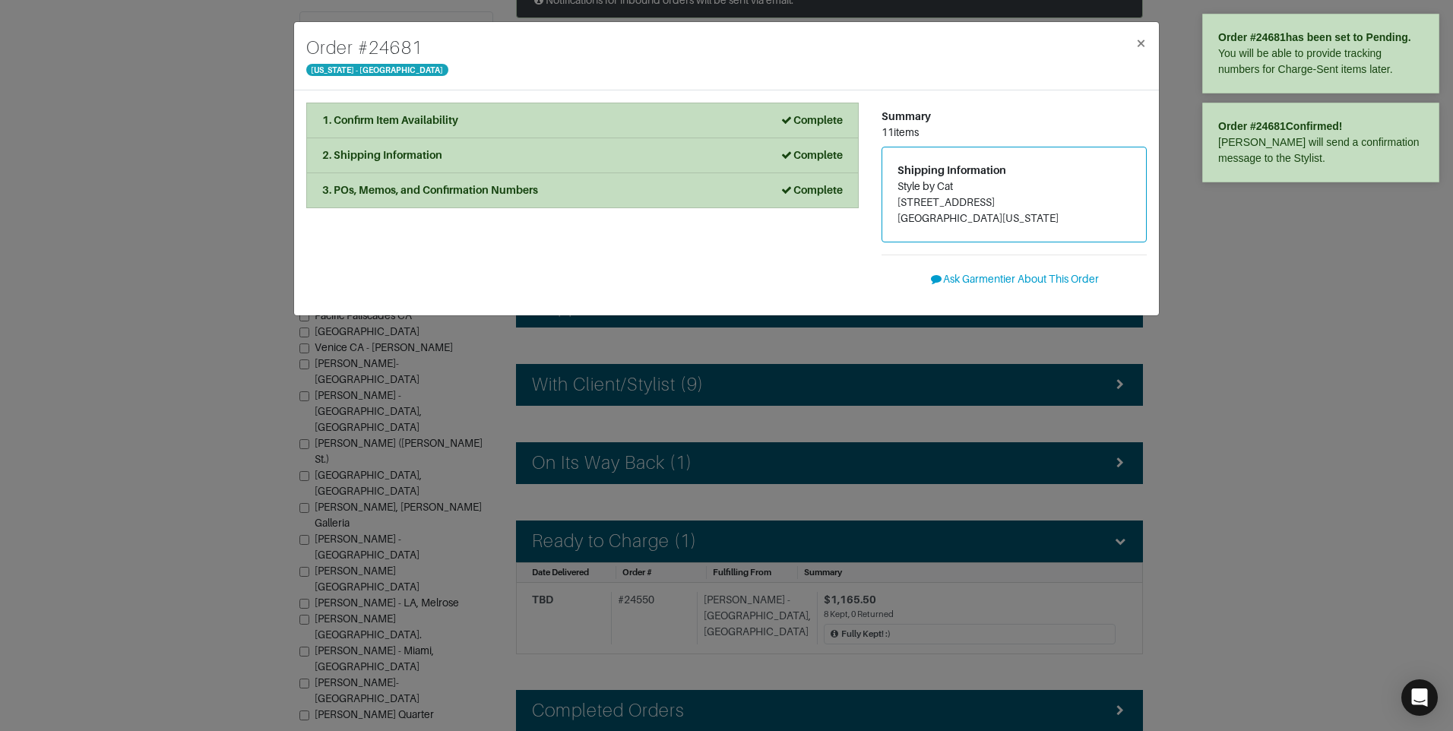
click at [1275, 316] on div "Order # 24681 [US_STATE] - [GEOGRAPHIC_DATA] × 1. Confirm Item Availability Com…" at bounding box center [726, 365] width 1453 height 731
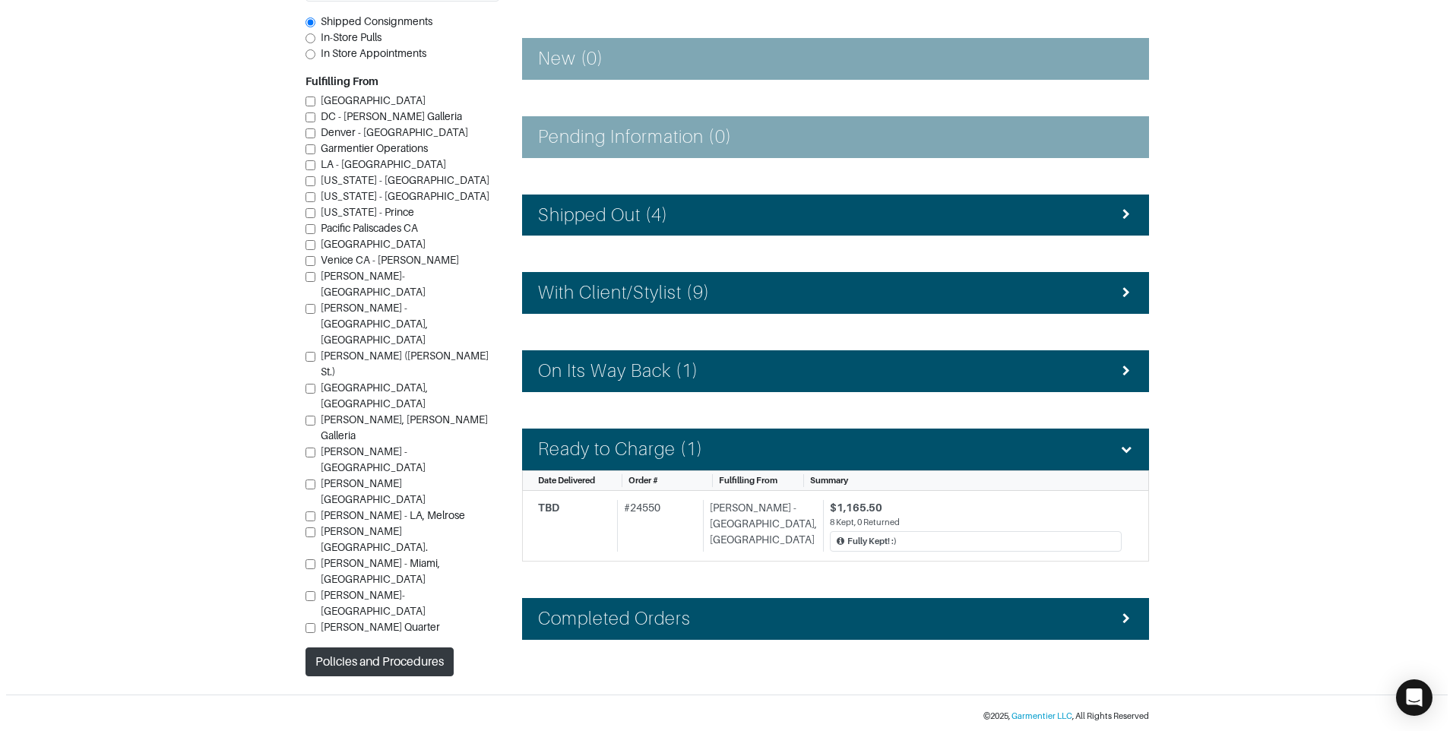
scroll to position [227, 0]
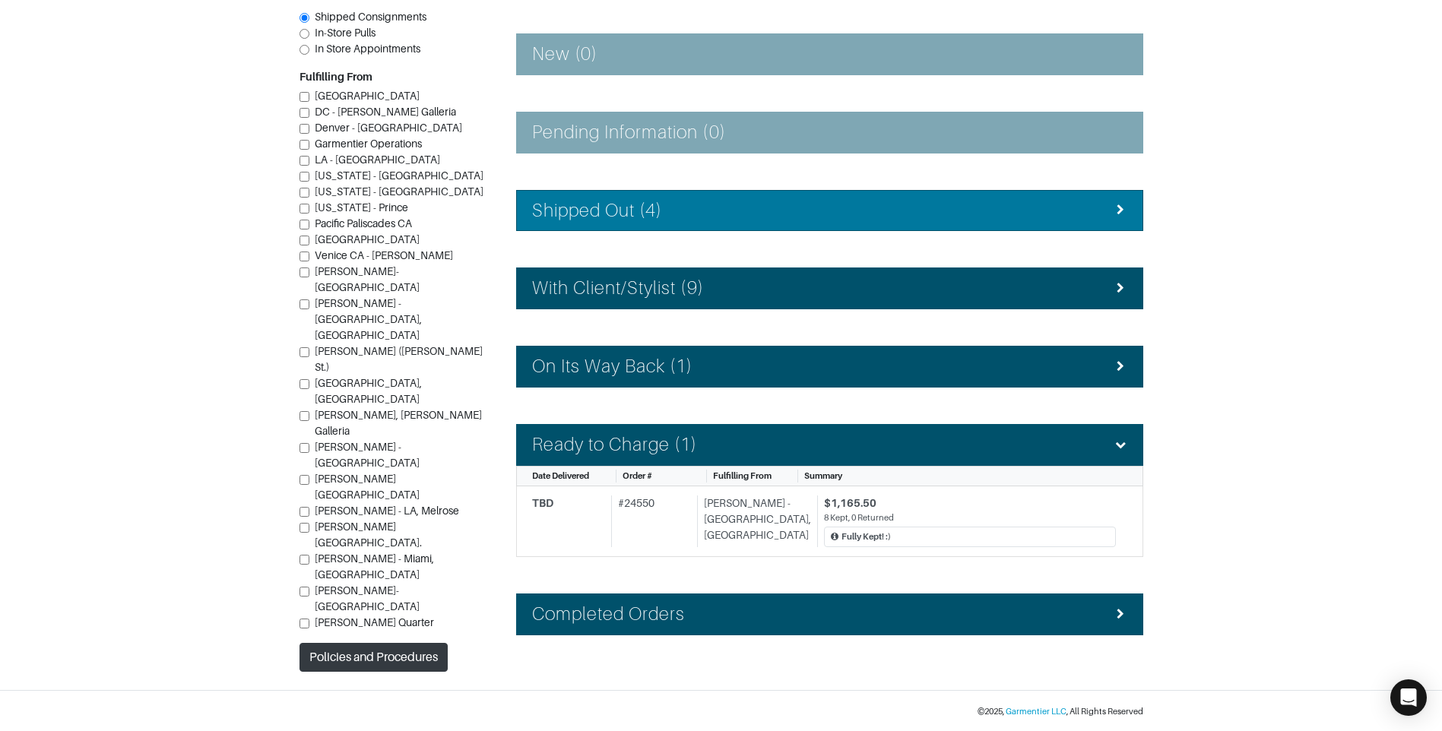
click at [672, 198] on li "Shipped Out (4)" at bounding box center [829, 211] width 627 height 42
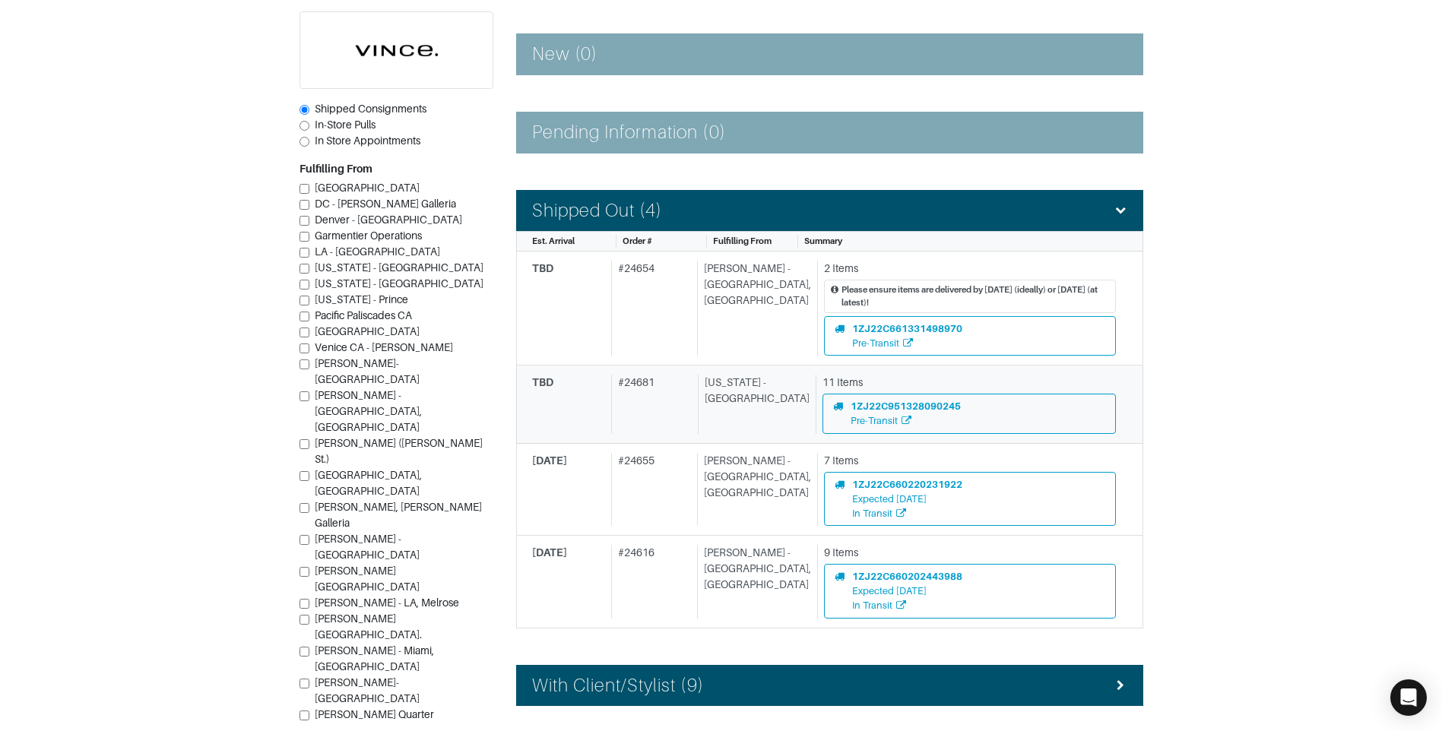
click at [714, 404] on div "[US_STATE] - [GEOGRAPHIC_DATA]" at bounding box center [754, 404] width 112 height 59
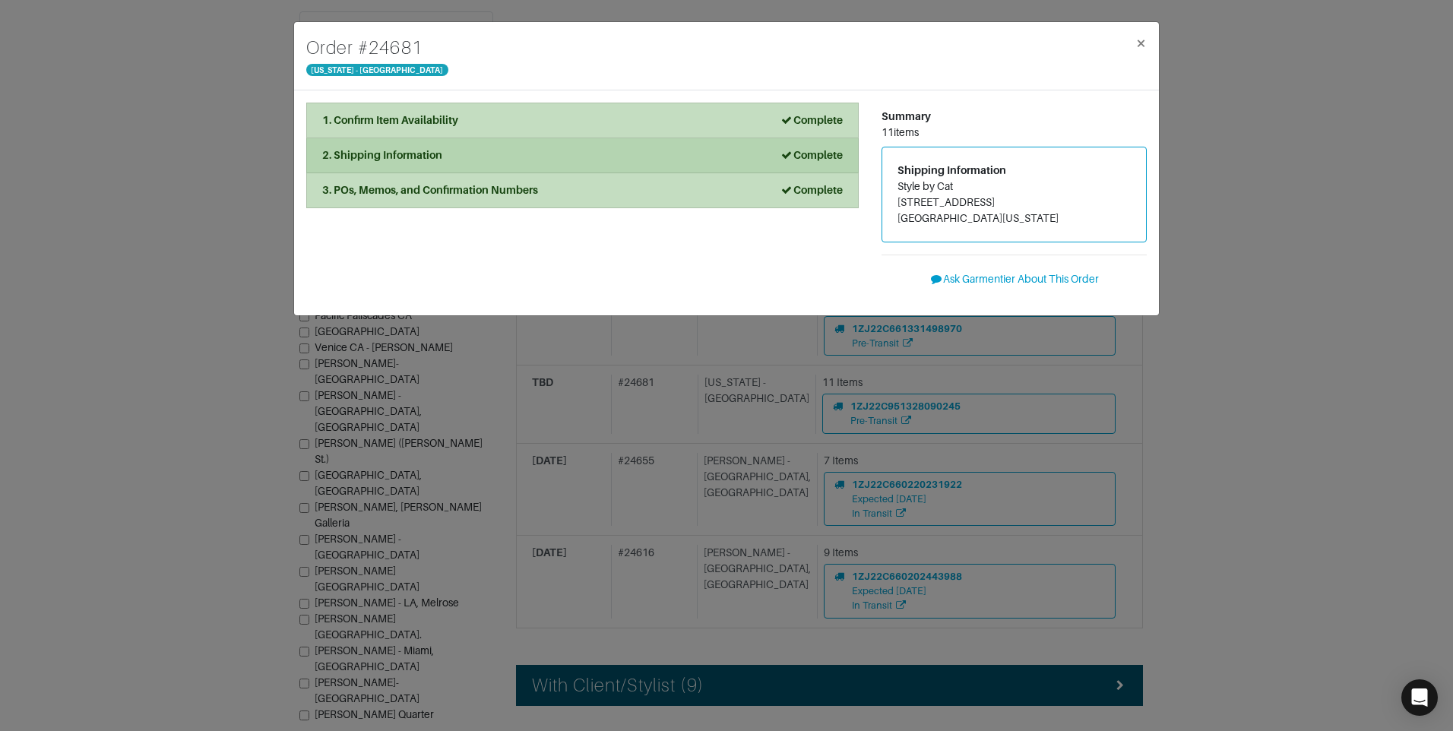
click at [679, 150] on div "2. Shipping Information Complete" at bounding box center [582, 155] width 521 height 16
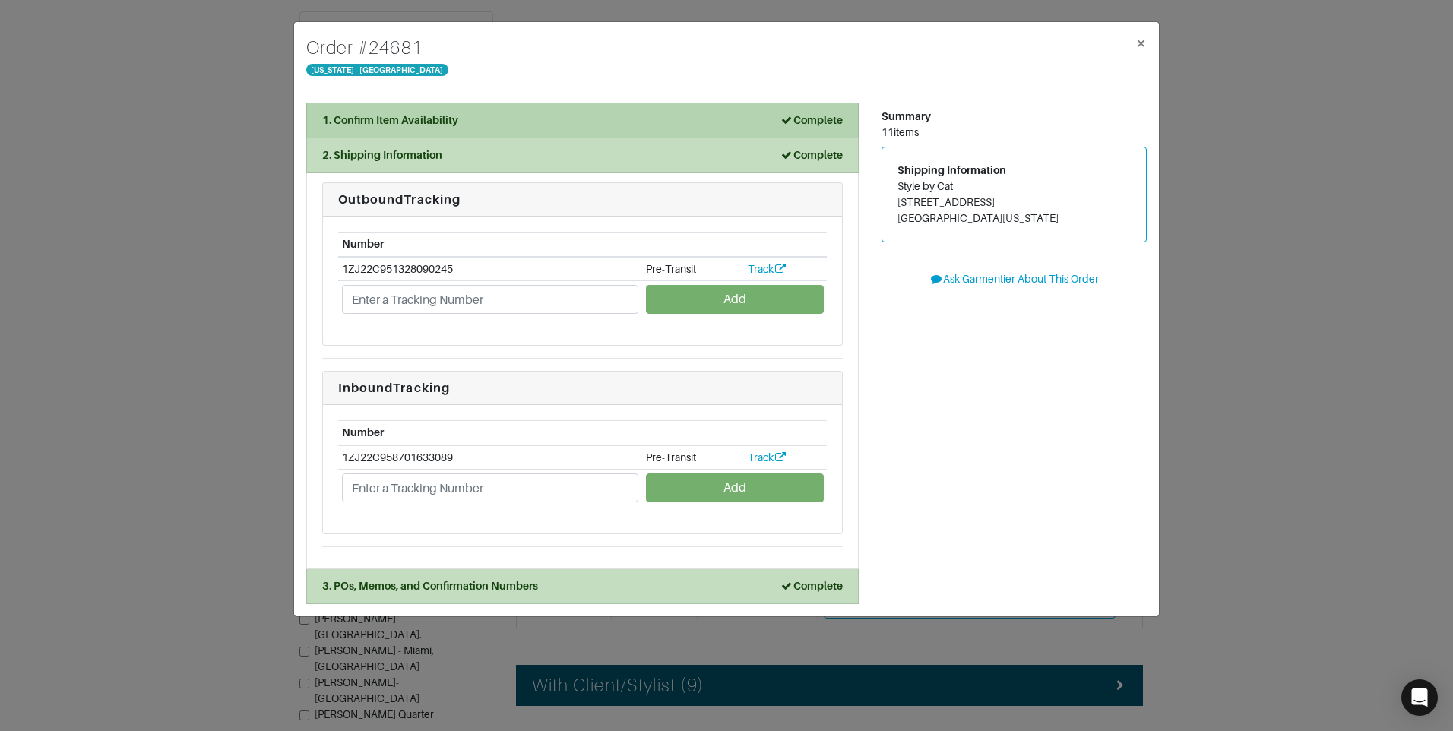
click at [657, 120] on div "1. Confirm Item Availability Complete" at bounding box center [582, 120] width 521 height 16
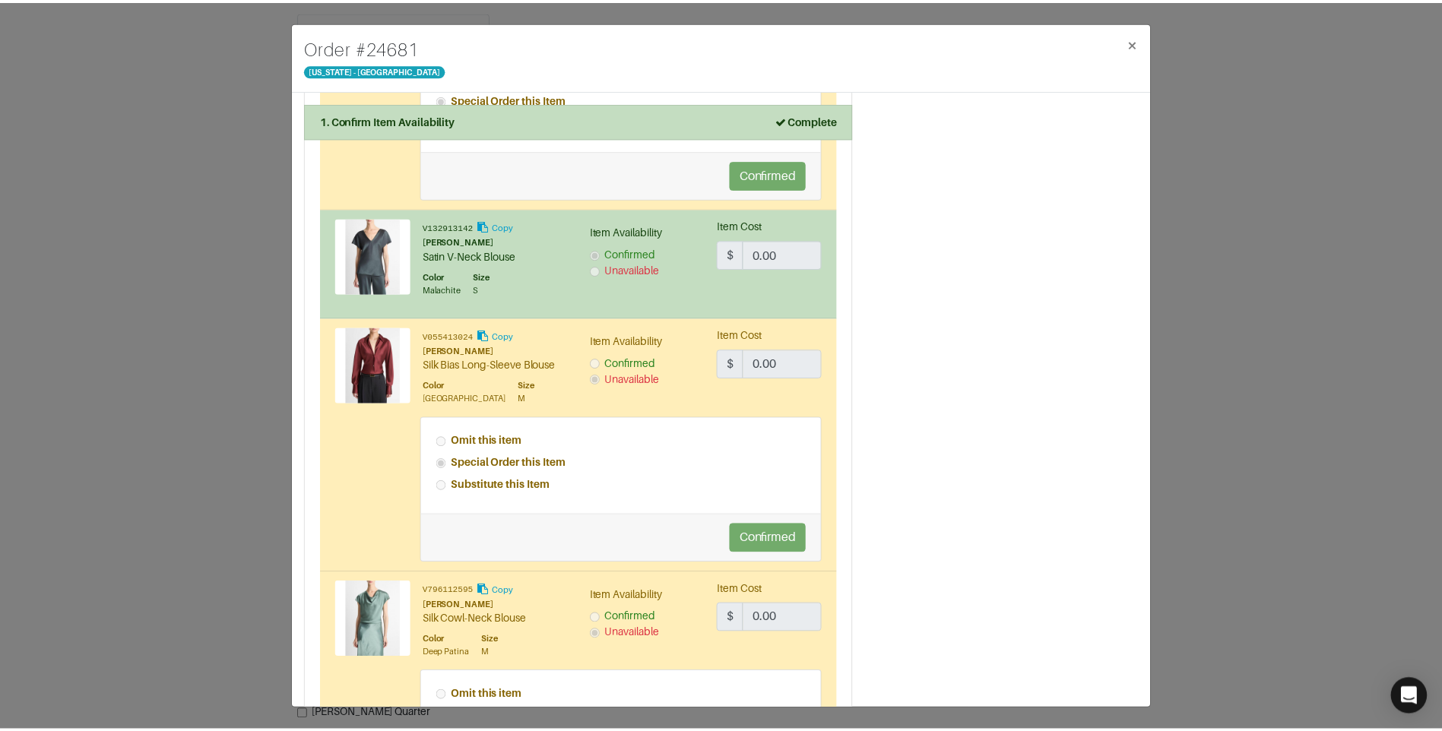
scroll to position [760, 0]
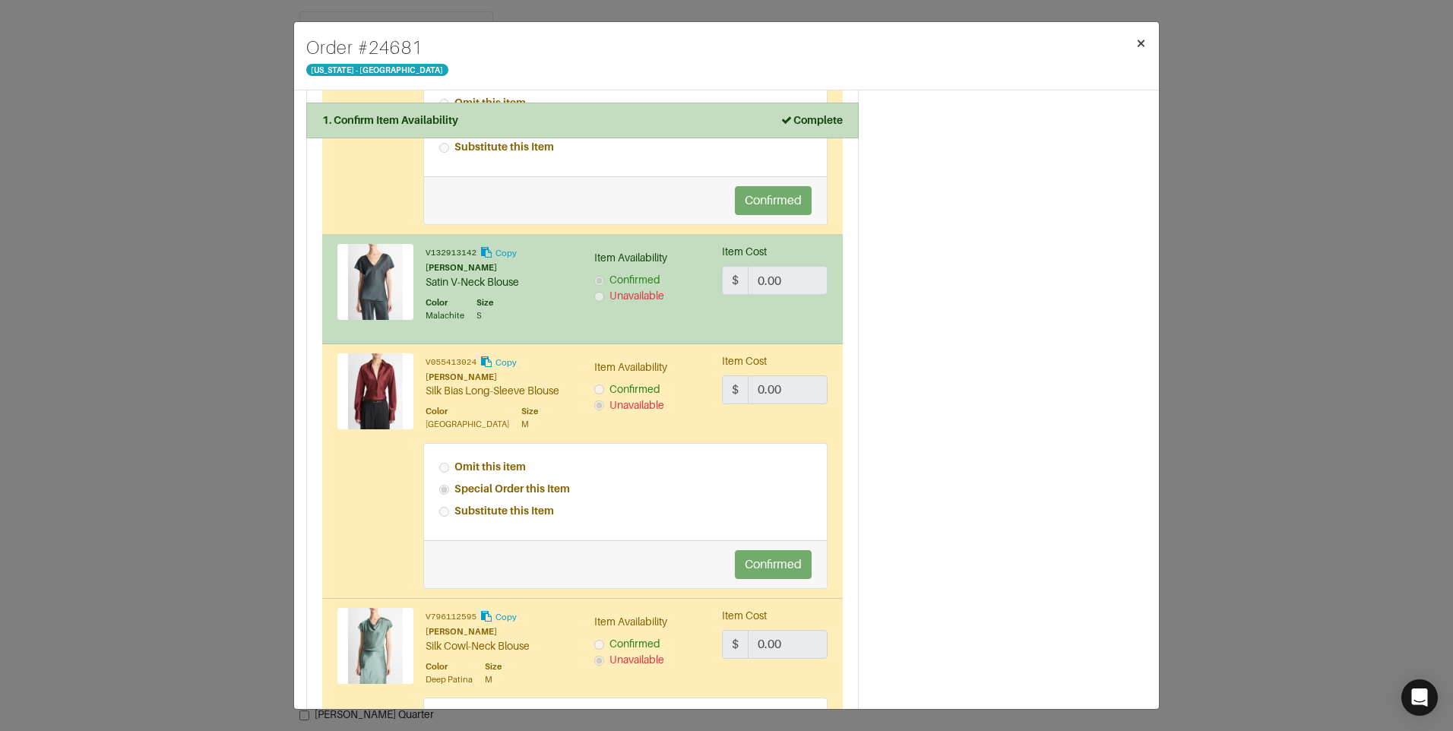
click at [1141, 43] on span "×" at bounding box center [1141, 43] width 11 height 21
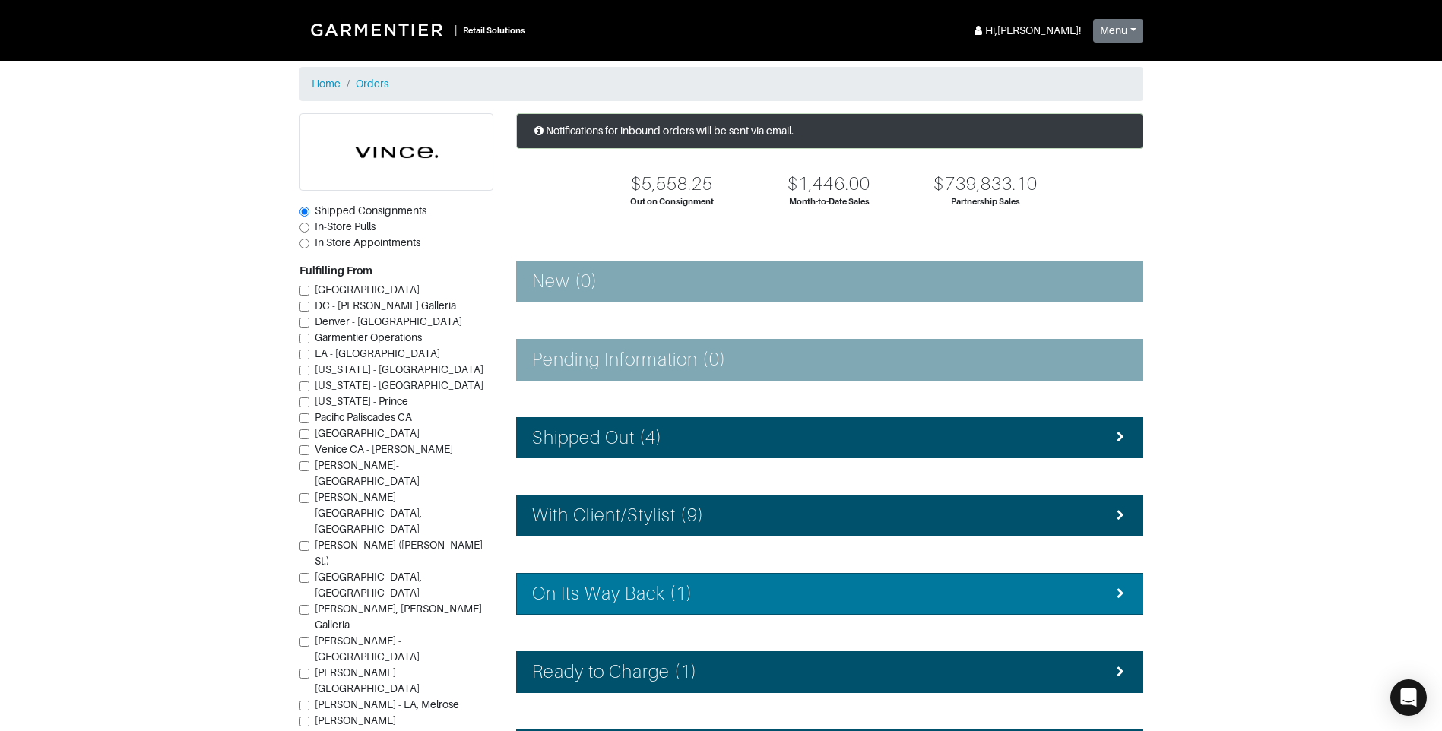
click at [607, 598] on h4 "On Its Way Back (1)" at bounding box center [612, 594] width 161 height 22
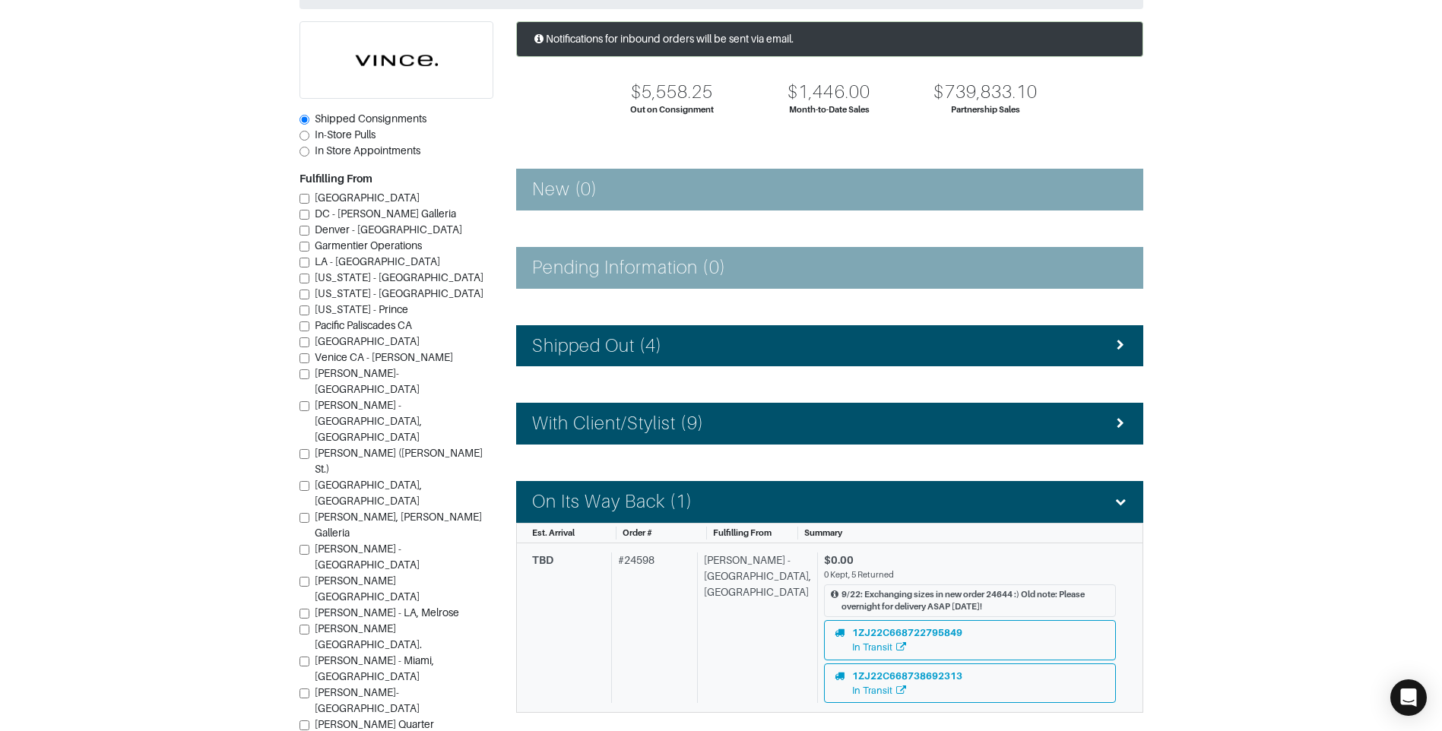
scroll to position [228, 0]
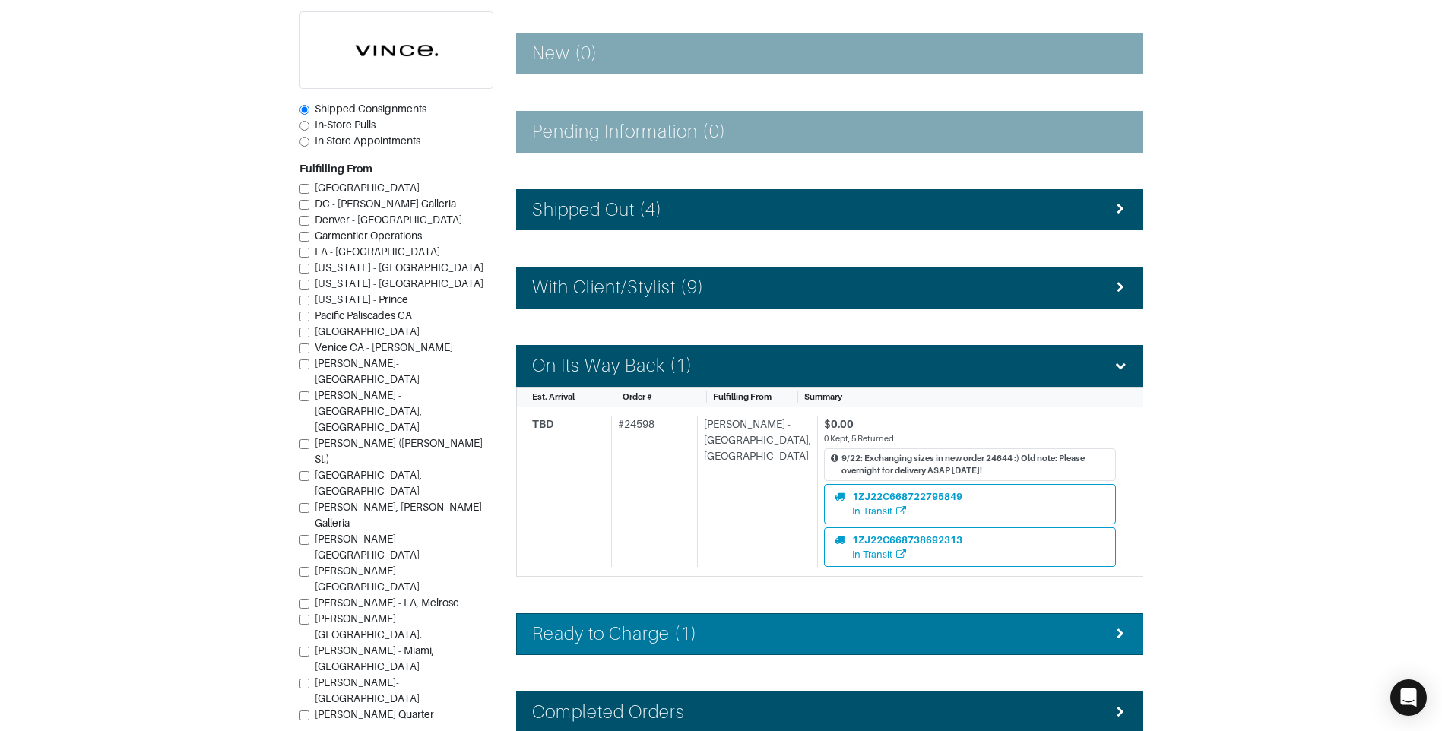
click at [714, 630] on div "Ready to Charge (1)" at bounding box center [829, 634] width 595 height 22
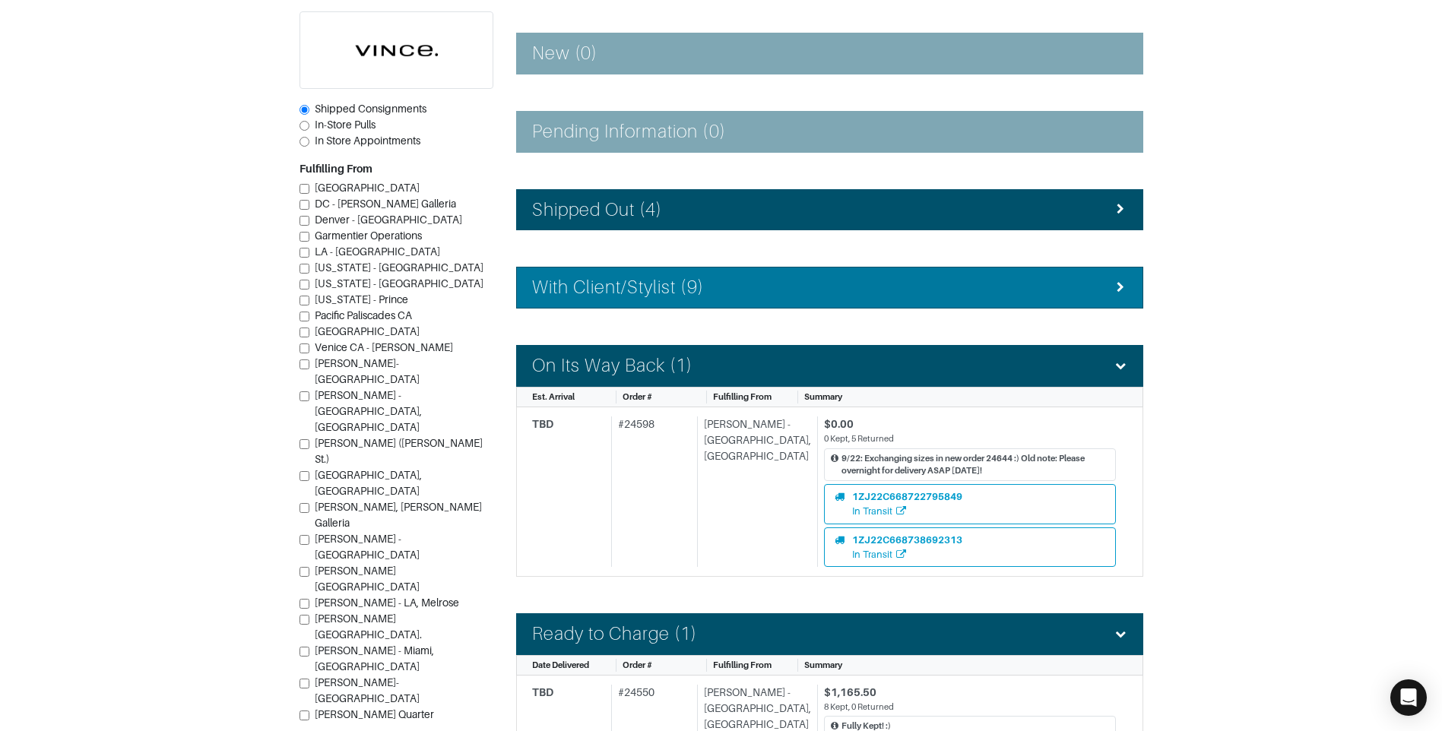
click at [744, 299] on li "With Client/Stylist (9)" at bounding box center [829, 288] width 627 height 42
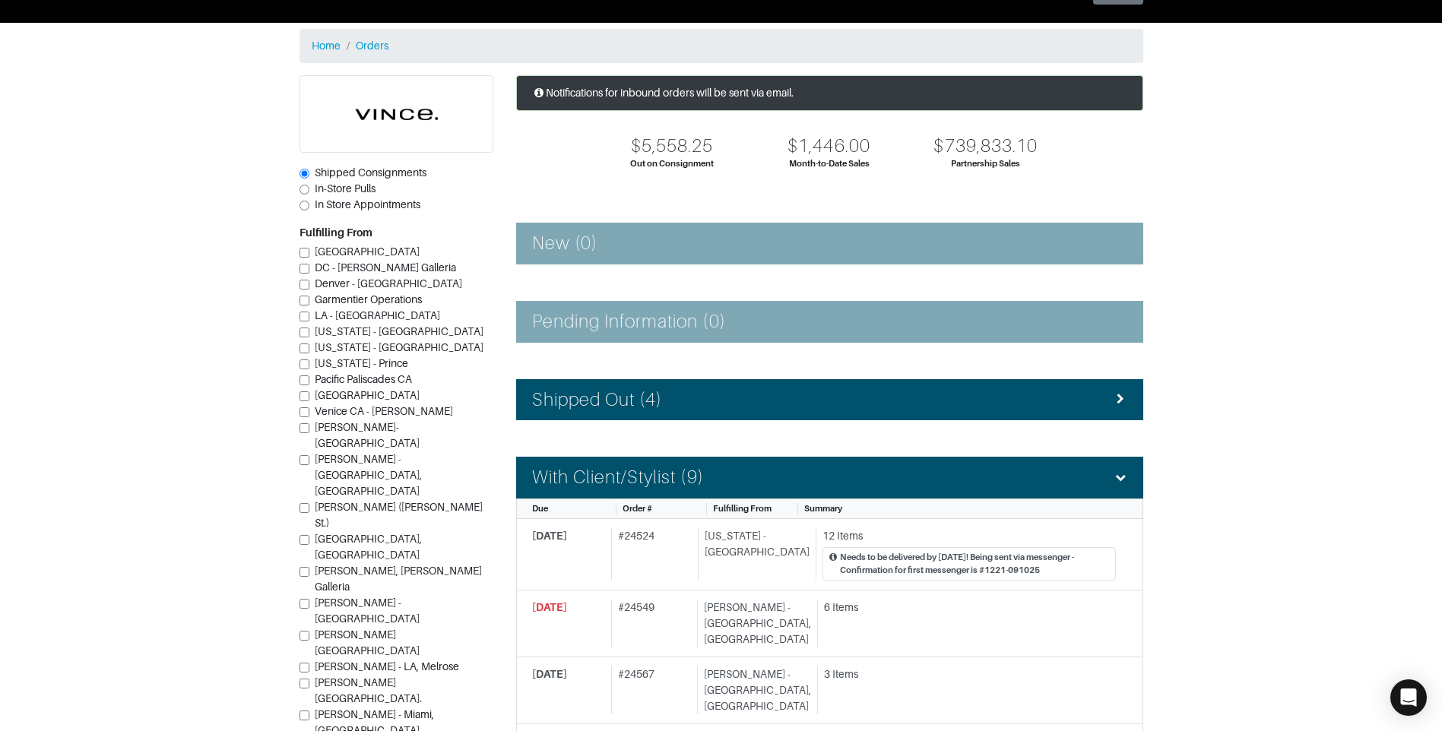
scroll to position [0, 0]
